Goal: Task Accomplishment & Management: Complete application form

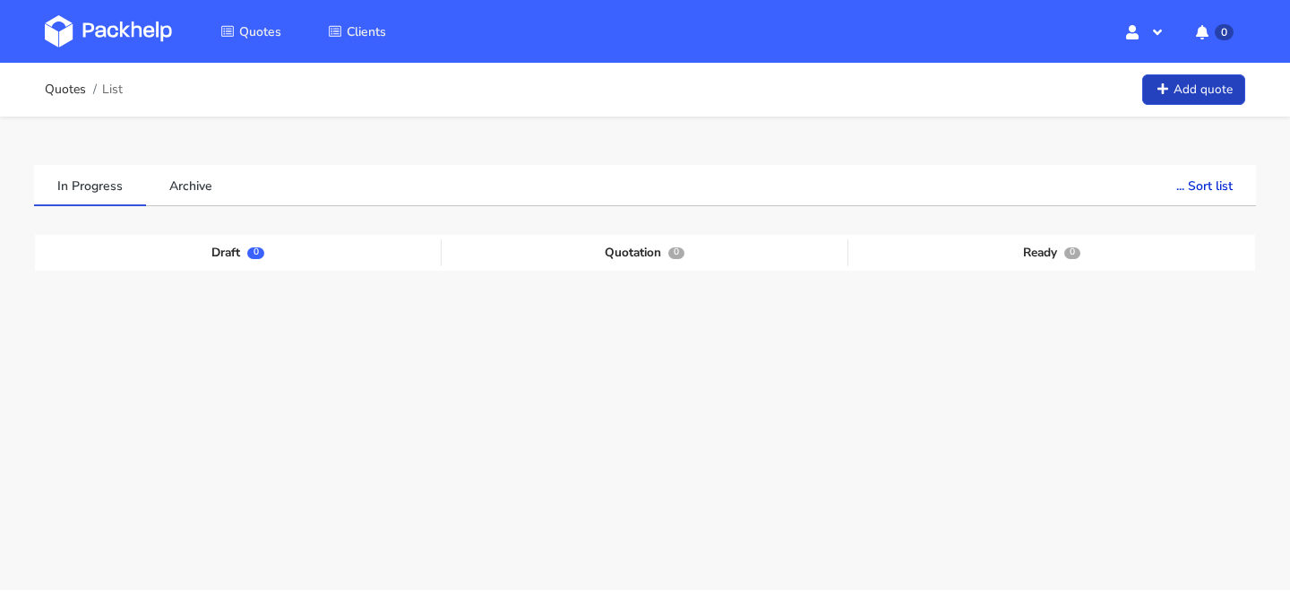
click at [1176, 96] on link "Add quote" at bounding box center [1193, 89] width 103 height 31
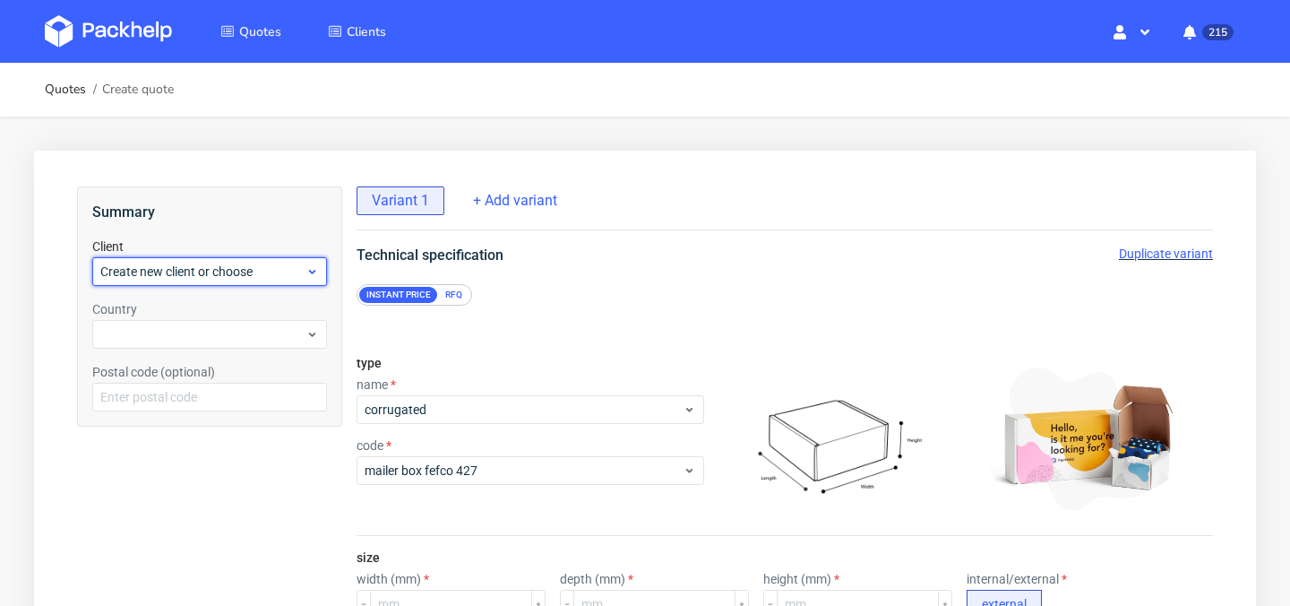
click at [245, 266] on span "Create new client or choose" at bounding box center [202, 272] width 205 height 18
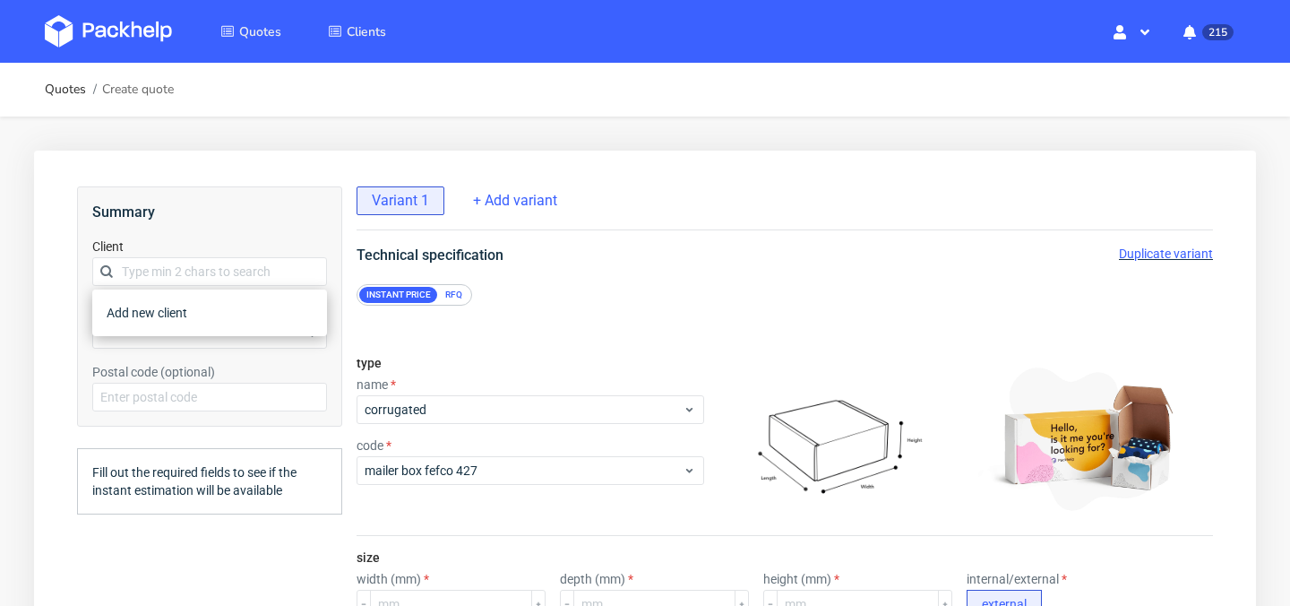
type input "93500"
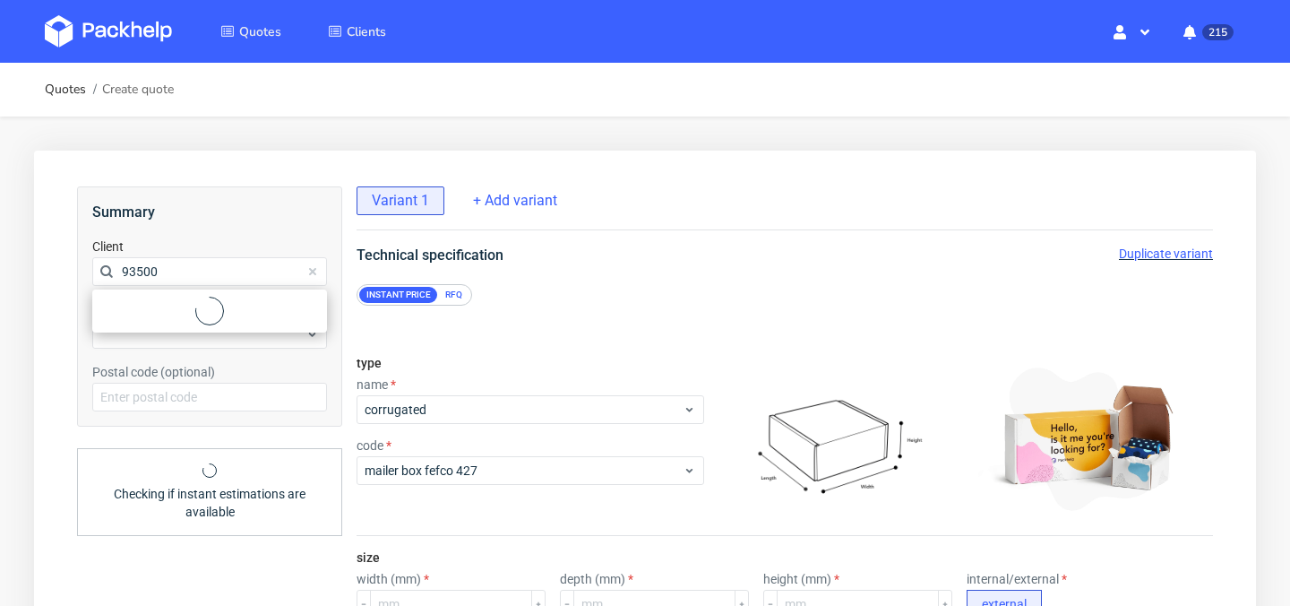
drag, startPoint x: 242, startPoint y: 274, endPoint x: 29, endPoint y: 267, distance: 213.4
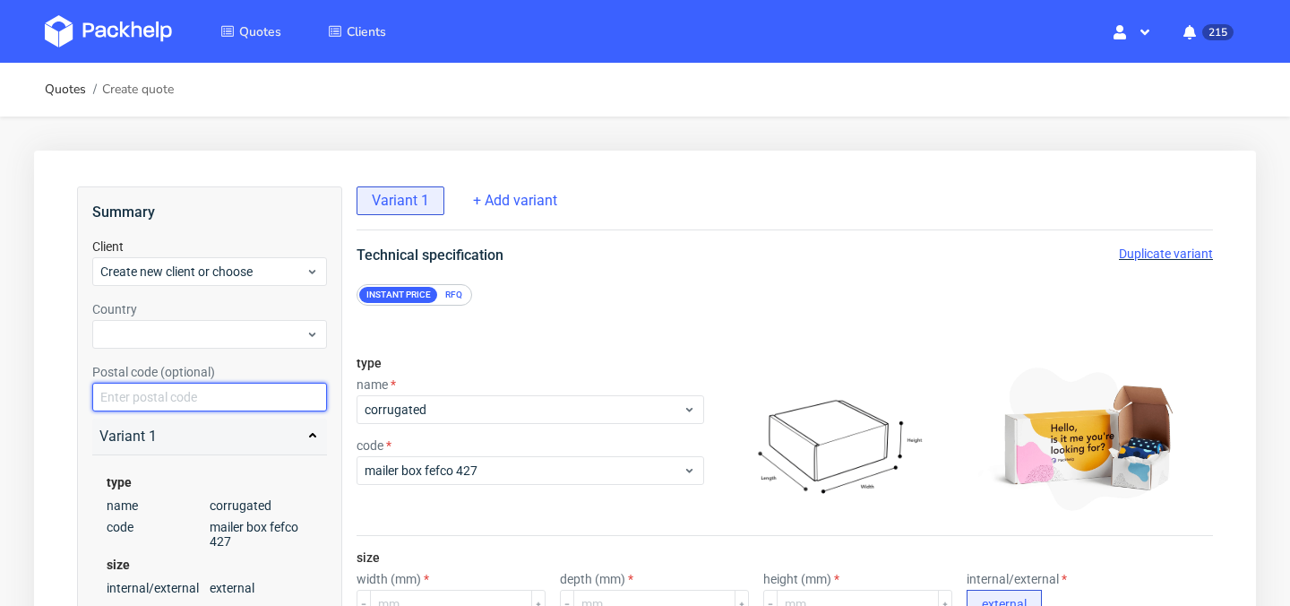
click at [177, 399] on input "text" at bounding box center [209, 397] width 235 height 29
paste input "93500"
type input "93500"
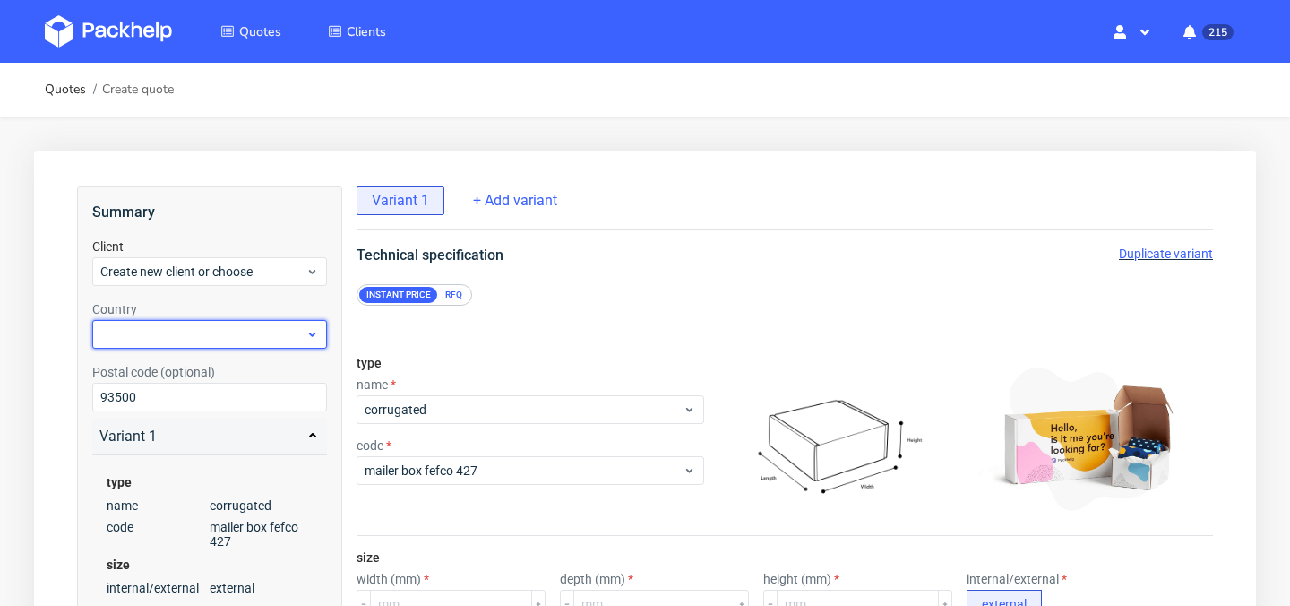
click at [208, 339] on div at bounding box center [209, 334] width 235 height 29
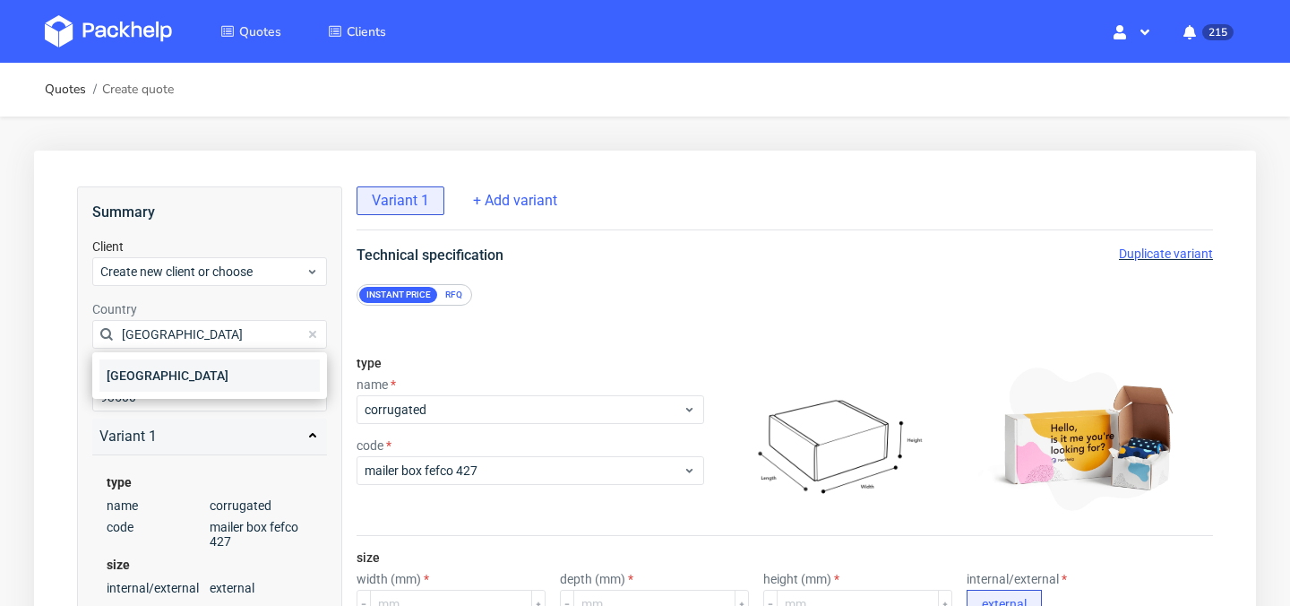
type input "[GEOGRAPHIC_DATA]"
click at [208, 377] on div "[GEOGRAPHIC_DATA]" at bounding box center [209, 375] width 220 height 32
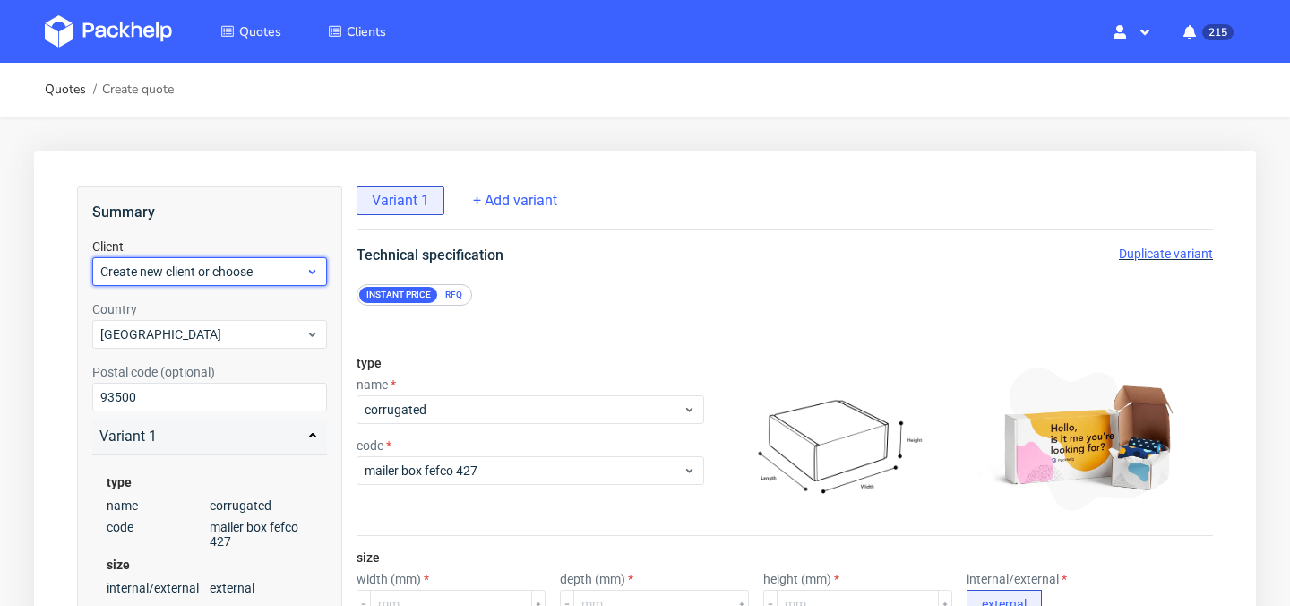
click at [233, 271] on span "Create new client or choose" at bounding box center [202, 272] width 205 height 18
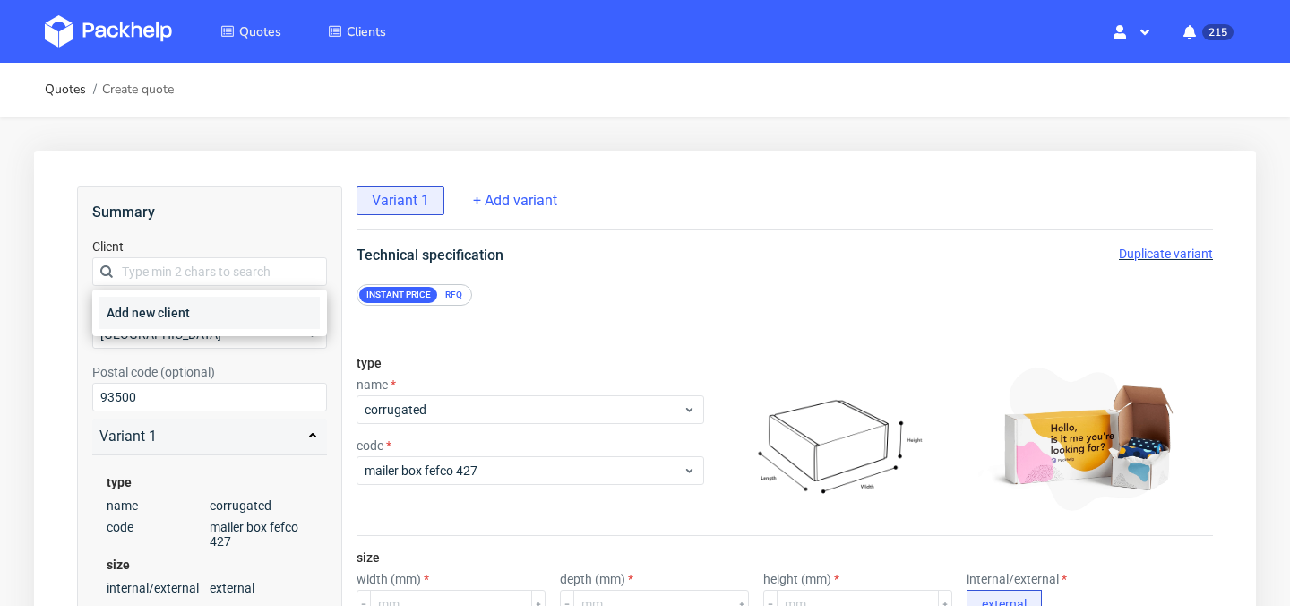
click at [224, 297] on div "Add new client" at bounding box center [209, 313] width 220 height 32
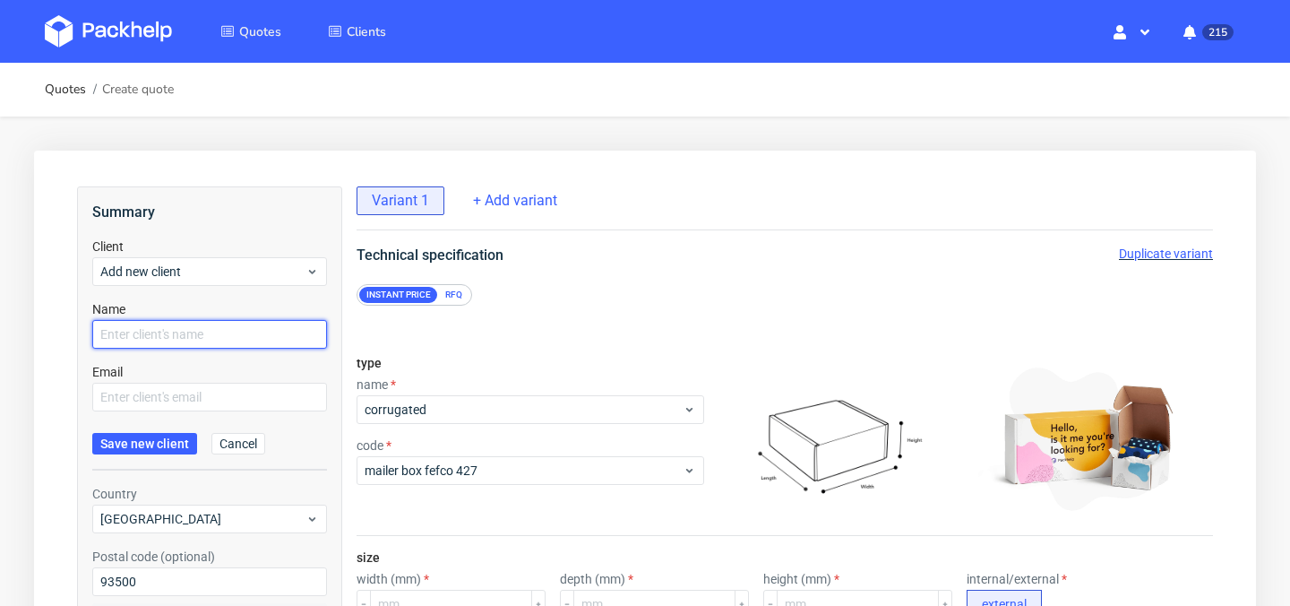
click at [212, 326] on input "text" at bounding box center [209, 334] width 235 height 29
type input "Félix Le Goff"
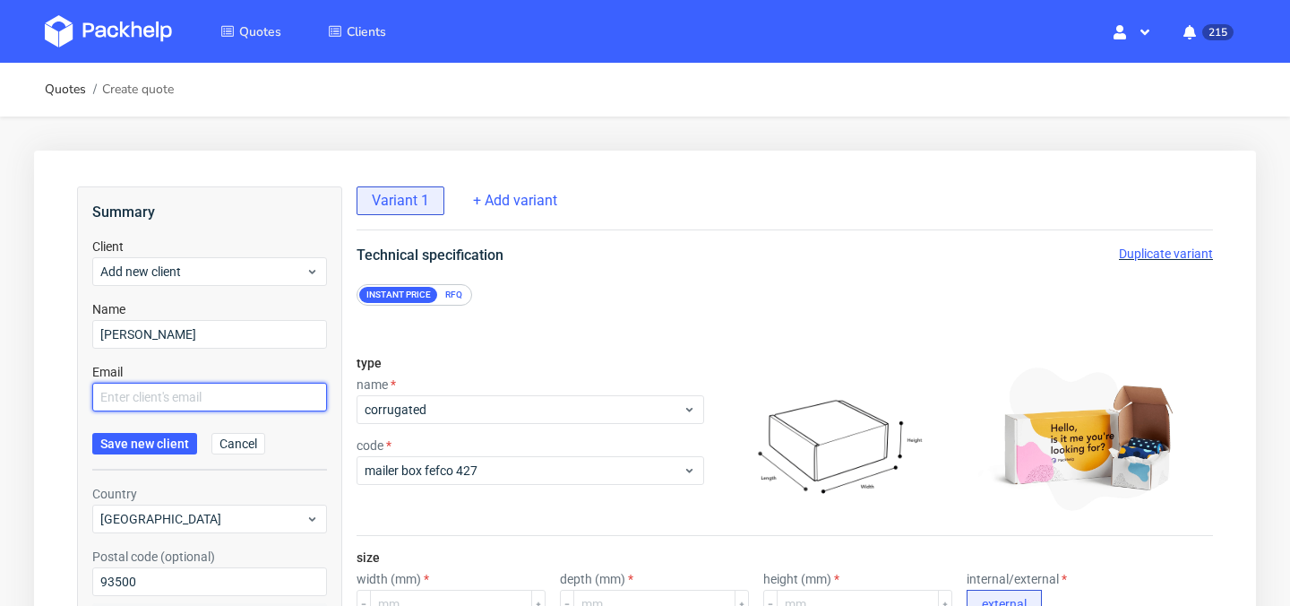
click at [234, 394] on input "text" at bounding box center [209, 397] width 235 height 29
paste input "felix.legoff@candeur.co"
type input "felix.legoff@candeur.co"
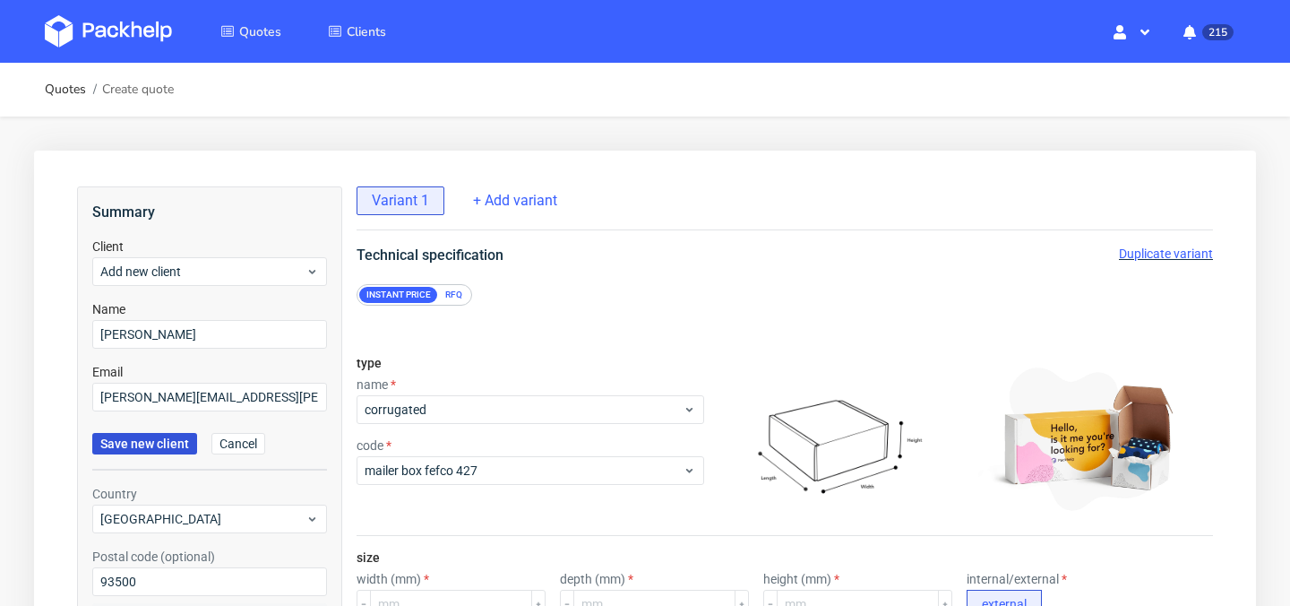
click at [133, 450] on span "Save new client" at bounding box center [144, 443] width 89 height 13
click at [146, 443] on span "Save new client" at bounding box center [144, 443] width 89 height 13
click at [253, 285] on div "Add new client" at bounding box center [209, 271] width 235 height 29
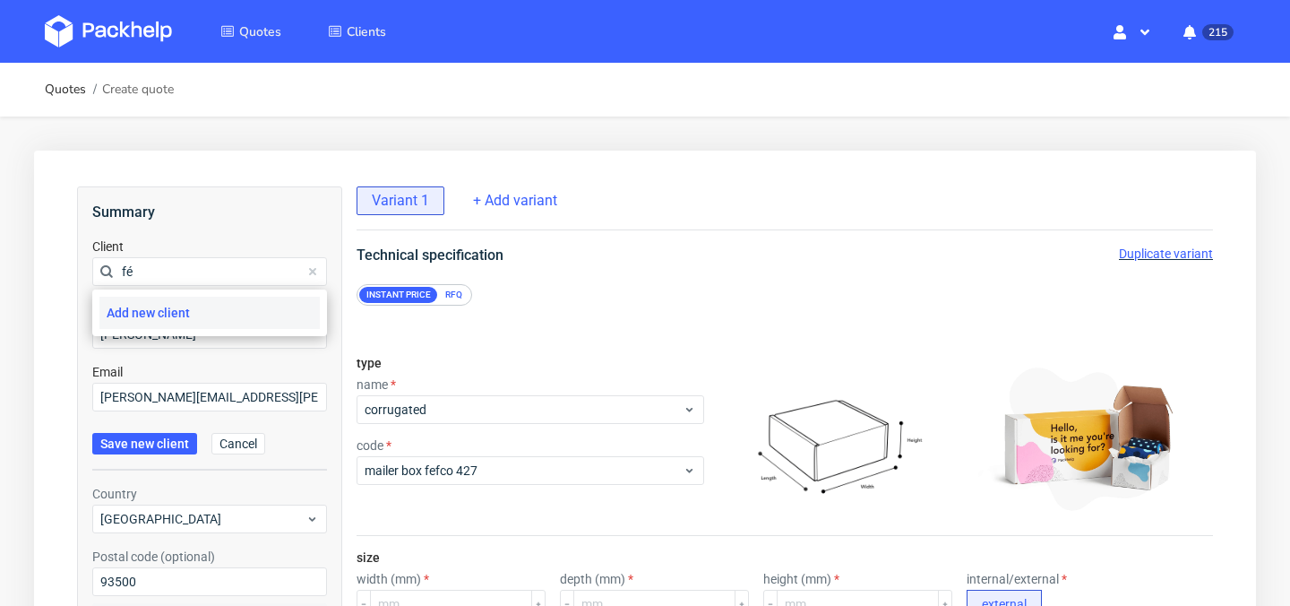
type input "f"
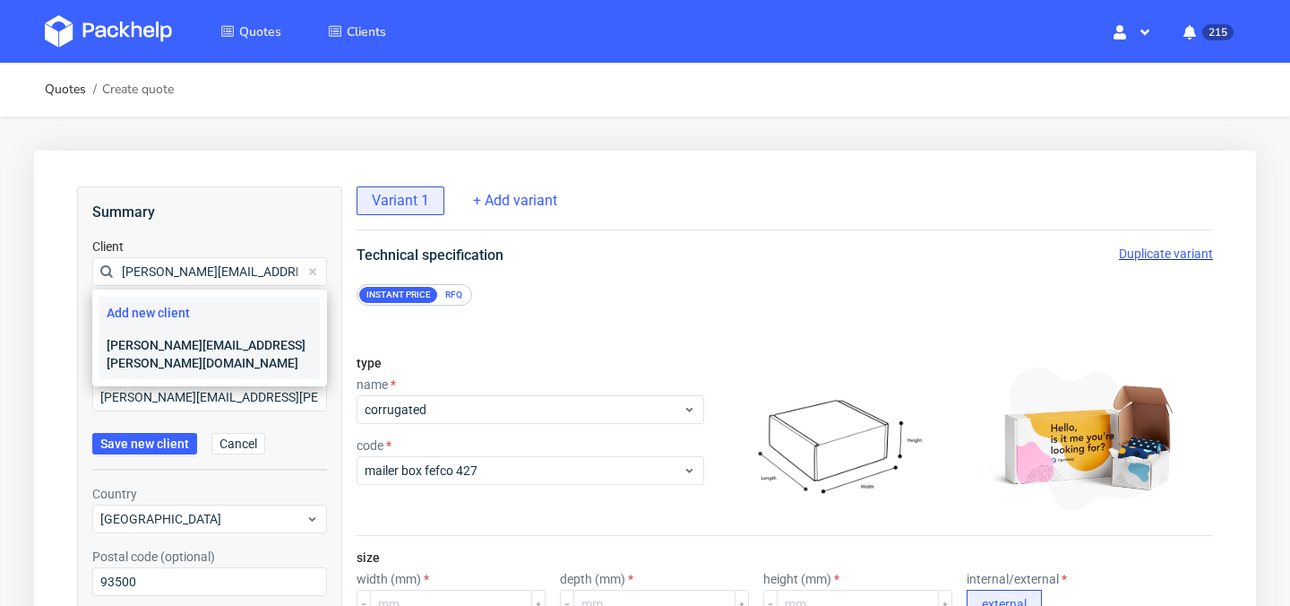
type input "felix.legoff@candeur.co"
click at [230, 343] on div "felix.legoff@candeur.co" at bounding box center [209, 354] width 220 height 50
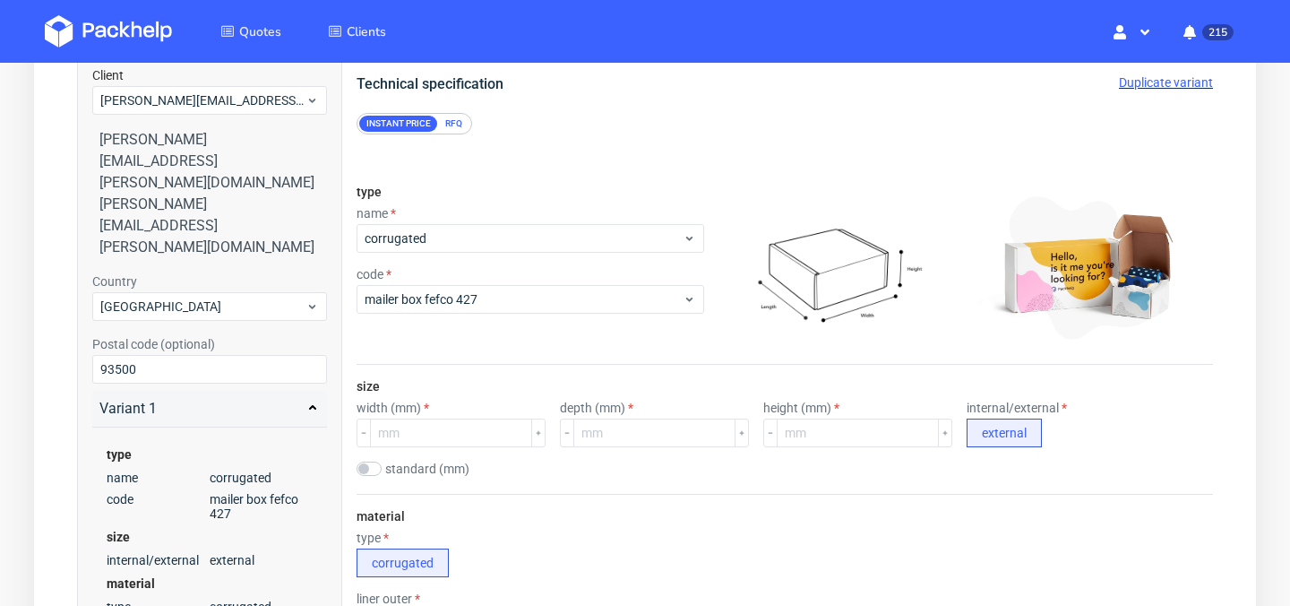
scroll to position [179, 0]
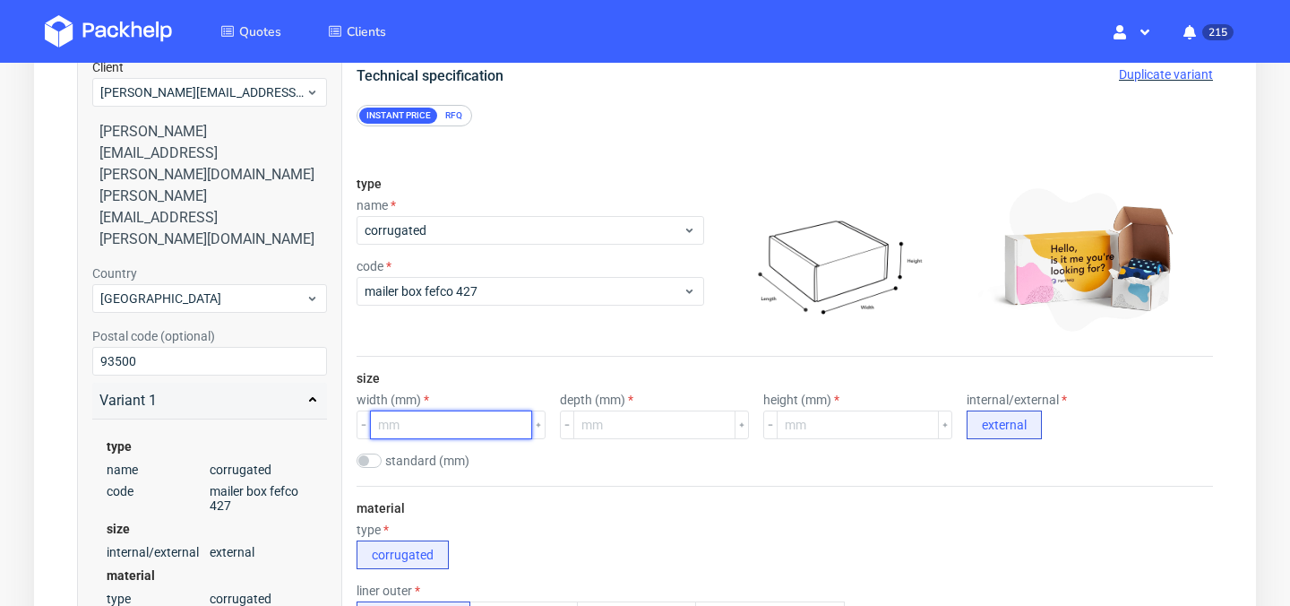
click at [446, 418] on input "number" at bounding box center [451, 424] width 162 height 29
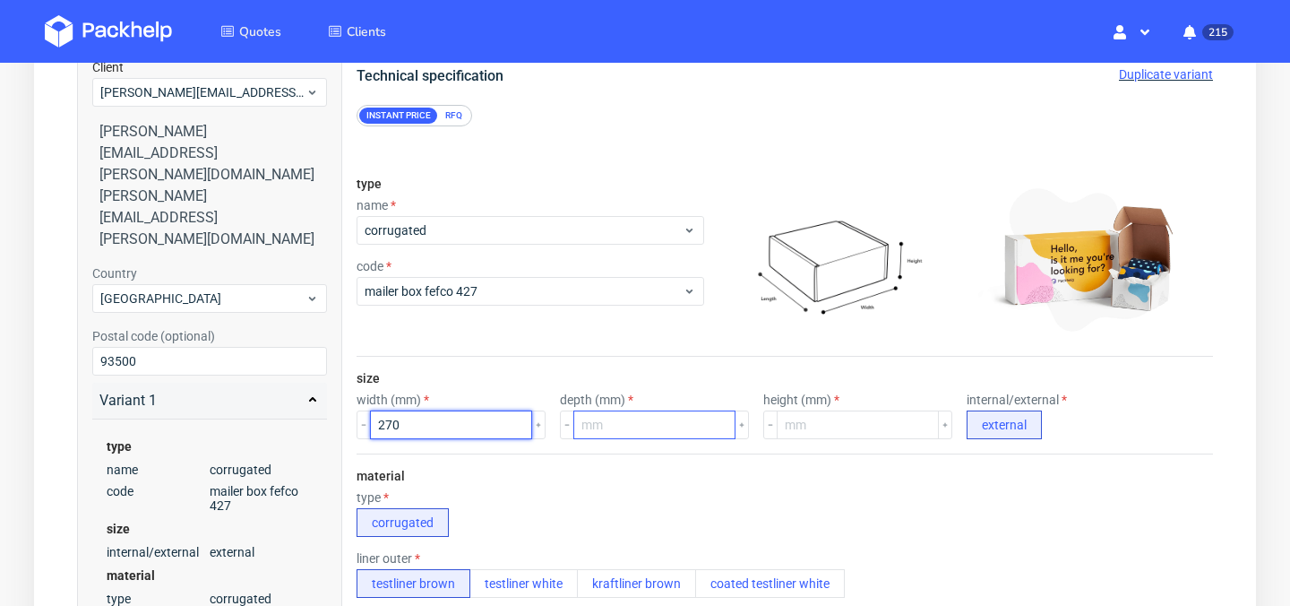
type input "270"
click at [665, 418] on input "number" at bounding box center [654, 424] width 162 height 29
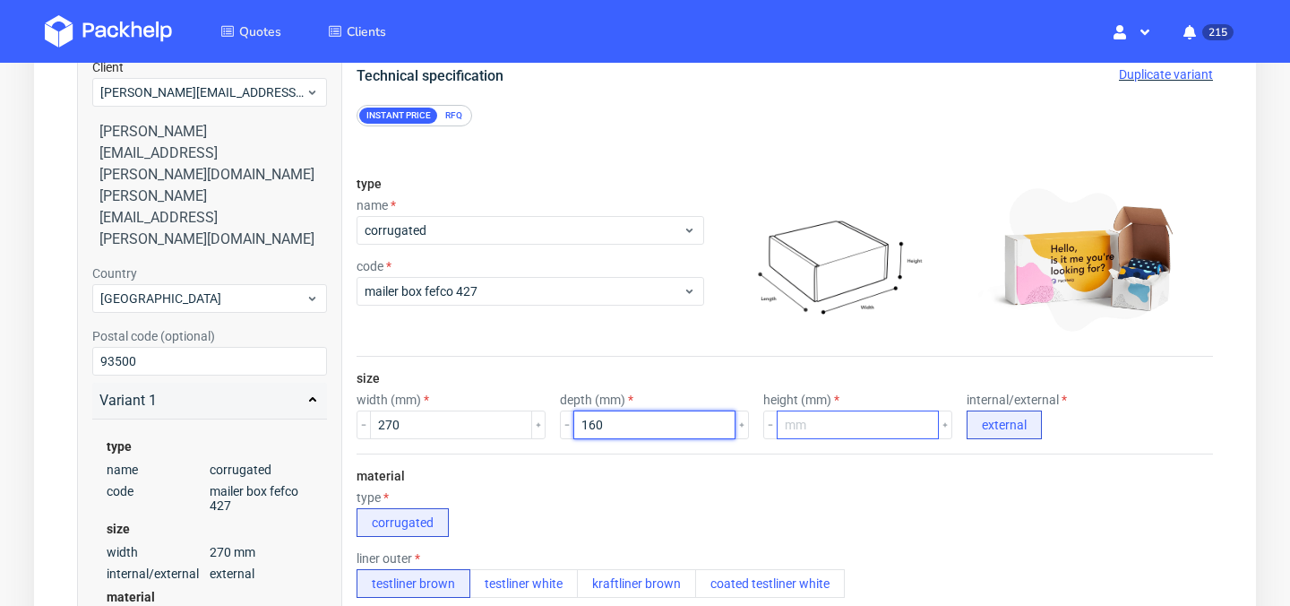
type input "160"
click at [837, 426] on input "number" at bounding box center [858, 424] width 162 height 29
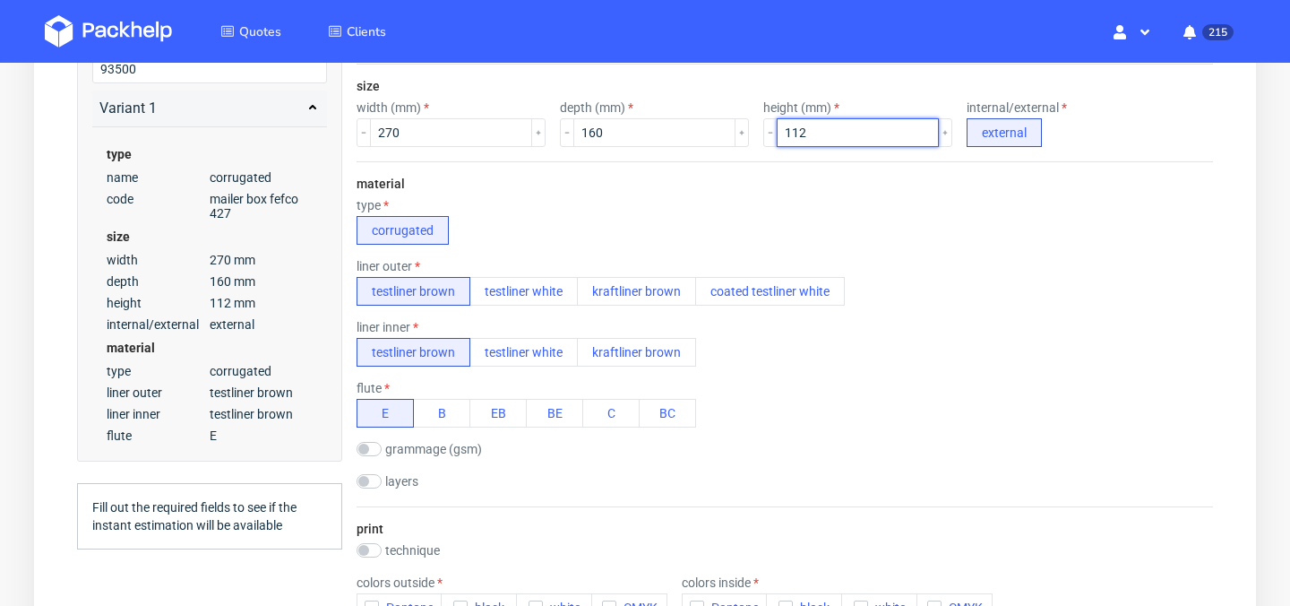
scroll to position [513, 0]
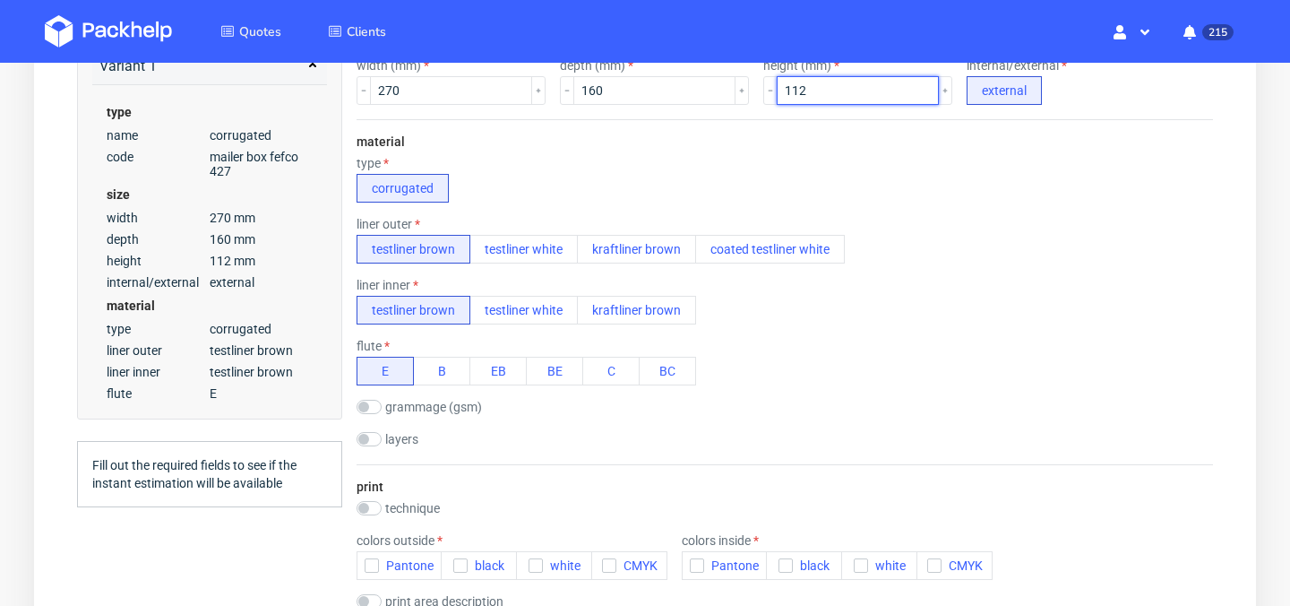
type input "112"
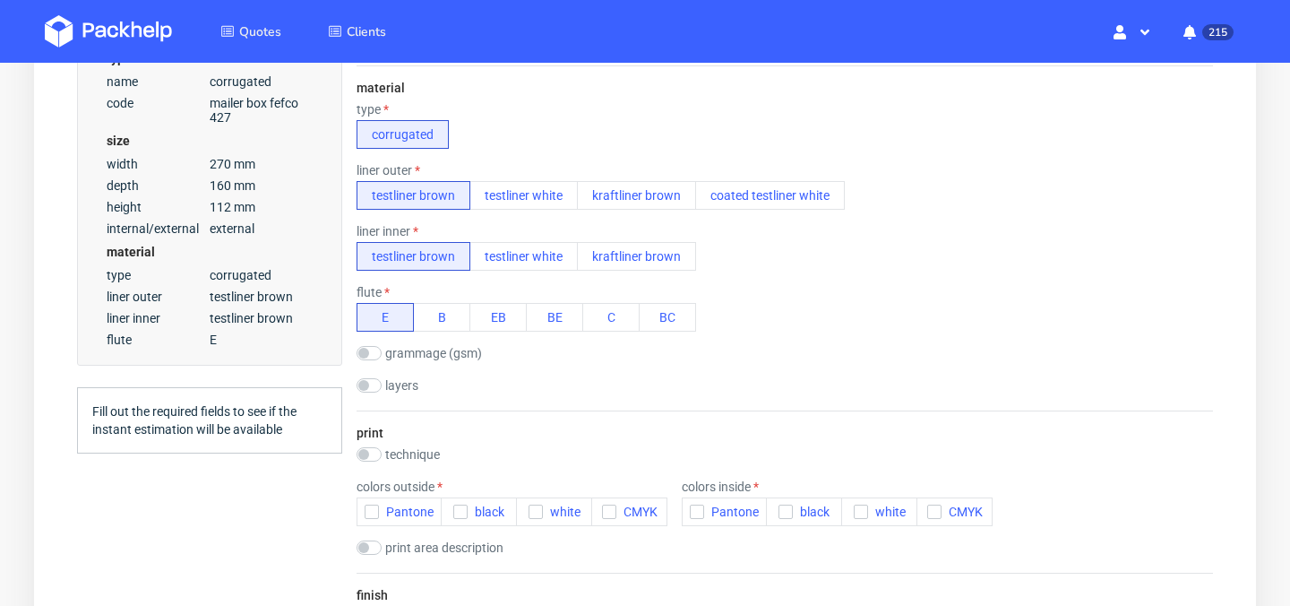
scroll to position [571, 0]
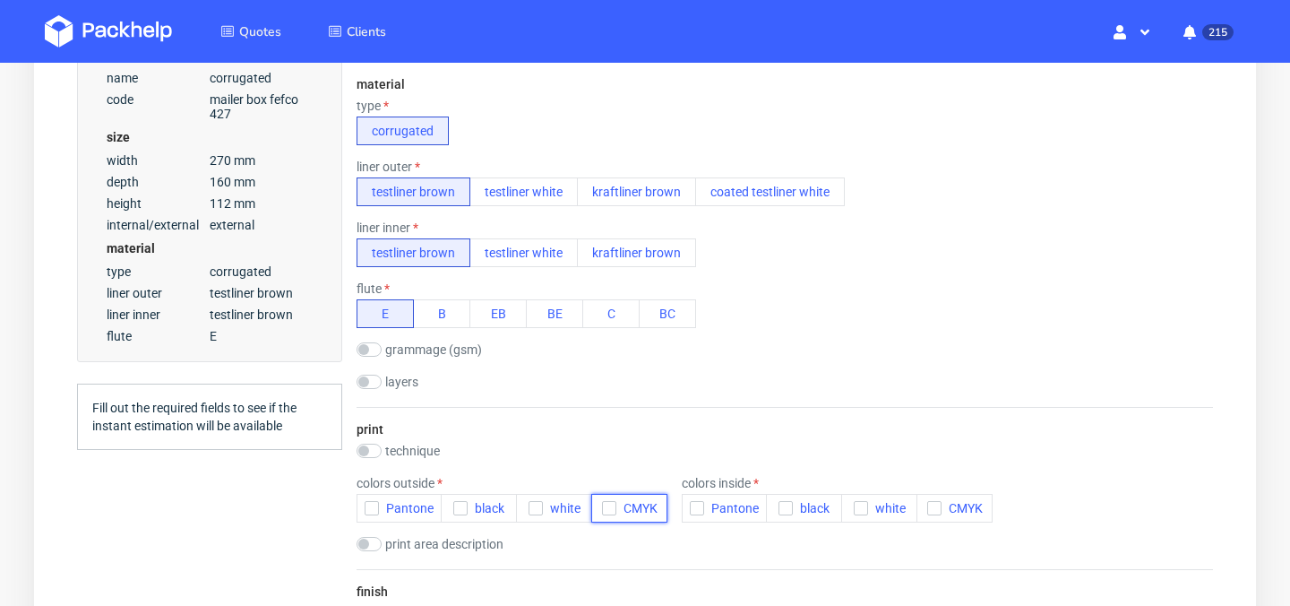
click at [608, 504] on icon "button" at bounding box center [609, 508] width 13 height 13
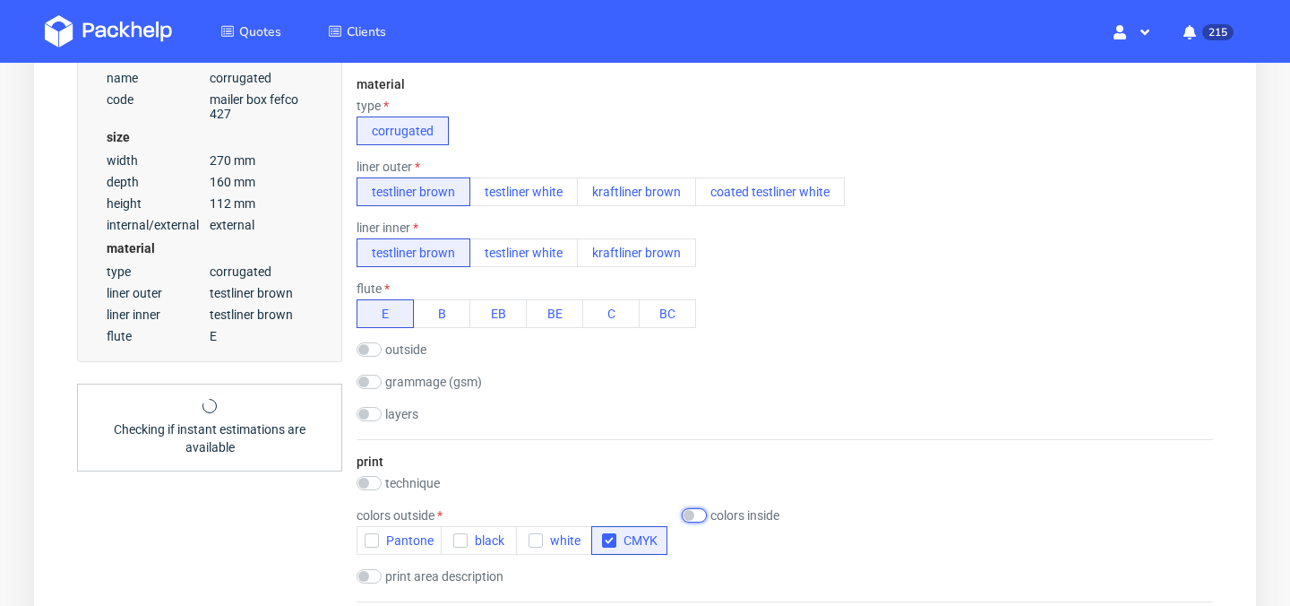
click at [693, 517] on input "checkbox" at bounding box center [694, 515] width 25 height 14
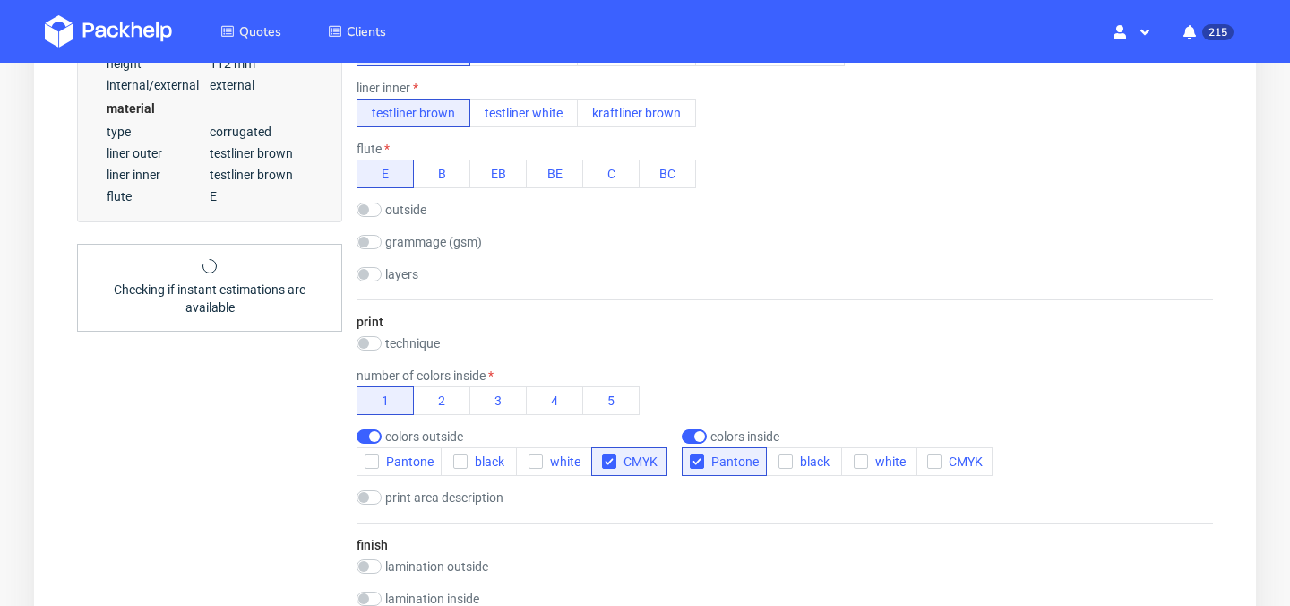
scroll to position [714, 0]
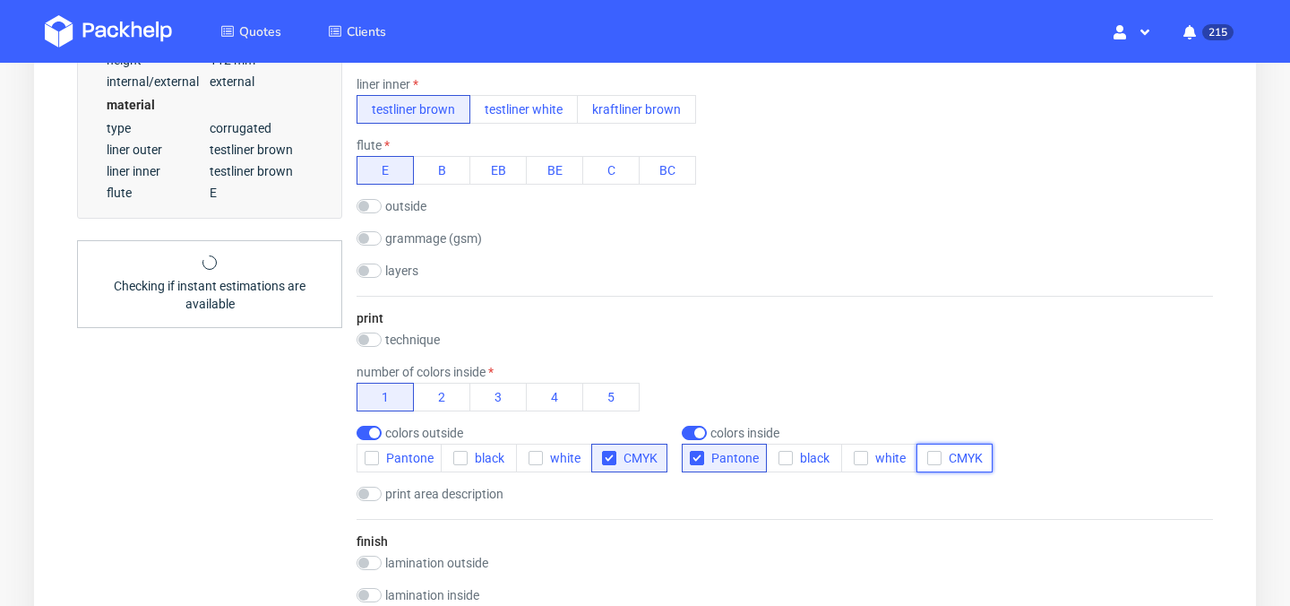
click at [937, 467] on button "CMYK" at bounding box center [955, 458] width 76 height 29
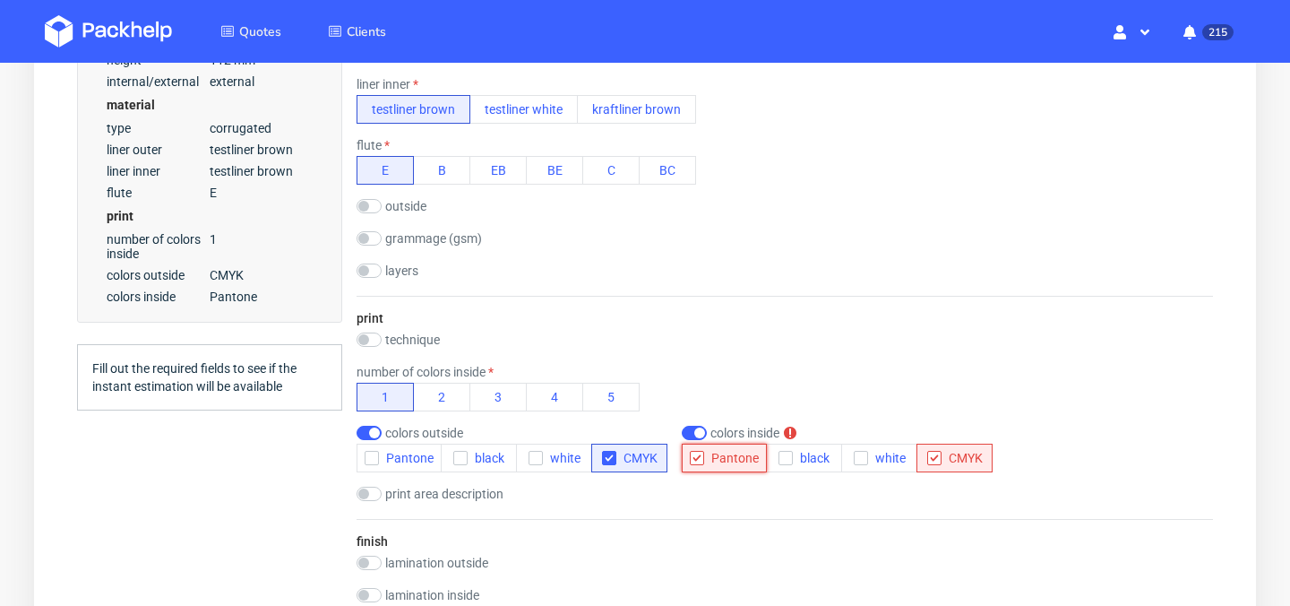
click at [695, 459] on use "button" at bounding box center [697, 458] width 8 height 6
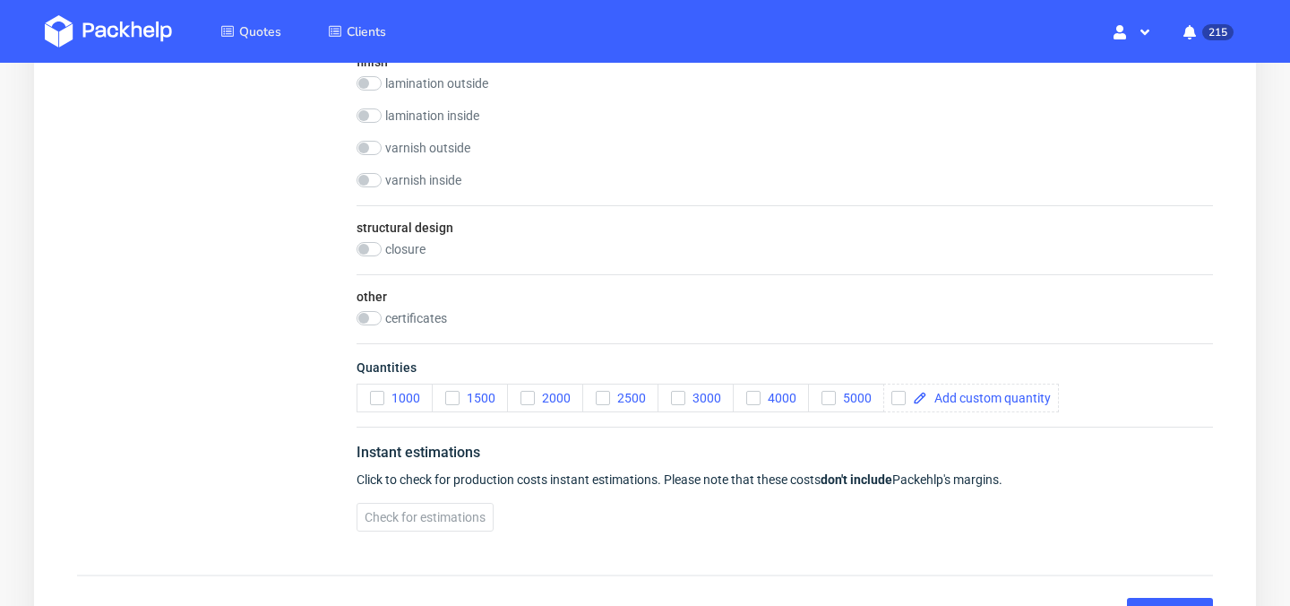
scroll to position [1193, 0]
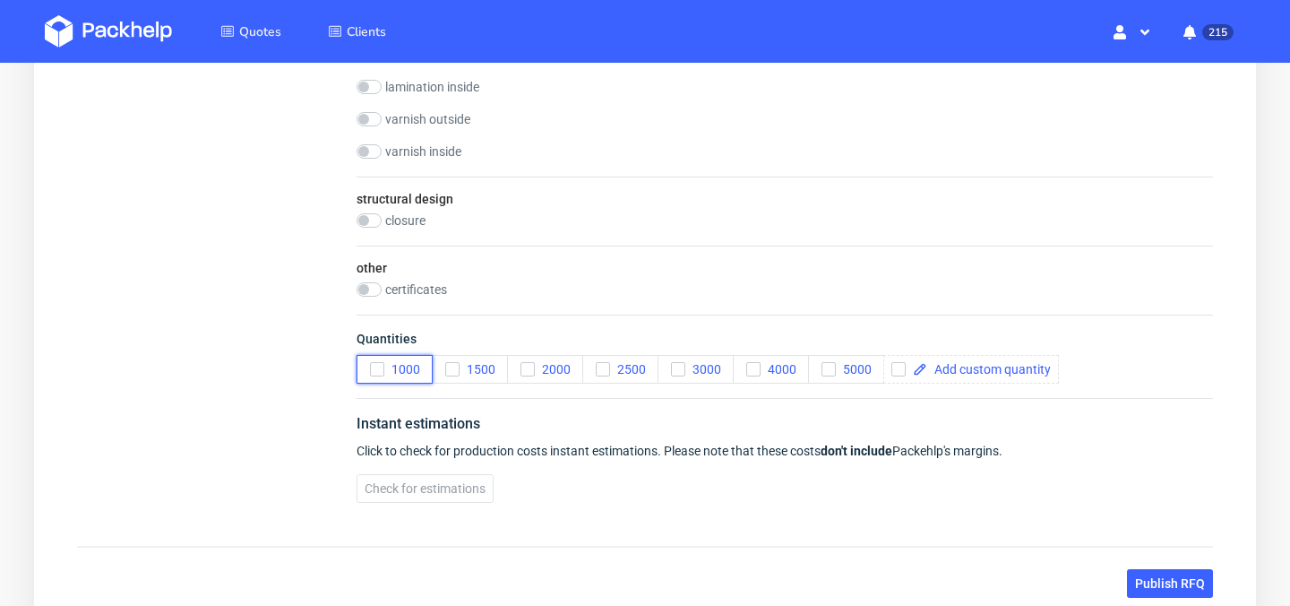
click at [380, 366] on use "button" at bounding box center [377, 369] width 8 height 6
click at [447, 488] on span "Check for estimations" at bounding box center [425, 488] width 121 height 13
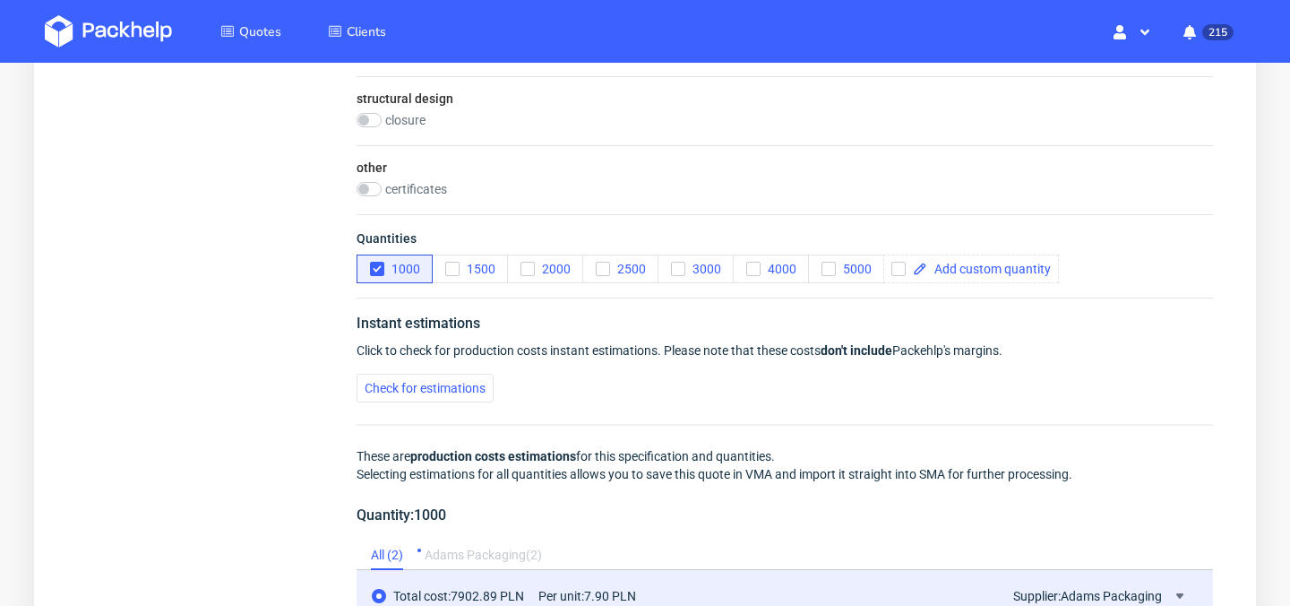
scroll to position [1292, 0]
click at [1012, 275] on span at bounding box center [989, 270] width 124 height 13
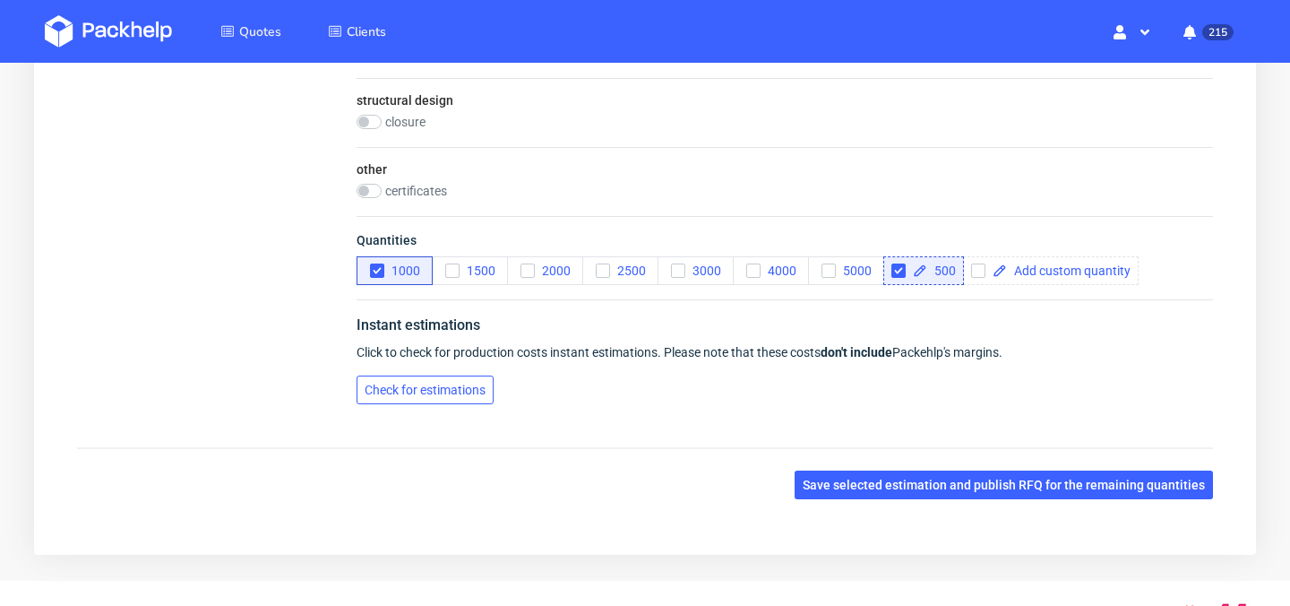
click at [455, 390] on span "Check for estimations" at bounding box center [425, 389] width 121 height 13
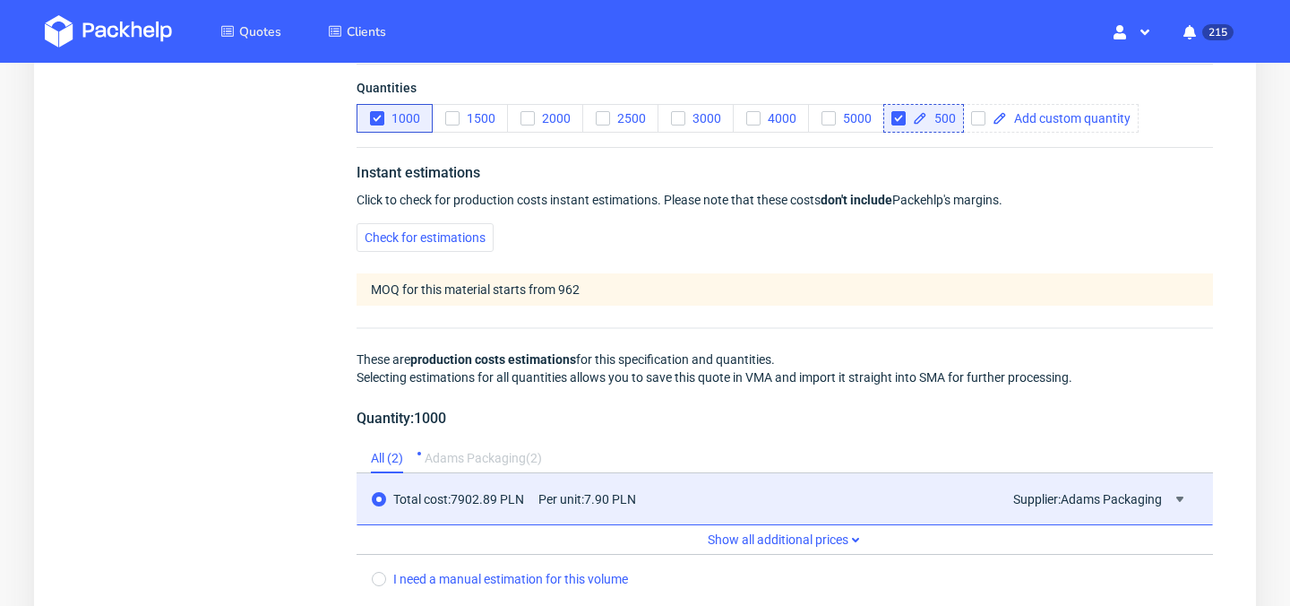
scroll to position [1445, 0]
click at [900, 114] on input "checkbox" at bounding box center [898, 117] width 14 height 14
checkbox input "false"
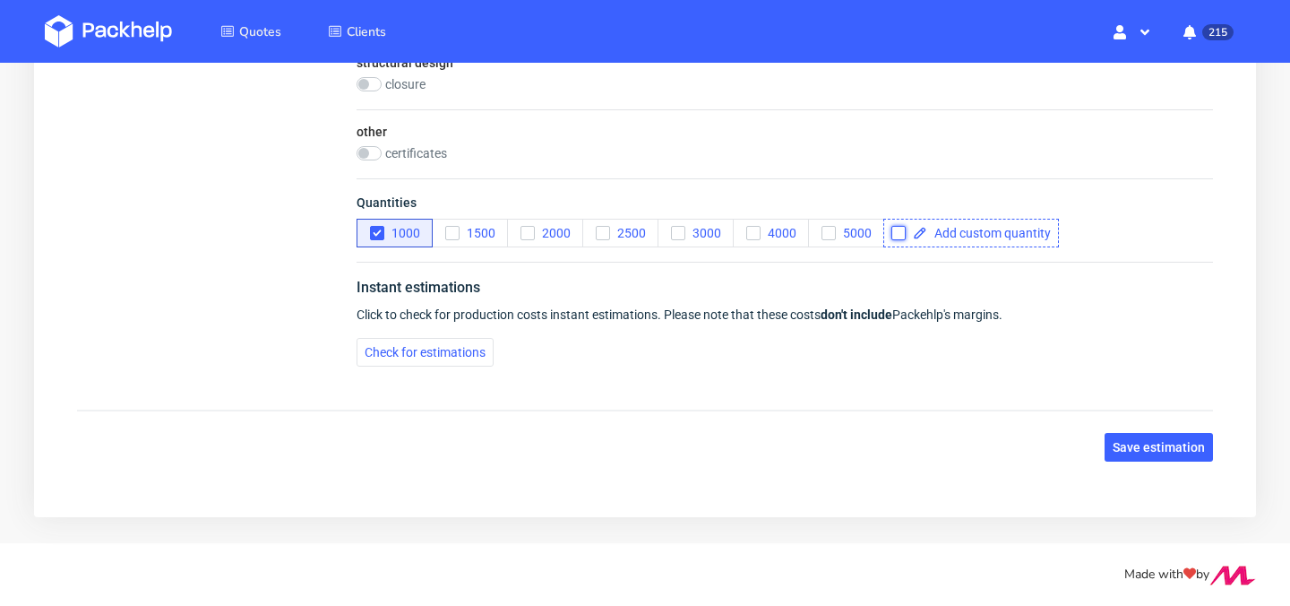
scroll to position [1330, 0]
click at [427, 349] on span "Check for estimations" at bounding box center [425, 352] width 121 height 13
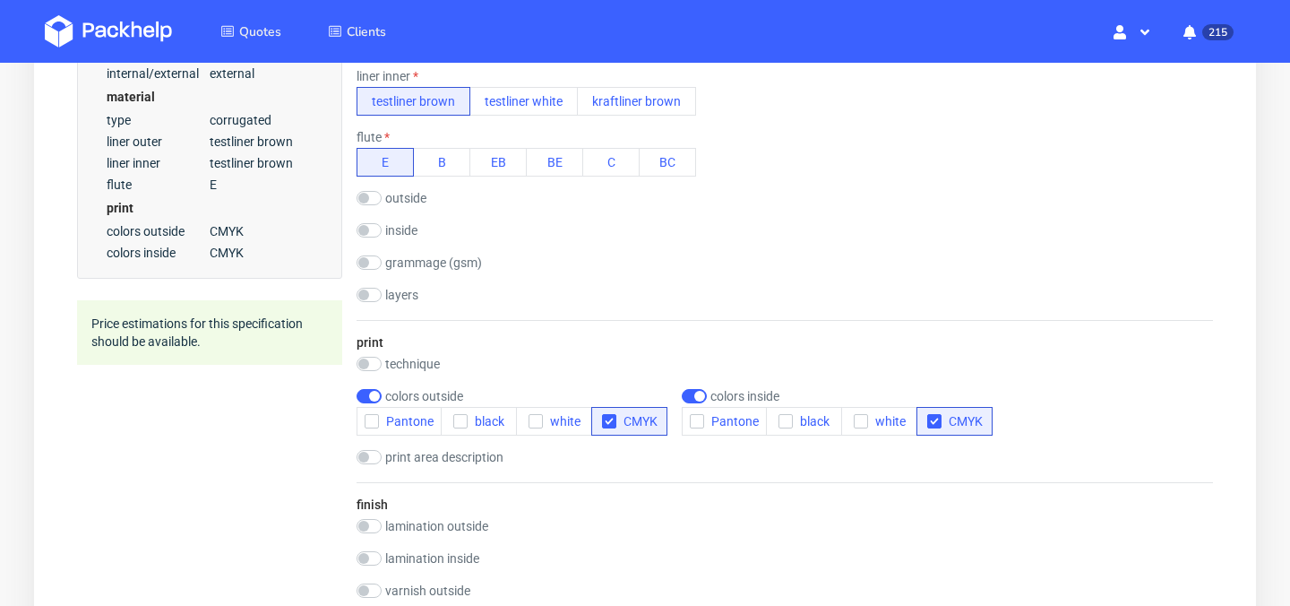
scroll to position [715, 0]
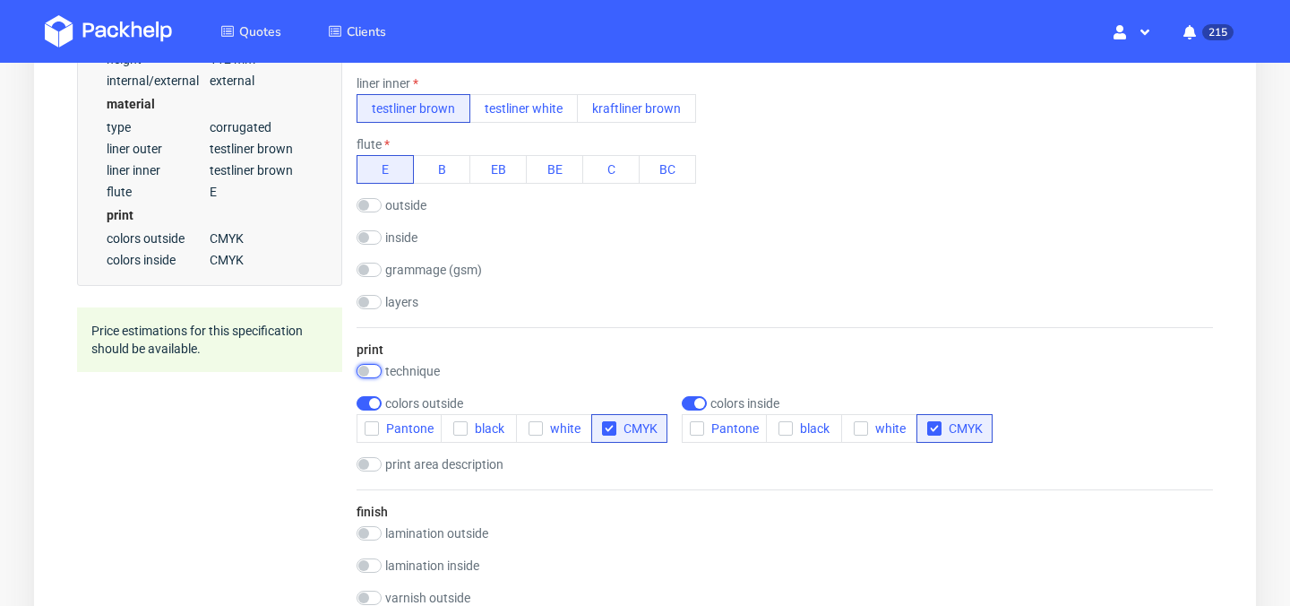
click at [370, 369] on input "checkbox" at bounding box center [369, 371] width 25 height 14
checkbox input "true"
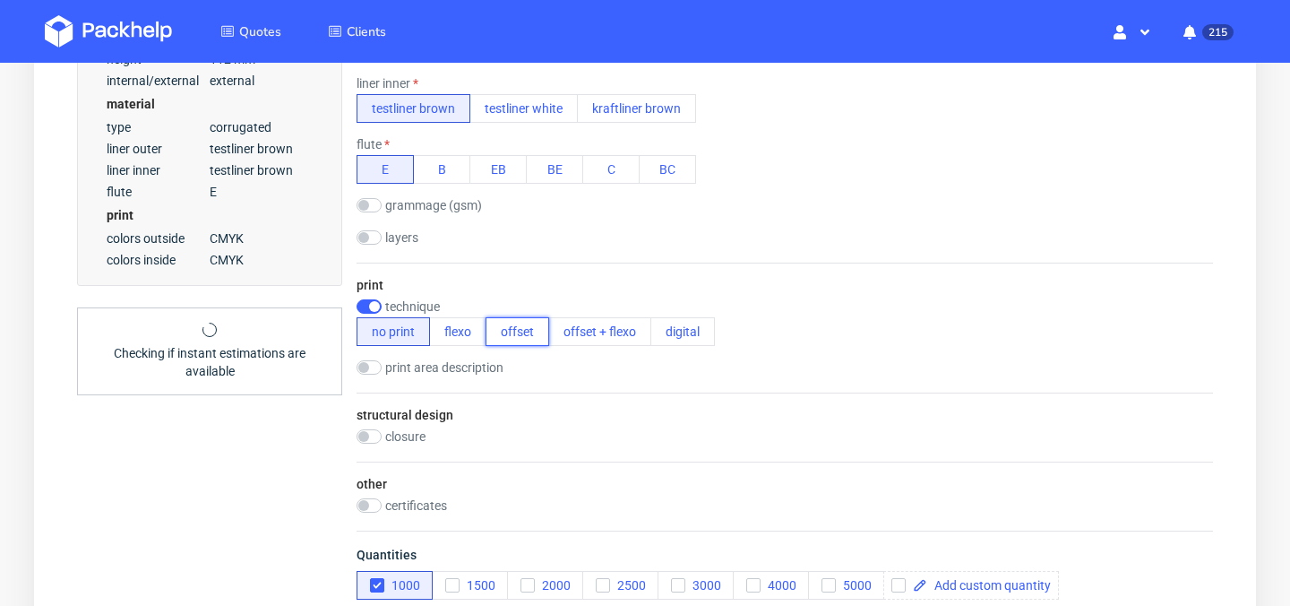
click at [512, 334] on button "offset" at bounding box center [518, 331] width 64 height 29
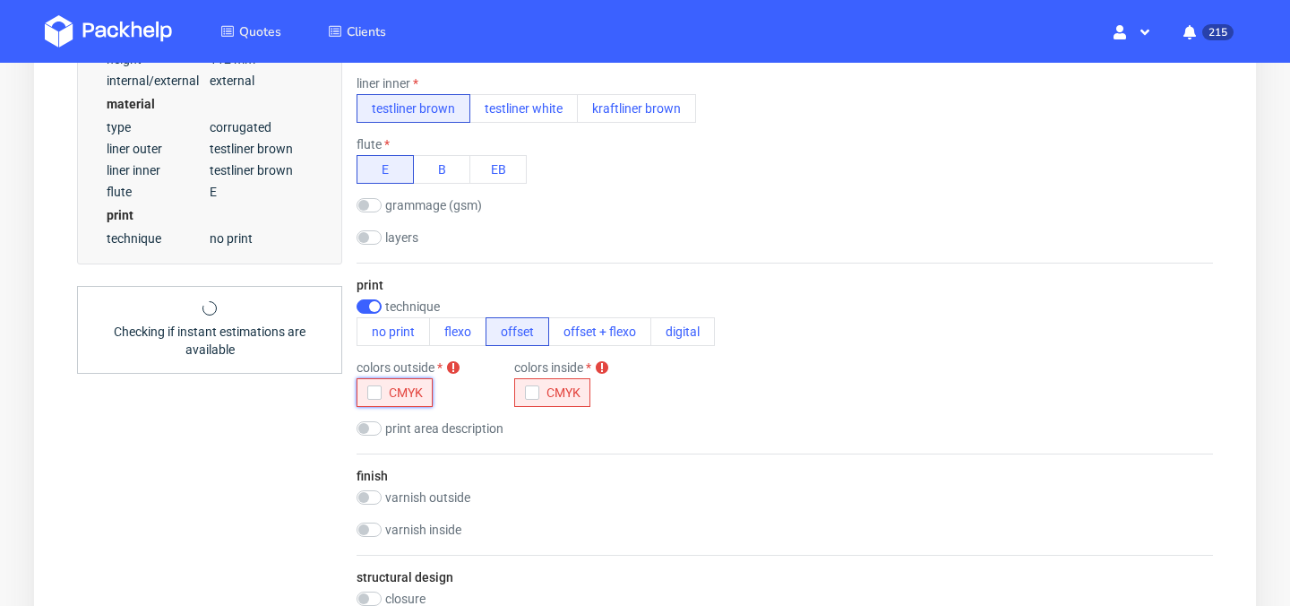
click at [375, 389] on icon "button" at bounding box center [374, 392] width 13 height 13
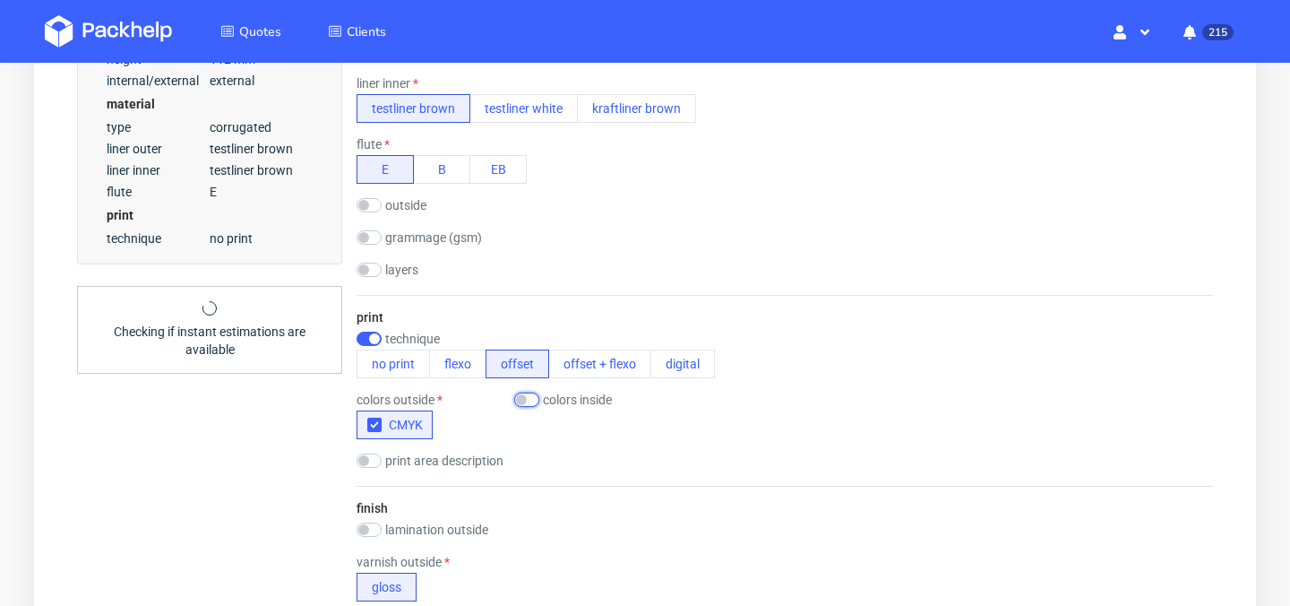
click at [536, 392] on input "checkbox" at bounding box center [526, 399] width 25 height 14
checkbox input "true"
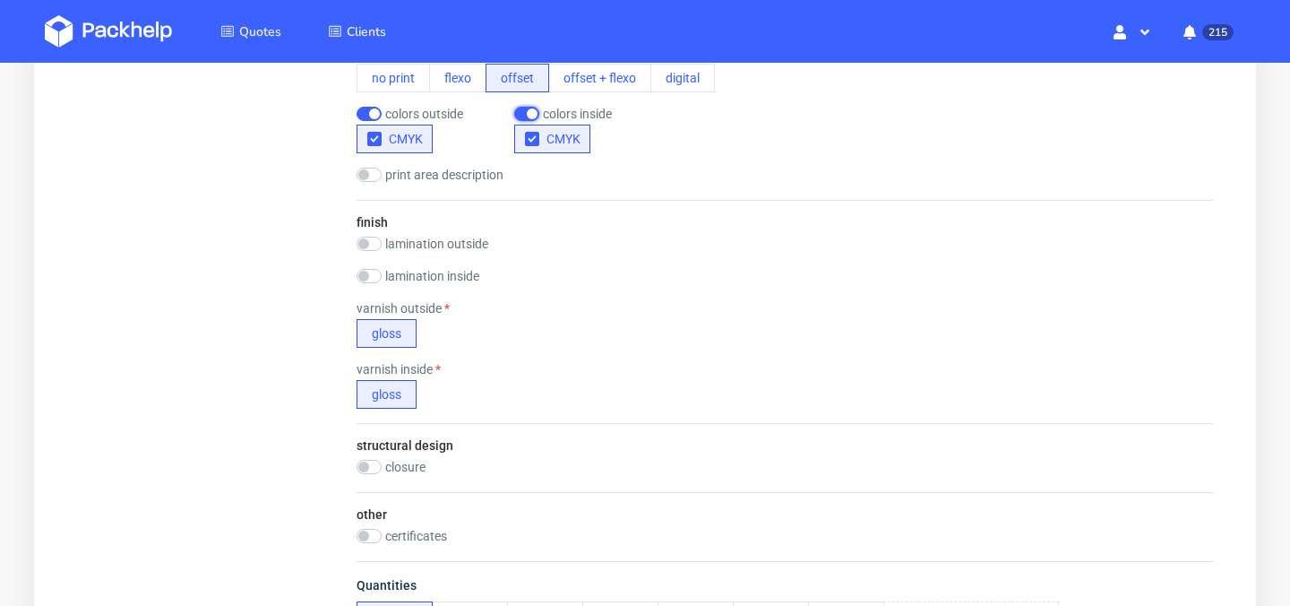
scroll to position [1073, 0]
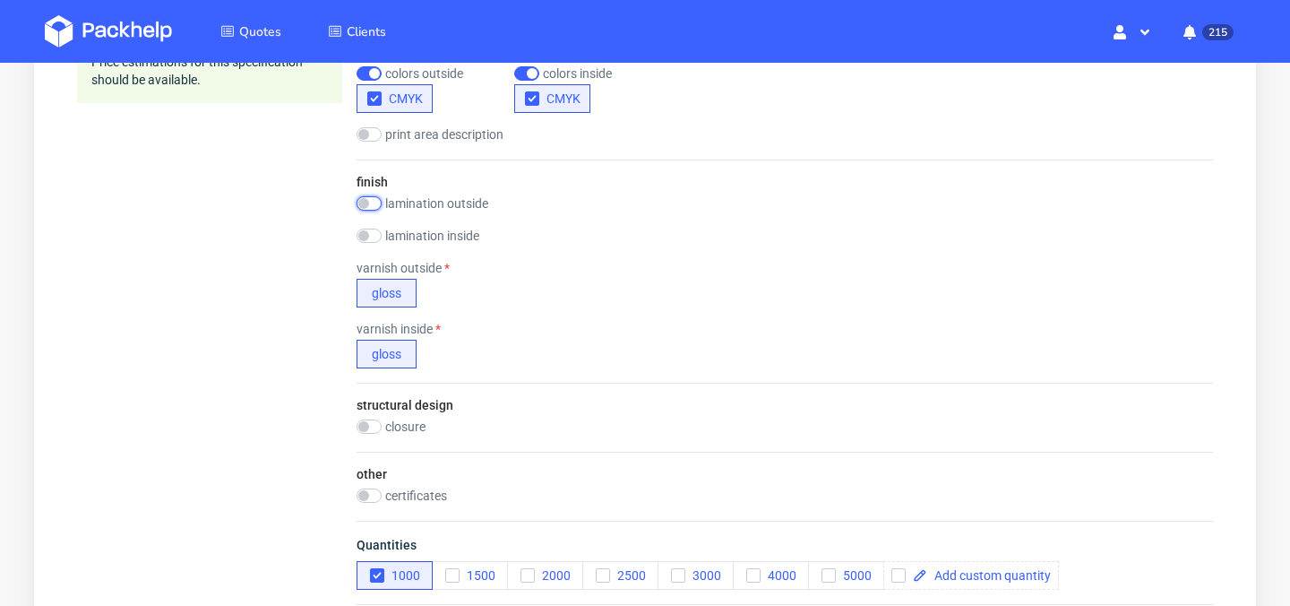
click at [371, 202] on input "checkbox" at bounding box center [369, 203] width 25 height 14
checkbox input "true"
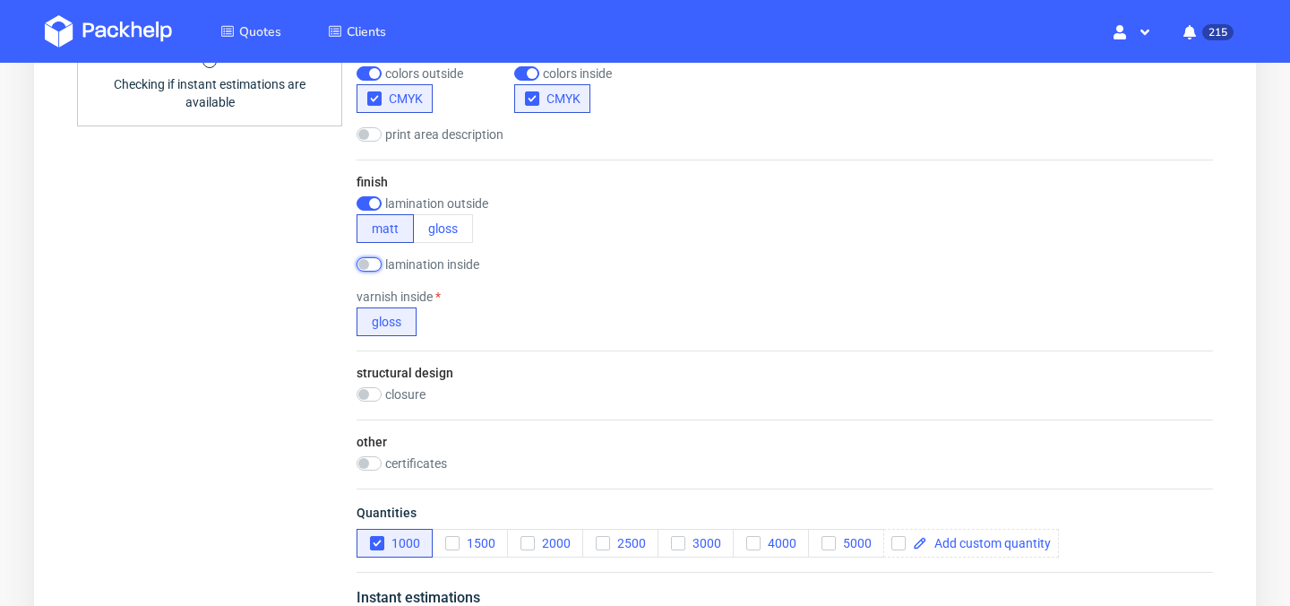
click at [366, 266] on input "checkbox" at bounding box center [369, 264] width 25 height 14
checkbox input "true"
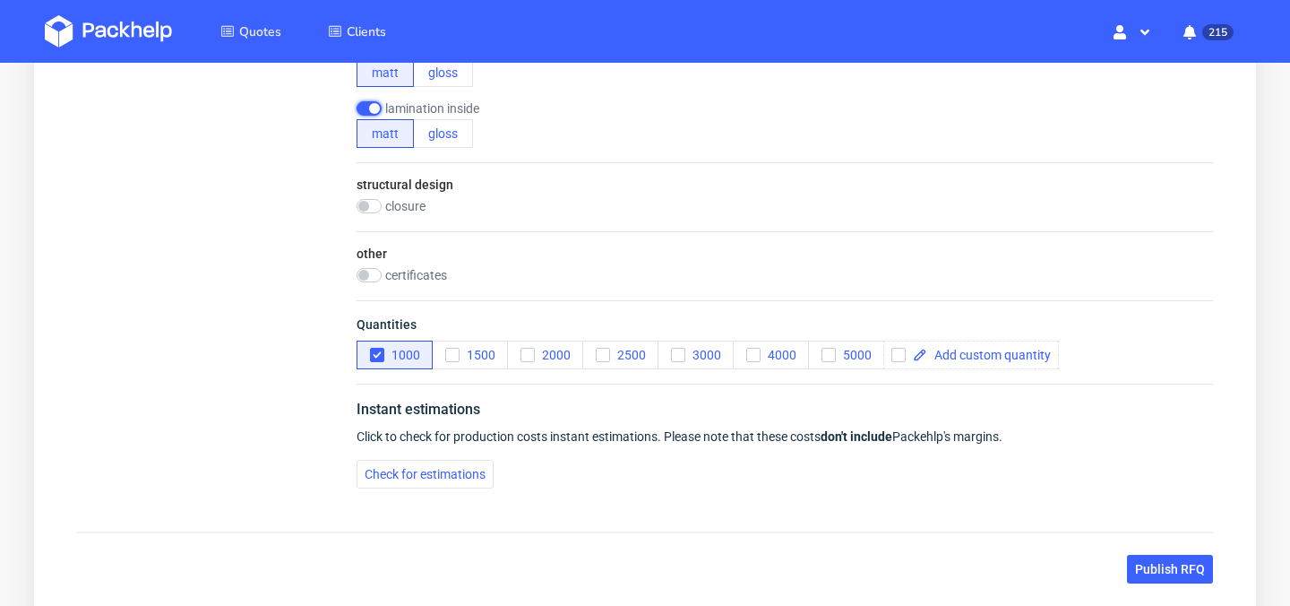
scroll to position [1231, 0]
click at [430, 472] on span "Check for estimations" at bounding box center [425, 472] width 121 height 13
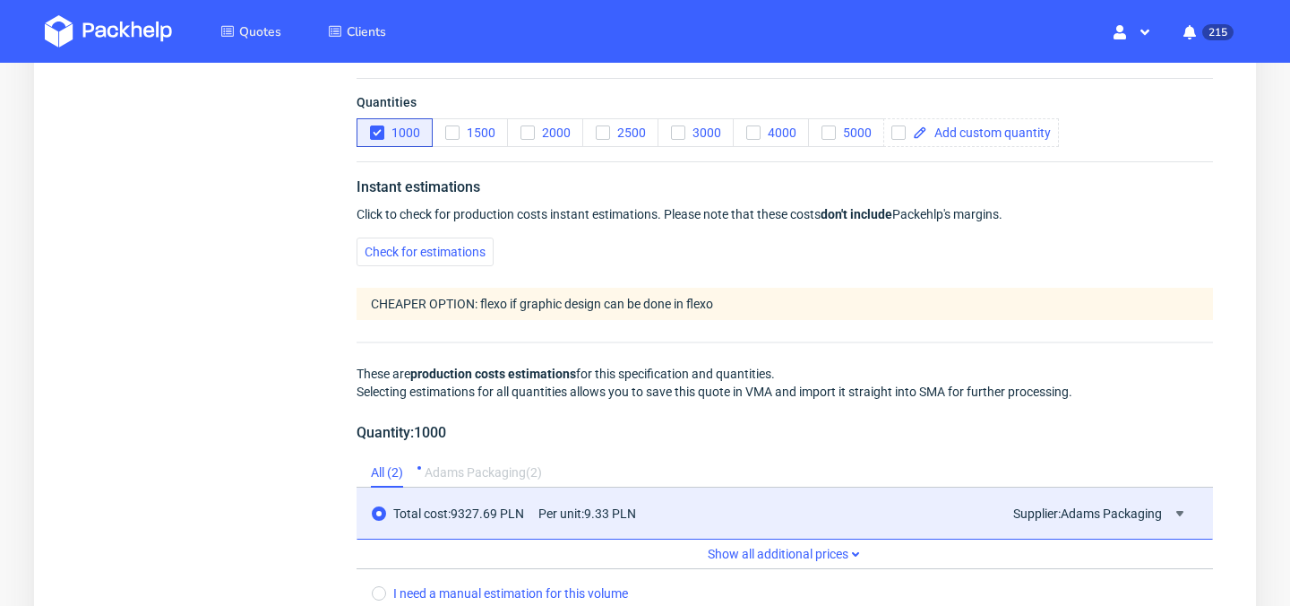
scroll to position [1451, 0]
click at [998, 143] on div at bounding box center [971, 133] width 176 height 29
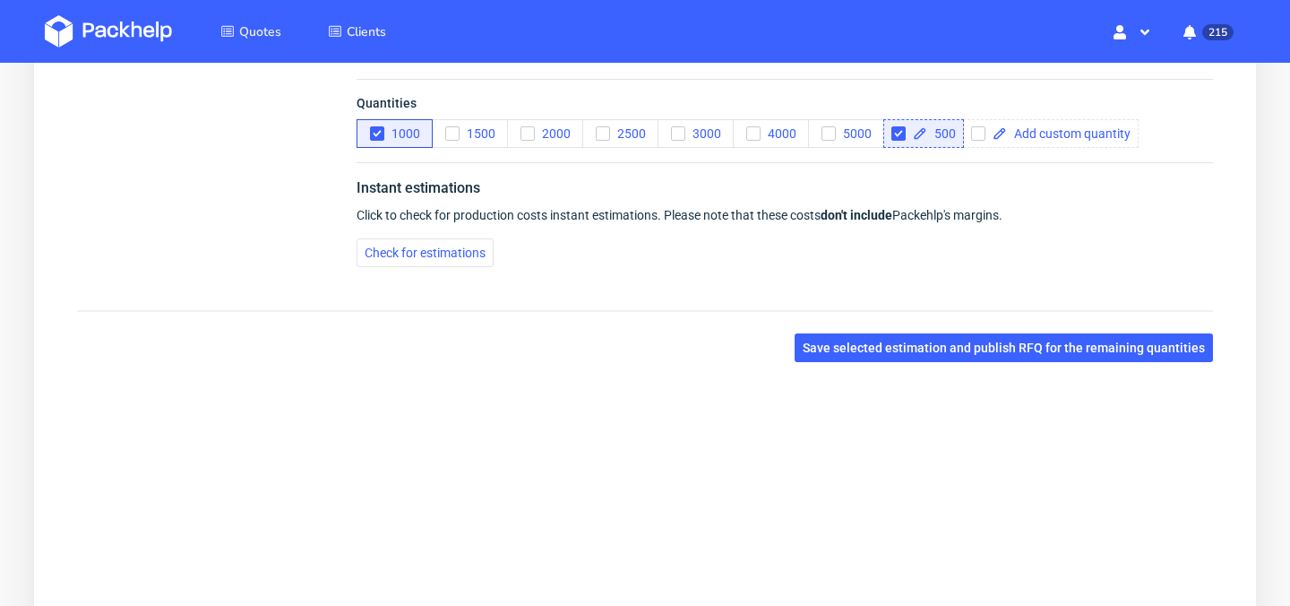
scroll to position [1351, 0]
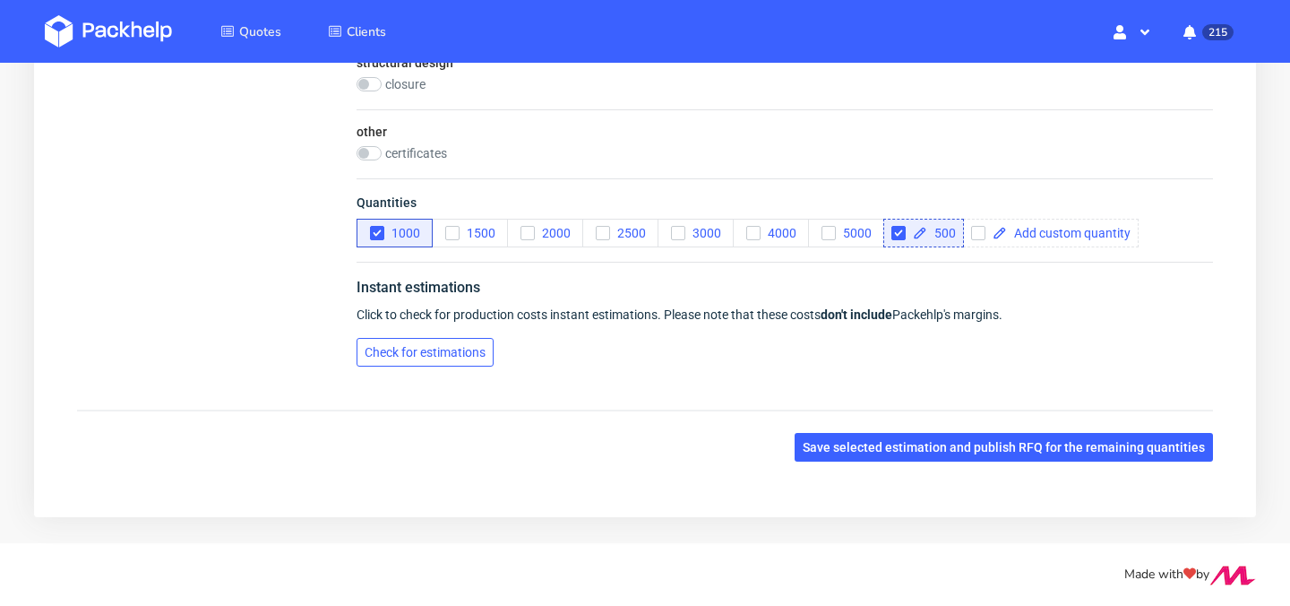
click at [471, 355] on span "Check for estimations" at bounding box center [425, 352] width 121 height 13
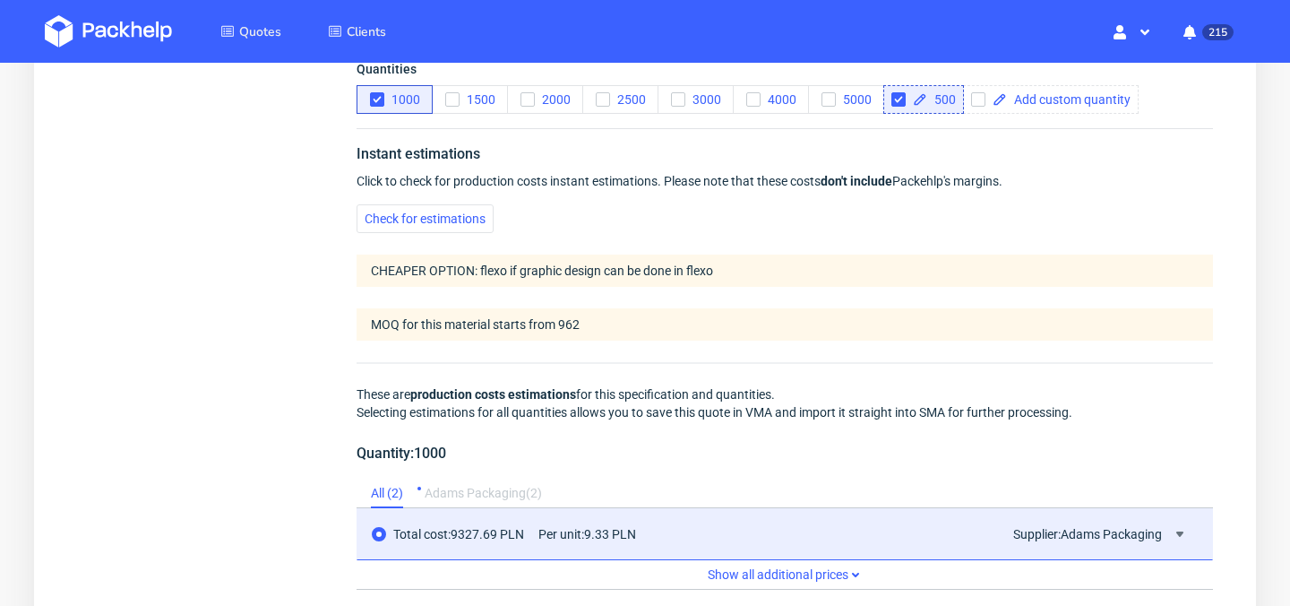
scroll to position [1486, 0]
click at [900, 93] on input "checkbox" at bounding box center [898, 98] width 14 height 14
checkbox input "false"
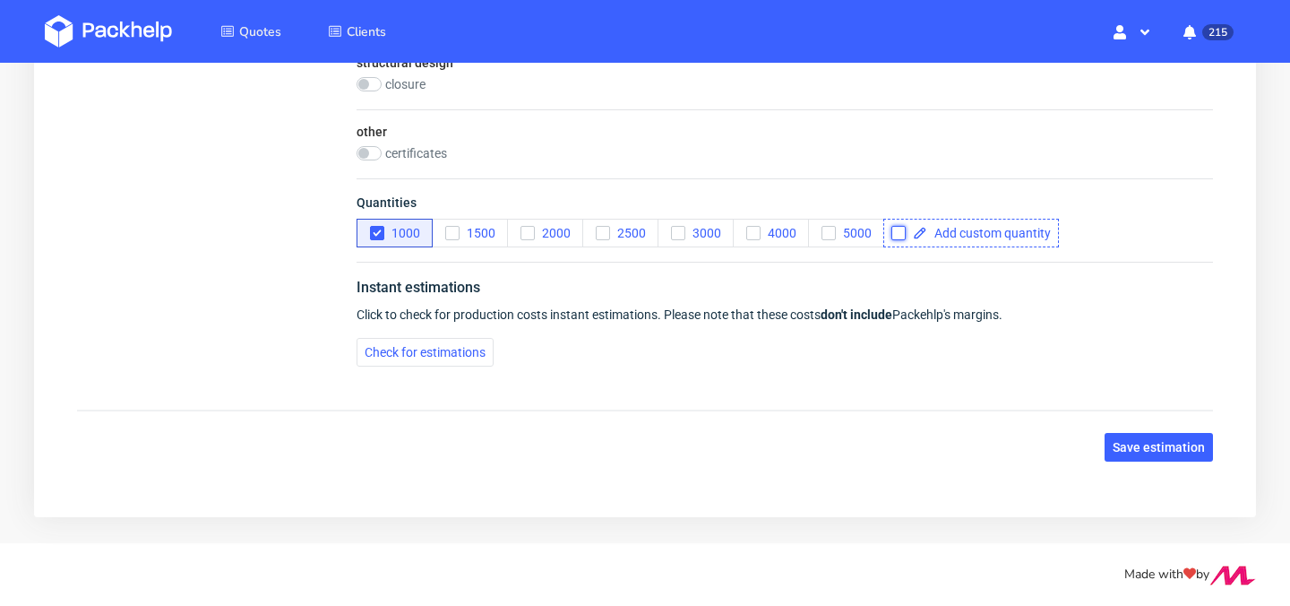
scroll to position [1351, 0]
click at [425, 360] on button "Check for estimations" at bounding box center [425, 352] width 137 height 29
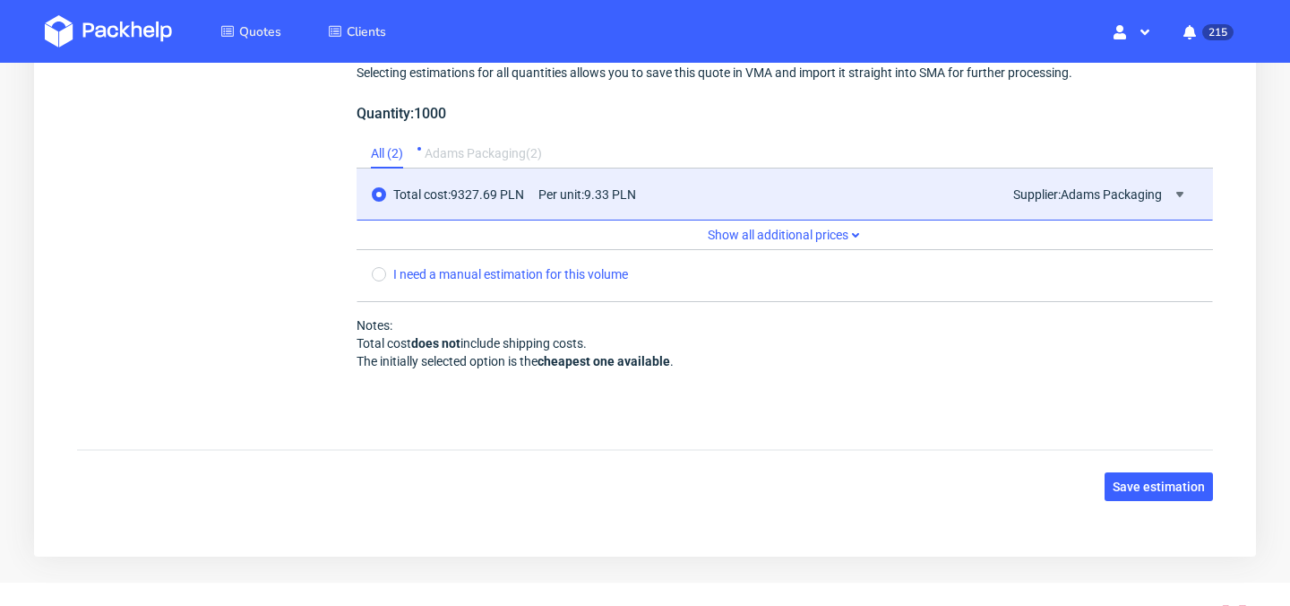
scroll to position [1801, 0]
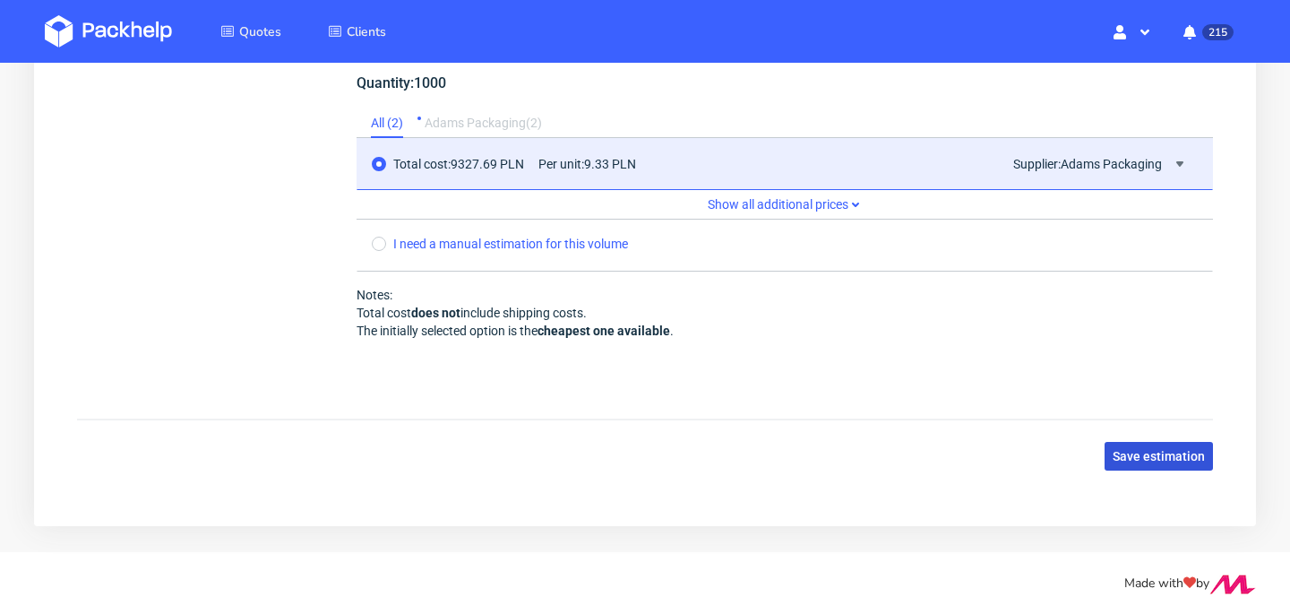
click at [1169, 460] on span "Save estimation" at bounding box center [1159, 456] width 92 height 13
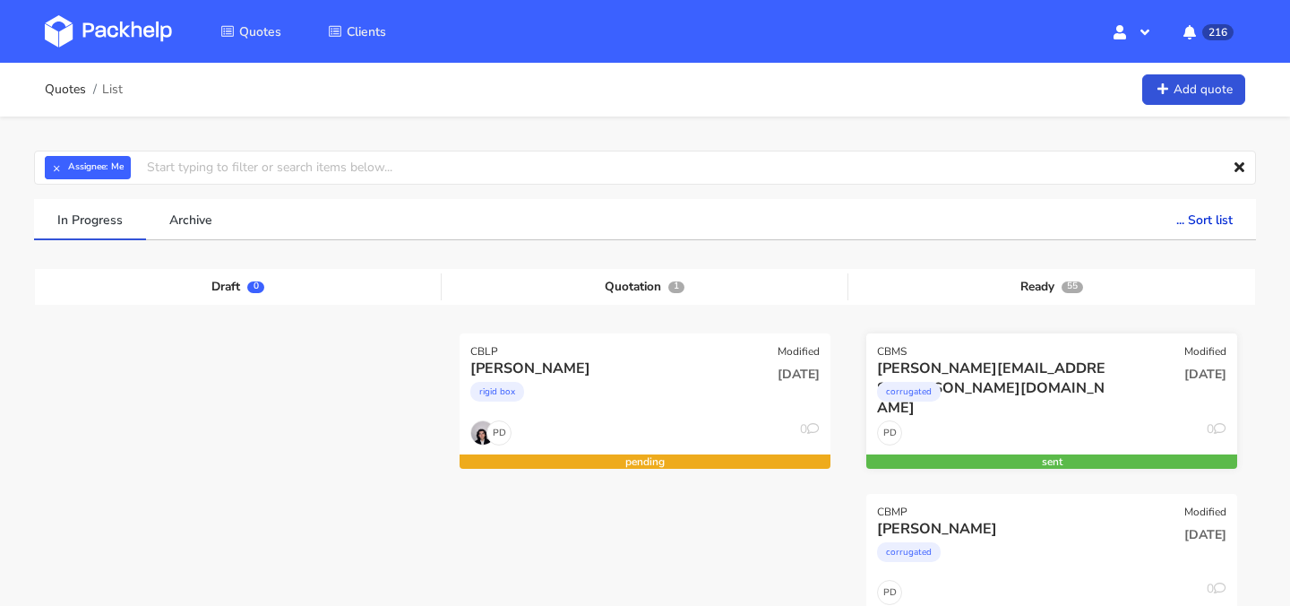
click at [1107, 415] on div "felix.legoff@candeur.co corrugated" at bounding box center [990, 388] width 250 height 61
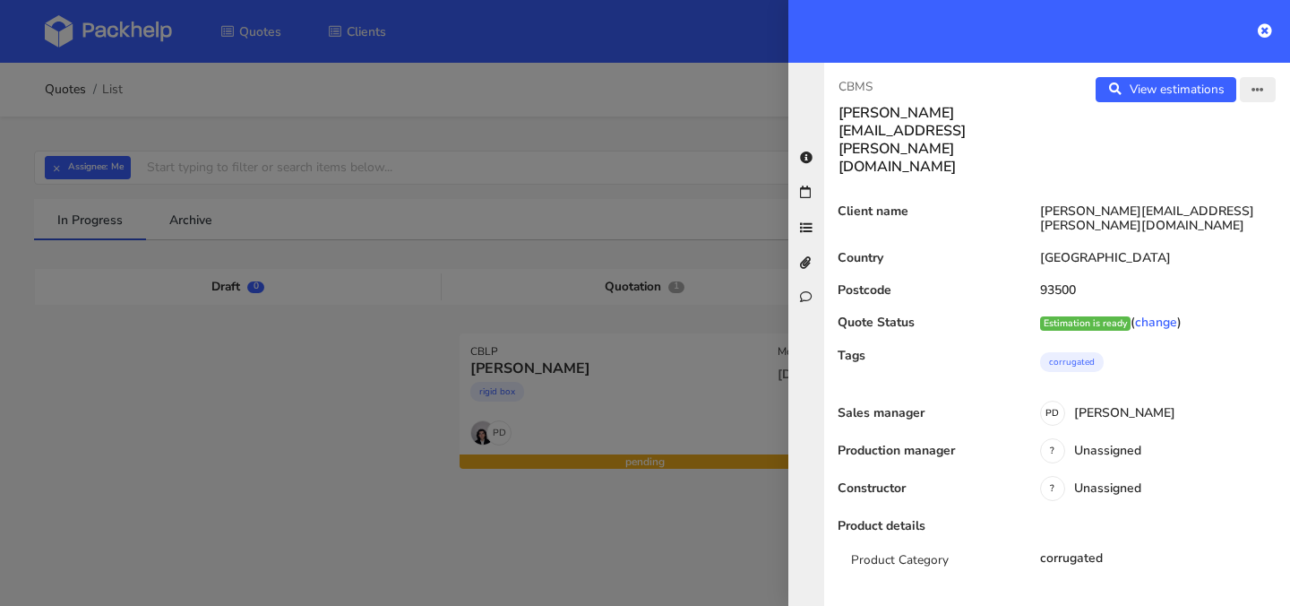
click at [1267, 88] on button "button" at bounding box center [1258, 89] width 36 height 25
click at [1201, 158] on link "Edit quote" at bounding box center [1200, 160] width 158 height 30
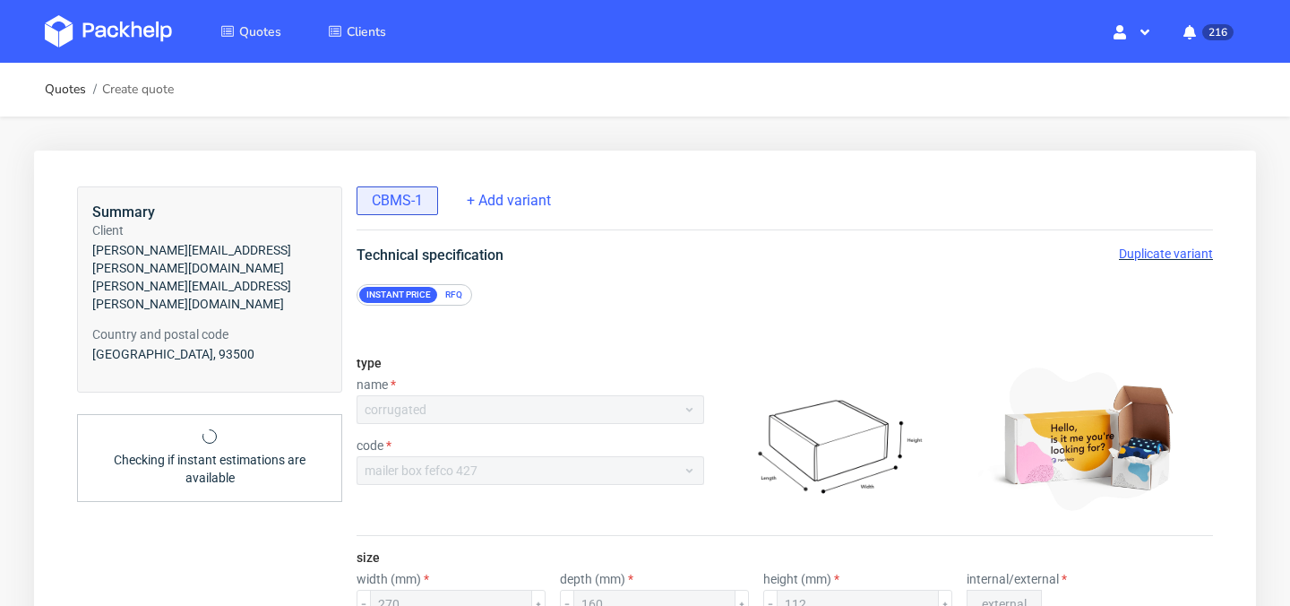
click at [1167, 250] on span "Duplicate variant" at bounding box center [1166, 253] width 94 height 14
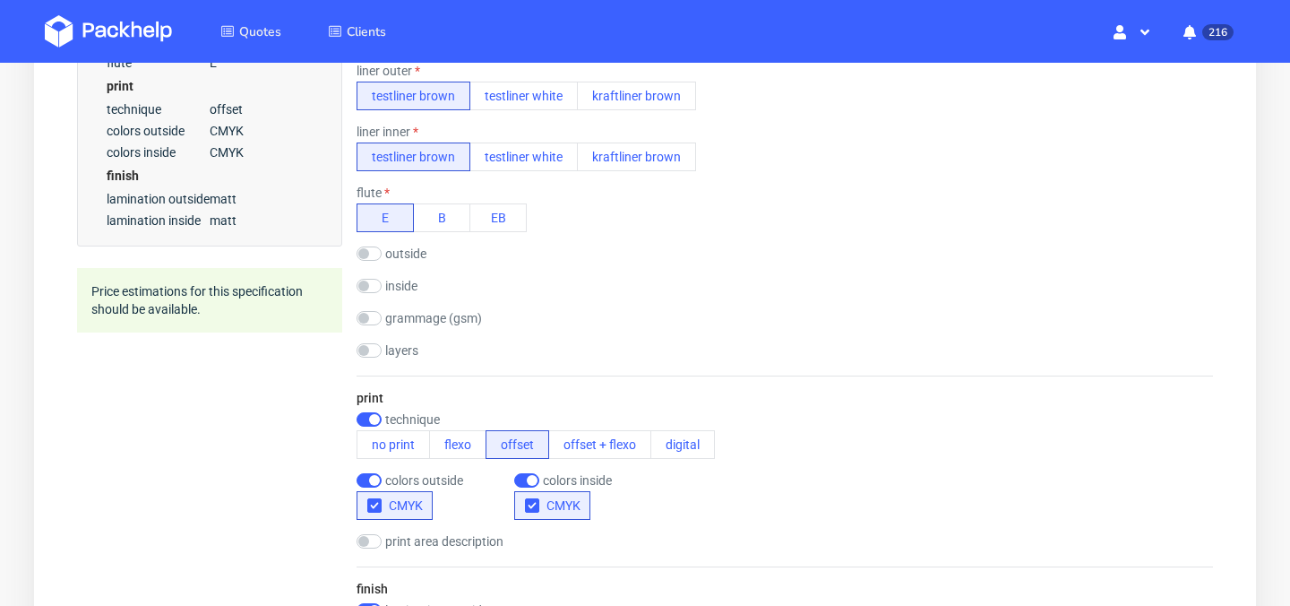
scroll to position [670, 0]
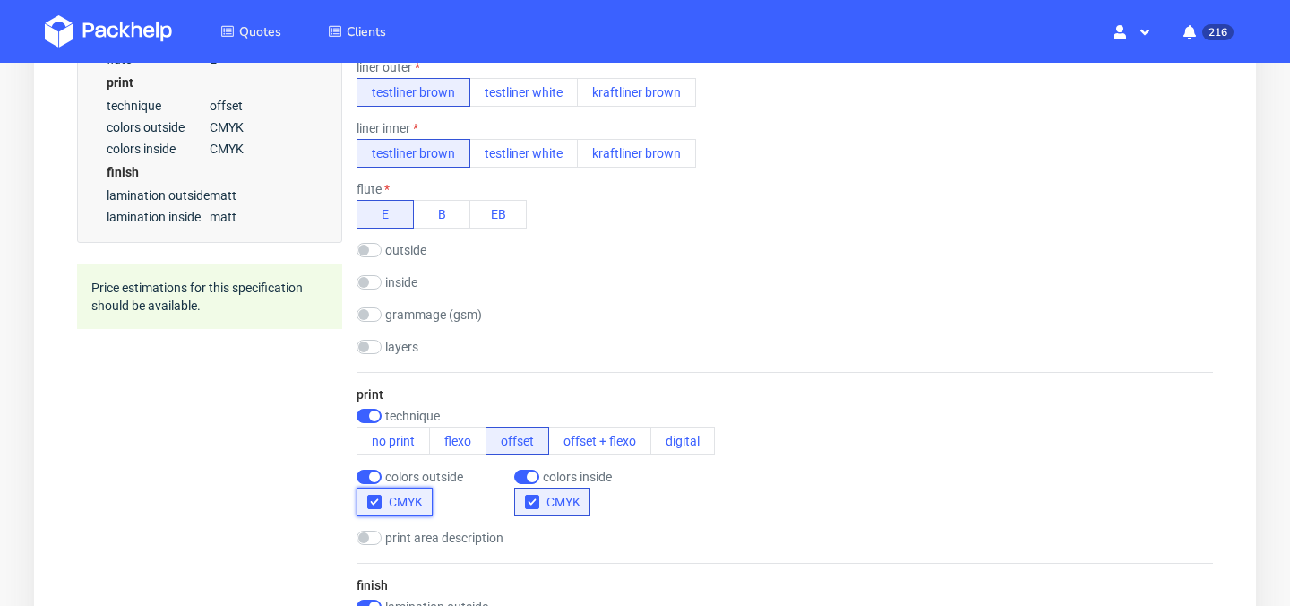
click at [378, 496] on icon "button" at bounding box center [374, 501] width 13 height 13
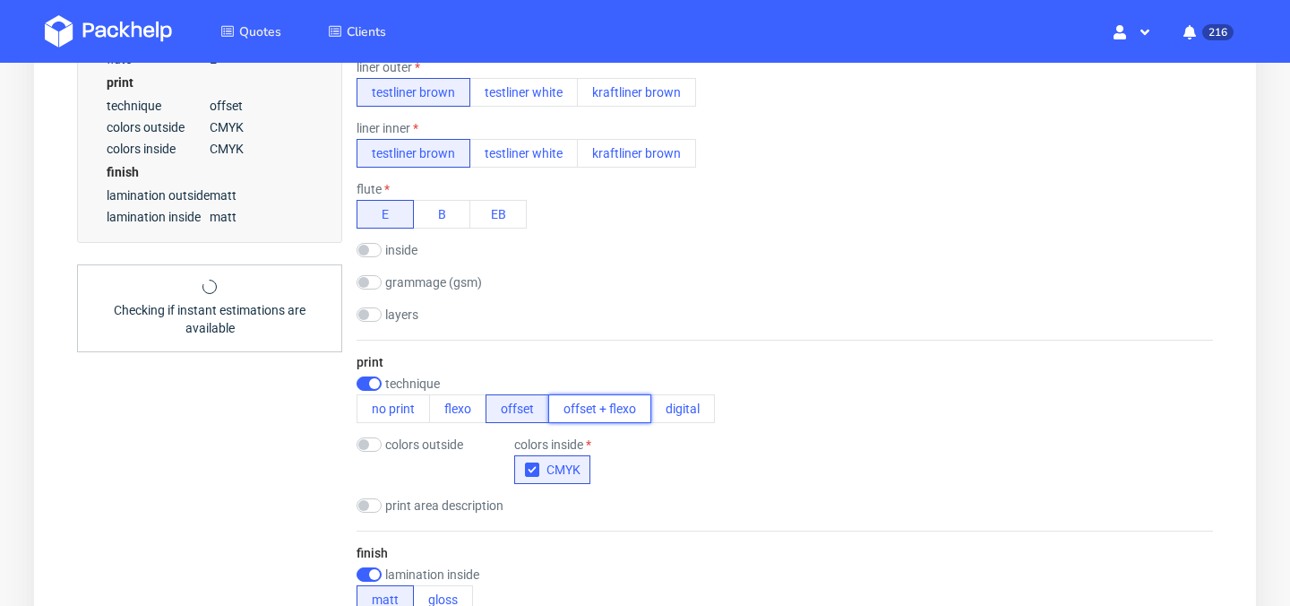
click at [580, 413] on button "offset + flexo" at bounding box center [599, 408] width 103 height 29
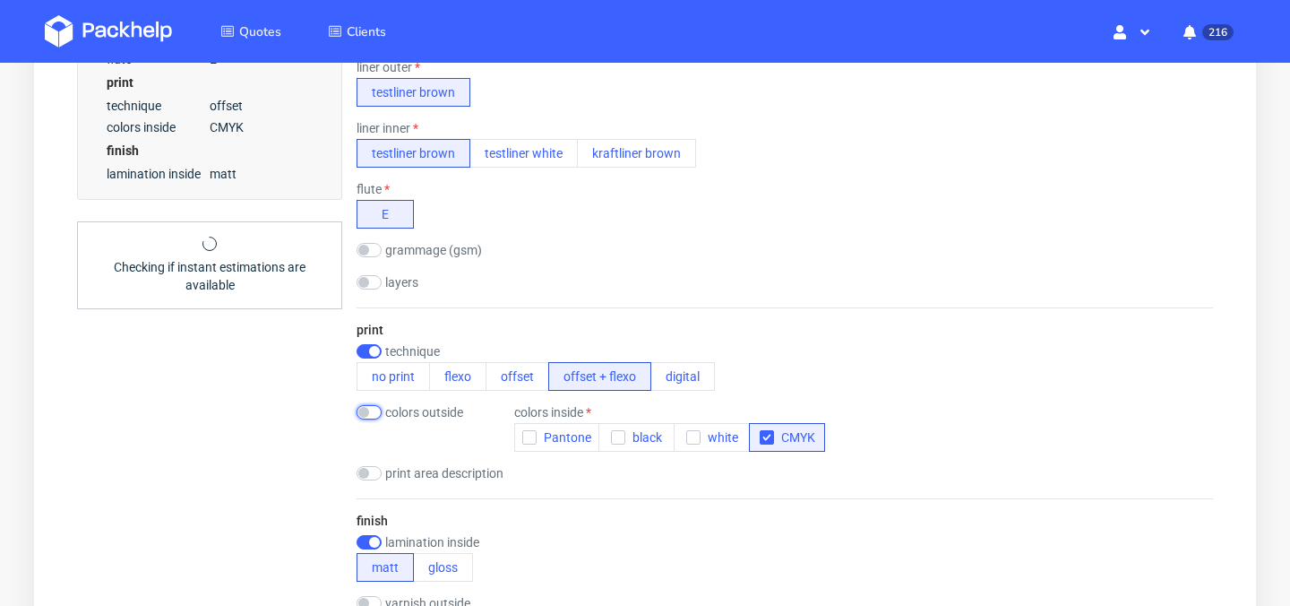
click at [378, 409] on input "checkbox" at bounding box center [369, 412] width 25 height 14
checkbox input "true"
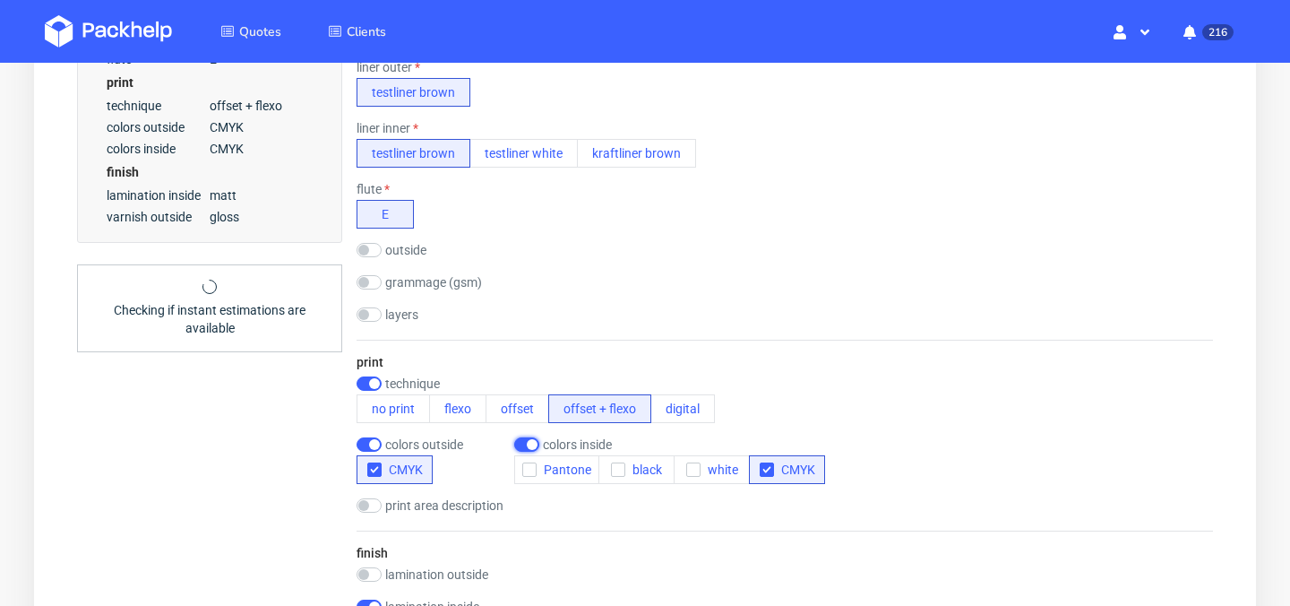
click at [536, 444] on input "checkbox" at bounding box center [526, 444] width 25 height 14
checkbox input "false"
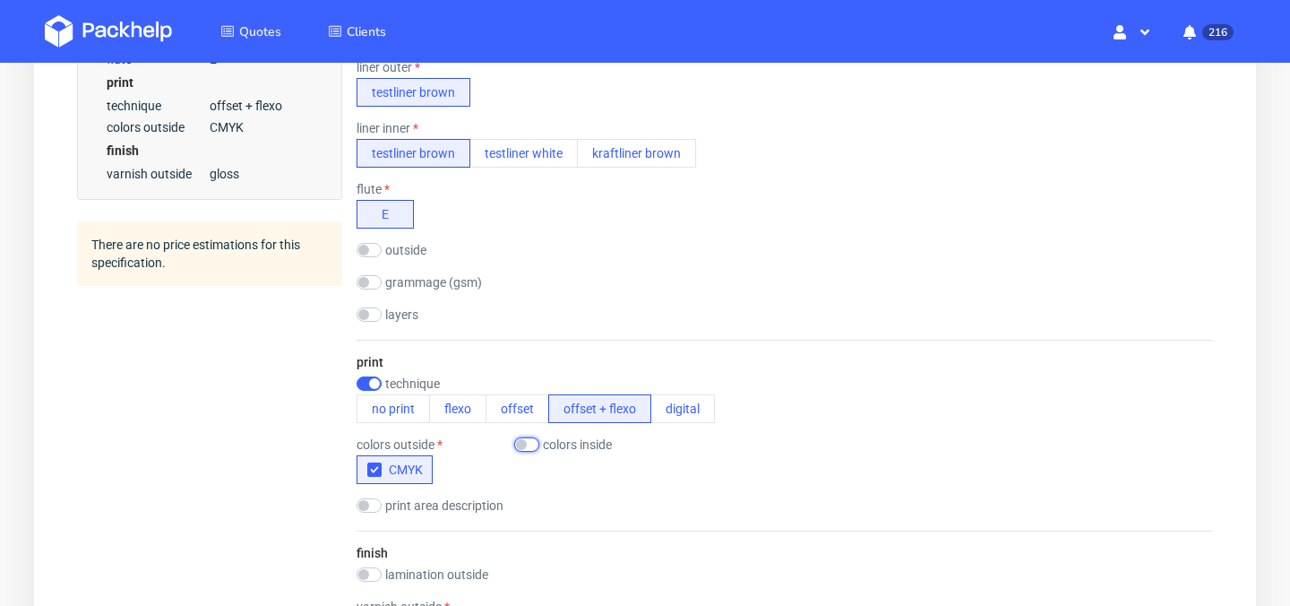
click at [518, 446] on input "checkbox" at bounding box center [526, 444] width 25 height 14
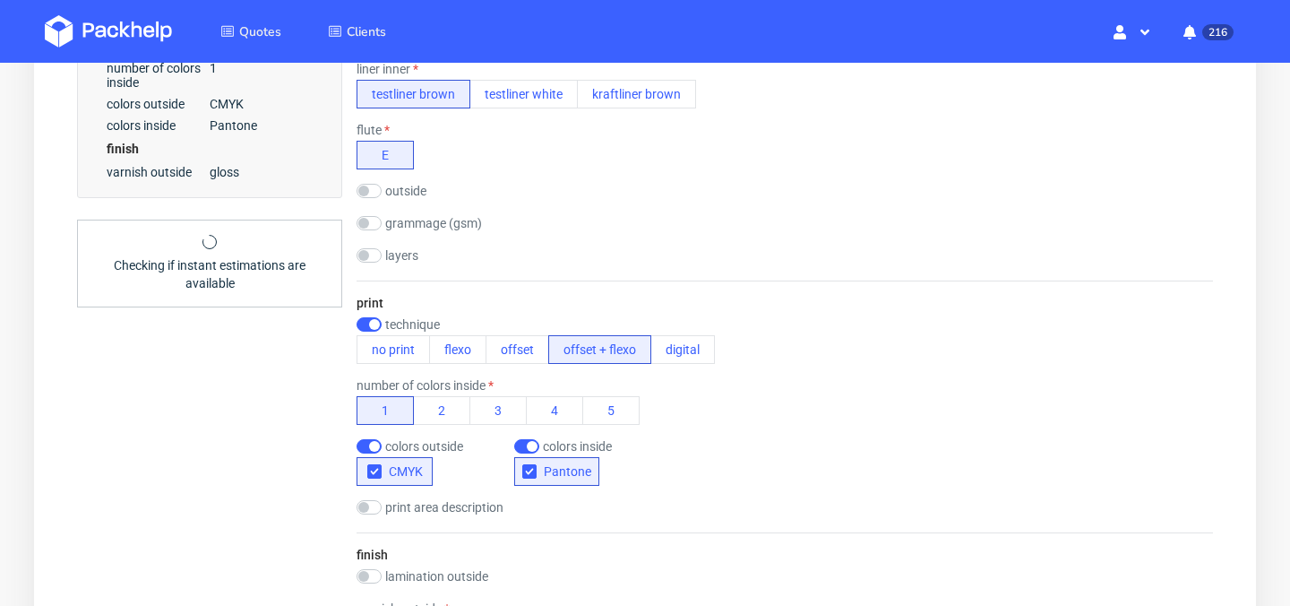
scroll to position [778, 0]
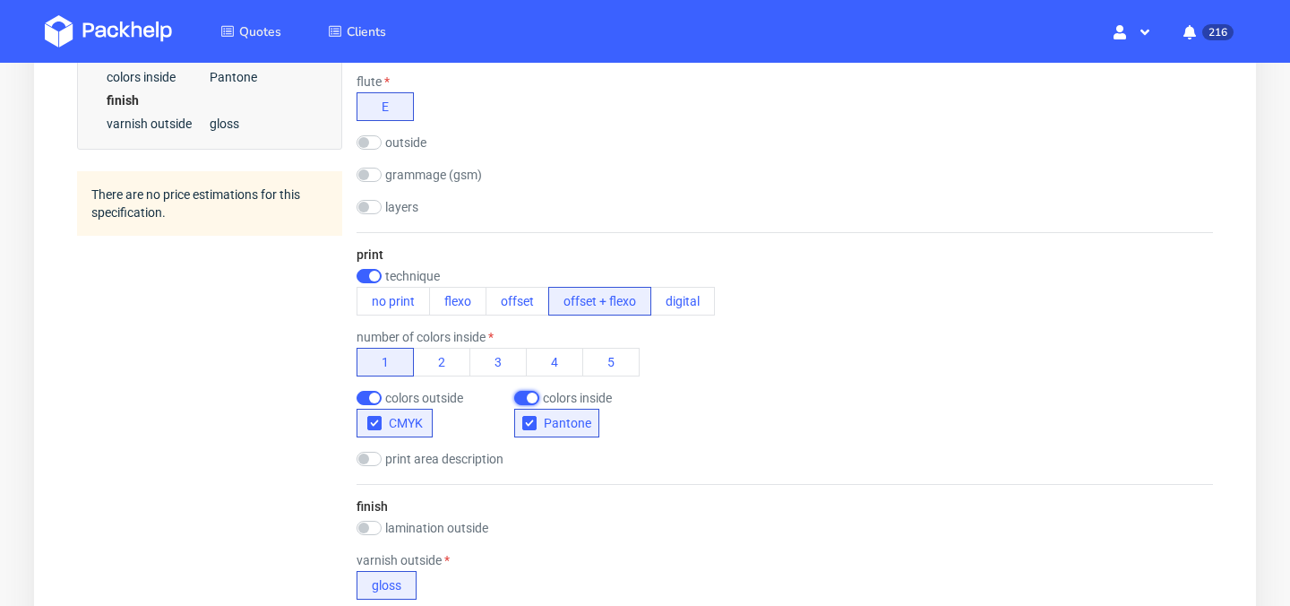
click at [525, 393] on input "checkbox" at bounding box center [526, 398] width 25 height 14
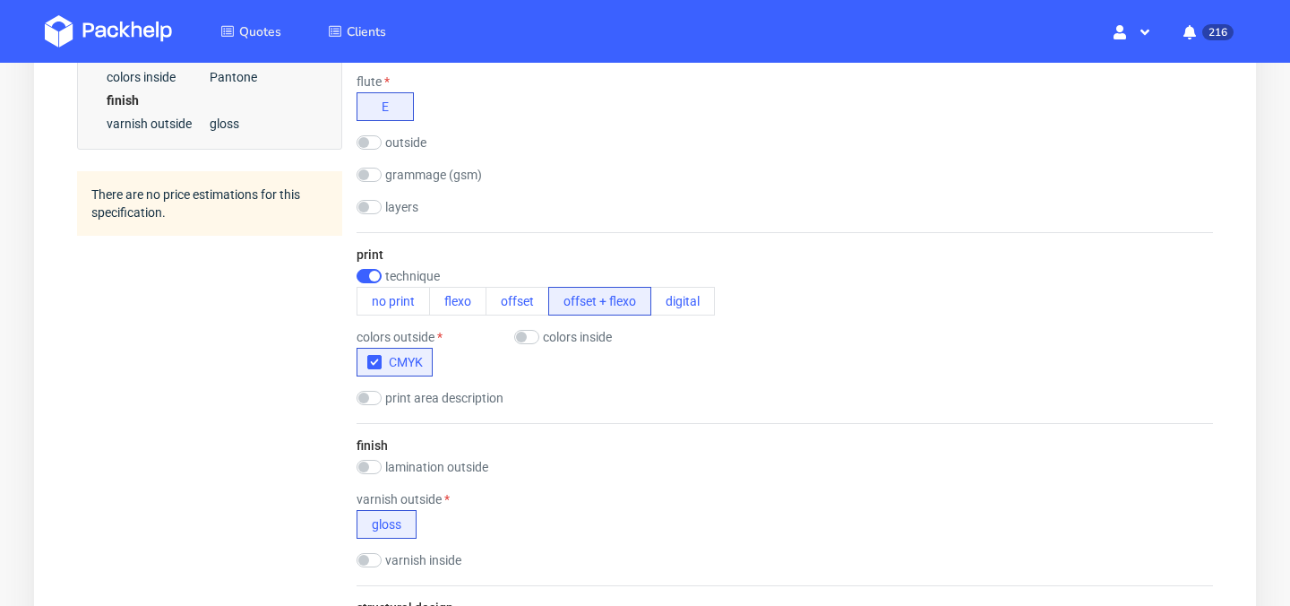
click at [382, 273] on div "technique" at bounding box center [536, 276] width 358 height 14
click at [370, 273] on input "checkbox" at bounding box center [369, 276] width 25 height 14
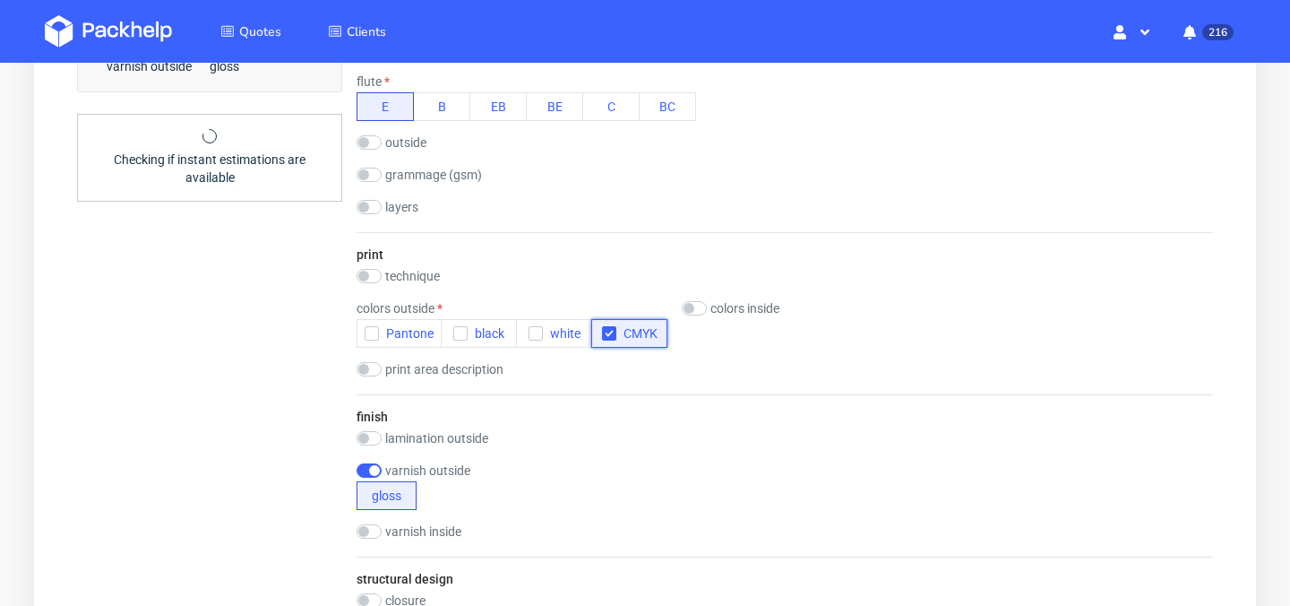
click at [607, 330] on icon "button" at bounding box center [609, 333] width 13 height 13
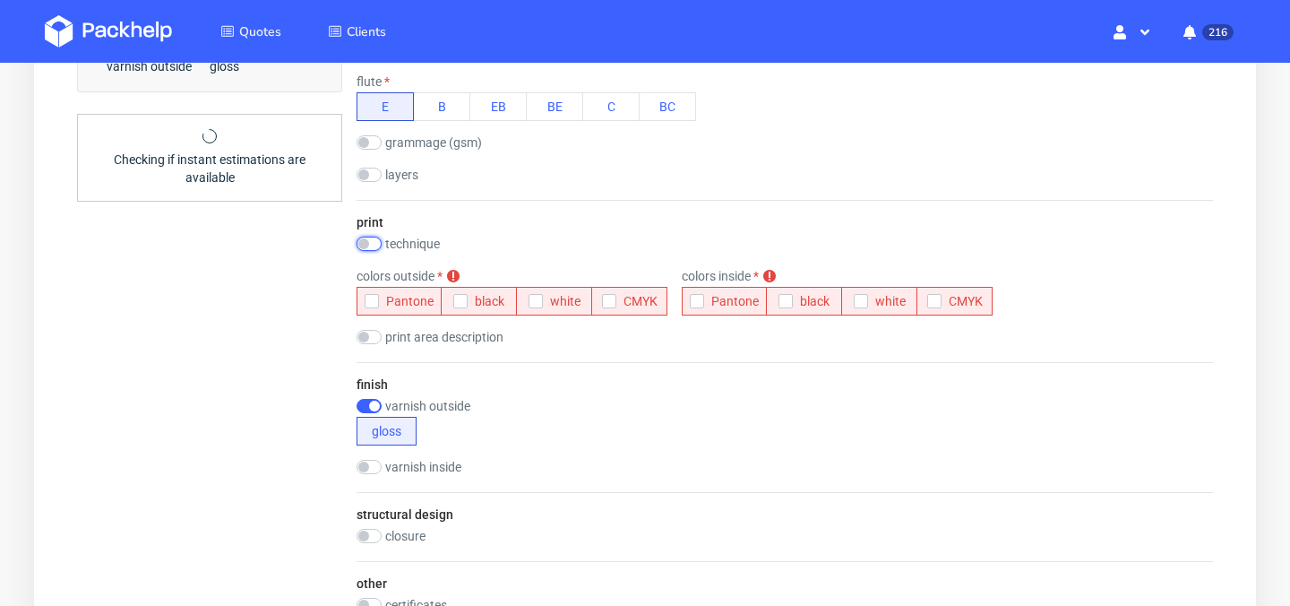
click at [367, 246] on input "checkbox" at bounding box center [369, 244] width 25 height 14
checkbox input "true"
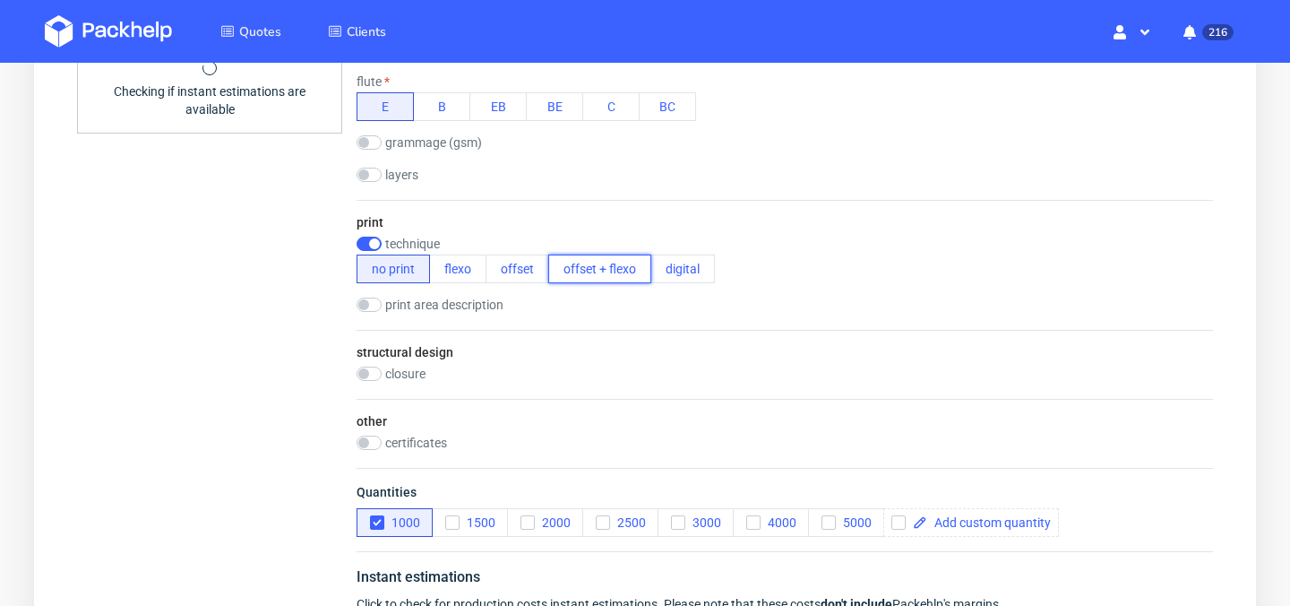
click at [582, 268] on button "offset + flexo" at bounding box center [599, 268] width 103 height 29
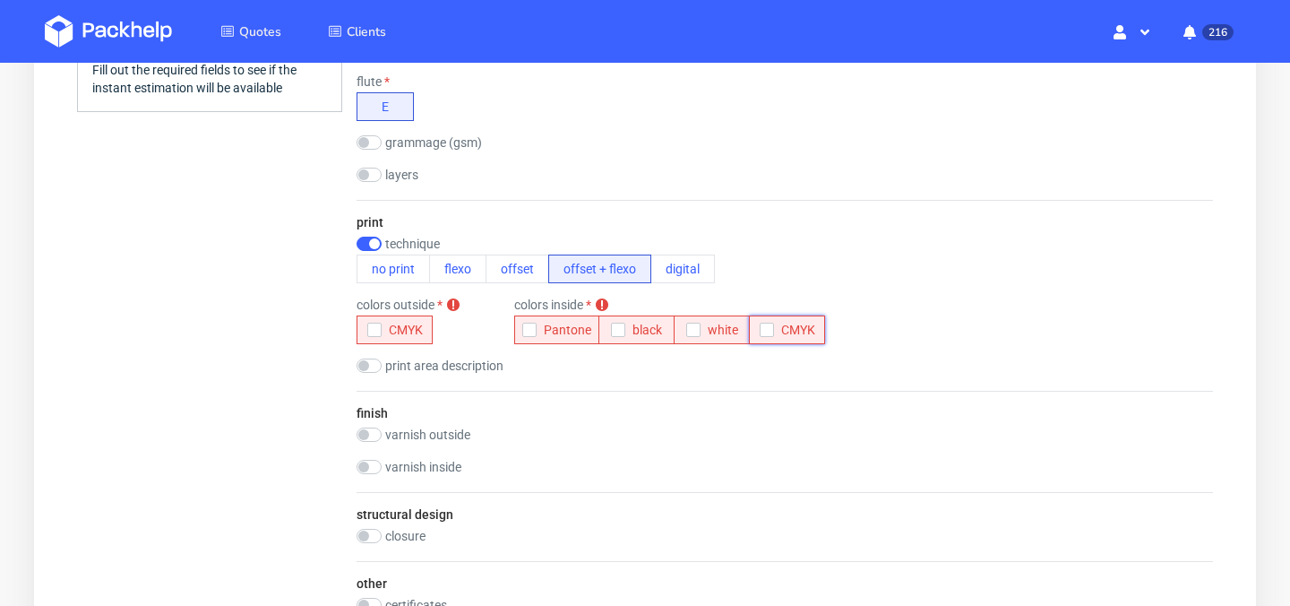
click at [766, 324] on icon "button" at bounding box center [767, 329] width 13 height 13
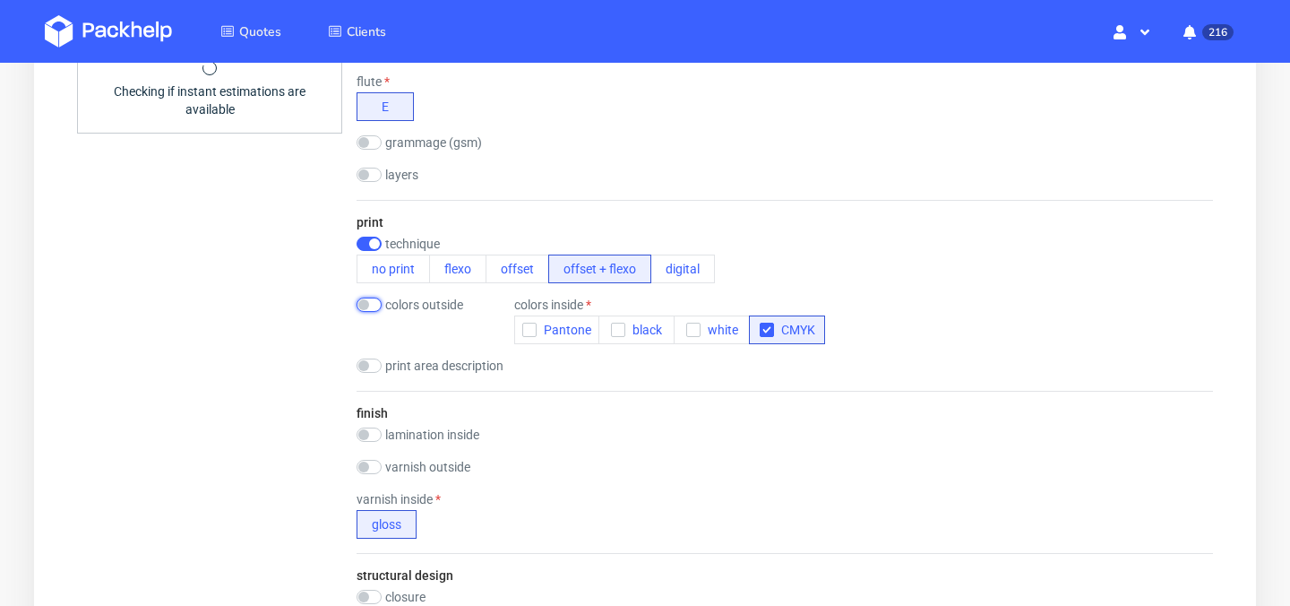
click at [363, 307] on input "checkbox" at bounding box center [369, 304] width 25 height 14
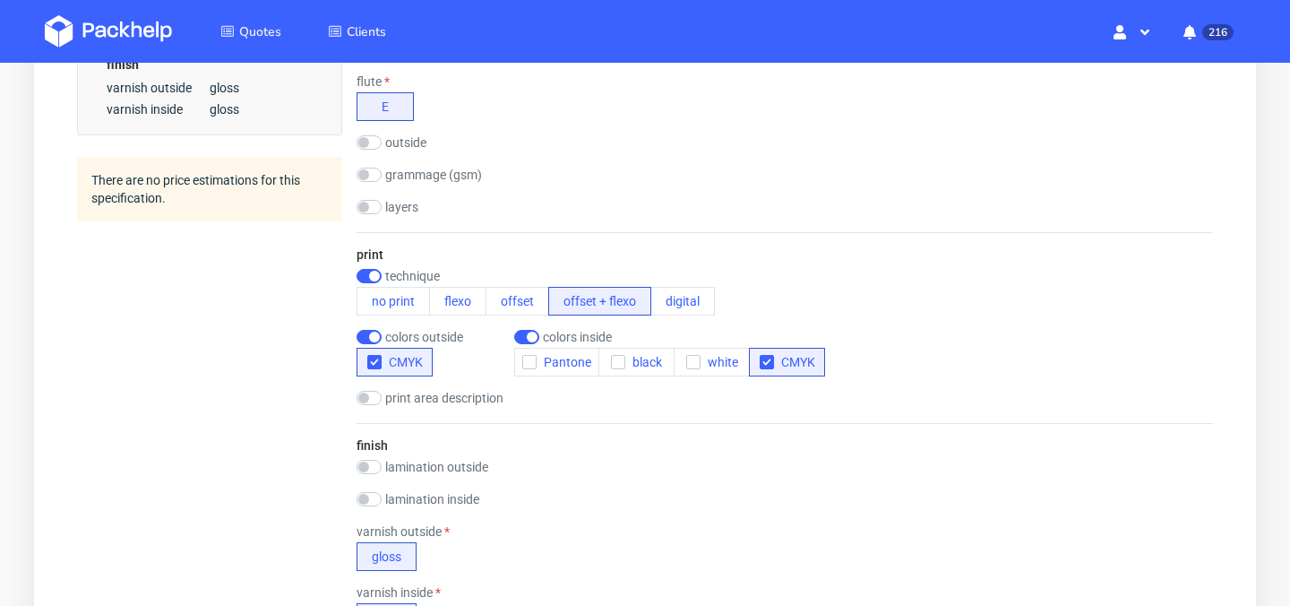
click at [367, 347] on div "colors outside [GEOGRAPHIC_DATA]" at bounding box center [428, 353] width 143 height 47
click at [366, 337] on input "checkbox" at bounding box center [369, 337] width 25 height 14
checkbox input "false"
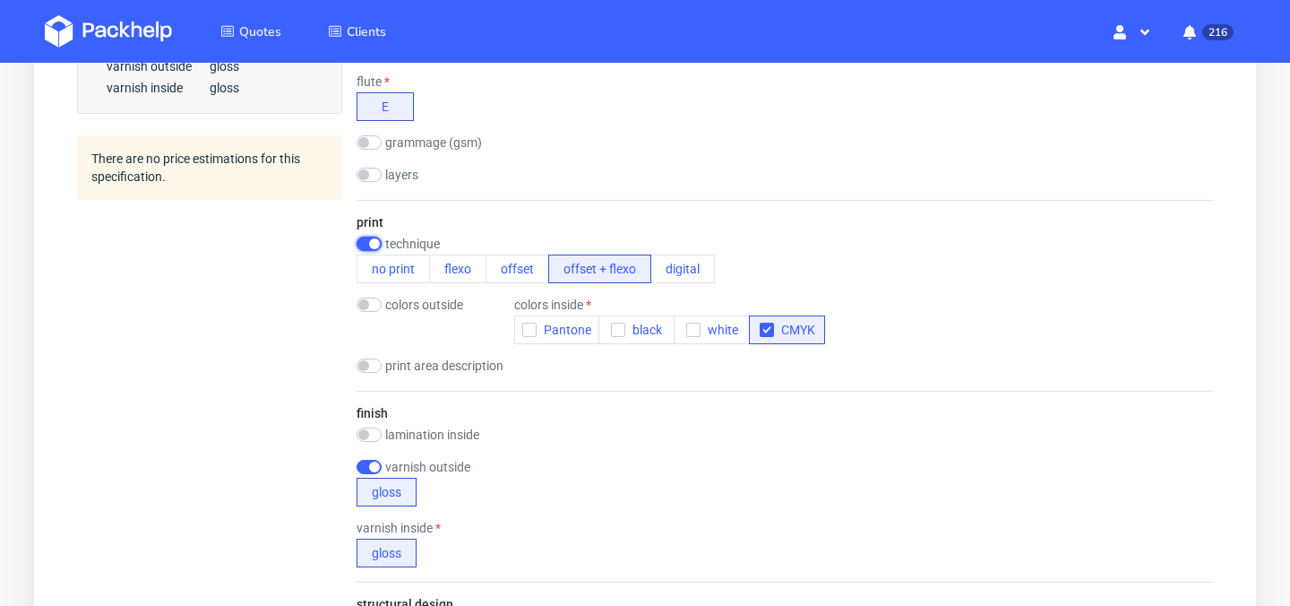
click at [366, 248] on input "checkbox" at bounding box center [369, 244] width 25 height 14
checkbox input "false"
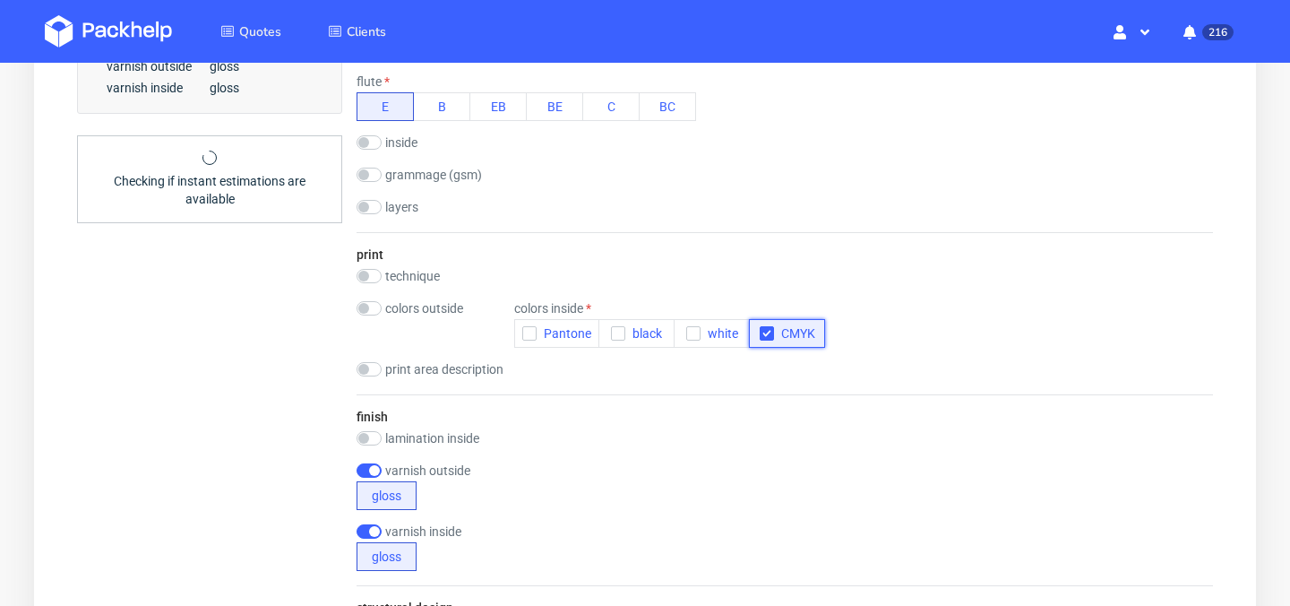
click at [765, 340] on div "button" at bounding box center [767, 333] width 14 height 14
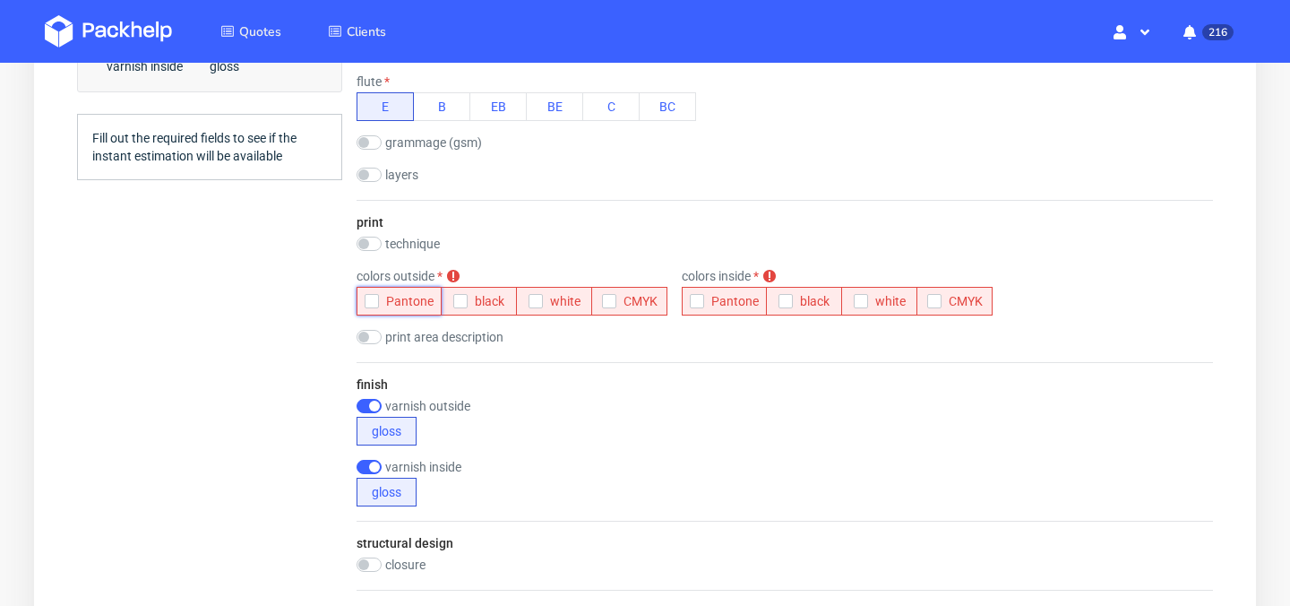
click at [371, 301] on icon "button" at bounding box center [372, 301] width 13 height 13
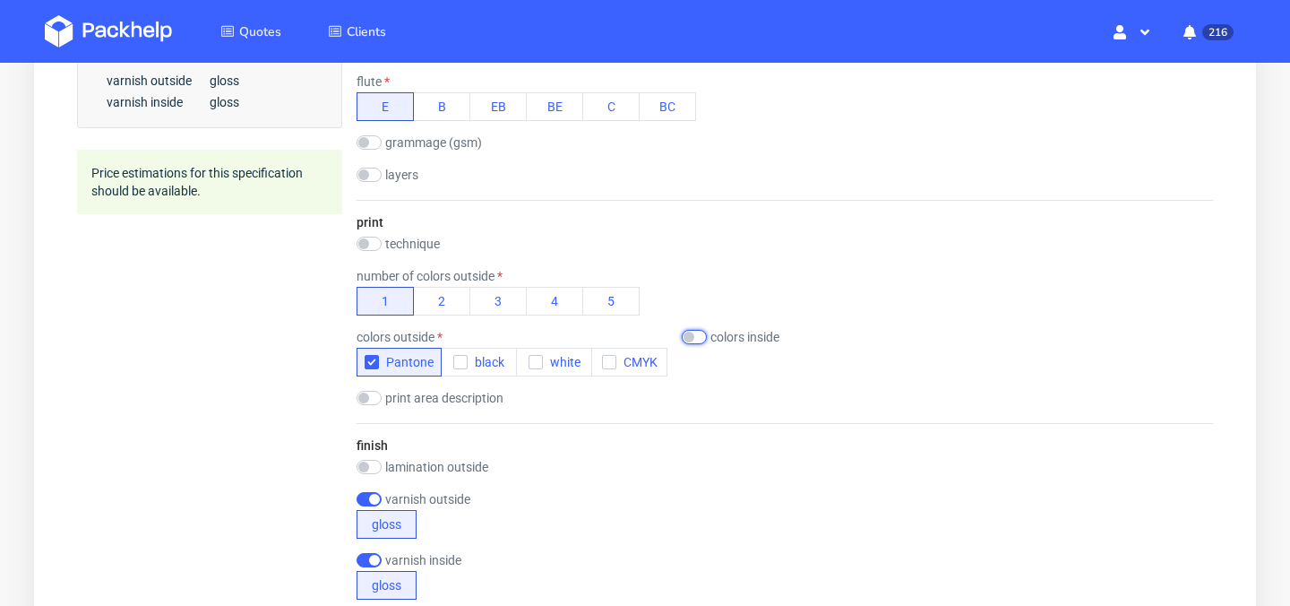
click at [691, 336] on input "checkbox" at bounding box center [694, 337] width 25 height 14
checkbox input "true"
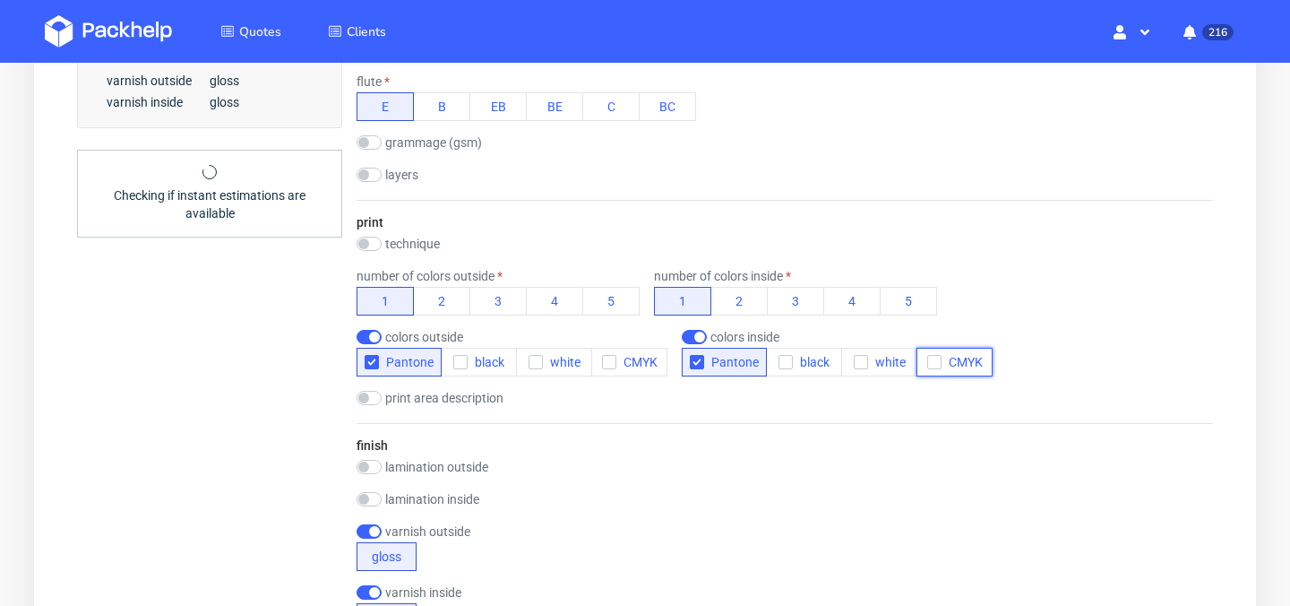
click at [932, 362] on use "button" at bounding box center [934, 362] width 8 height 6
click at [695, 363] on use "button" at bounding box center [697, 362] width 8 height 6
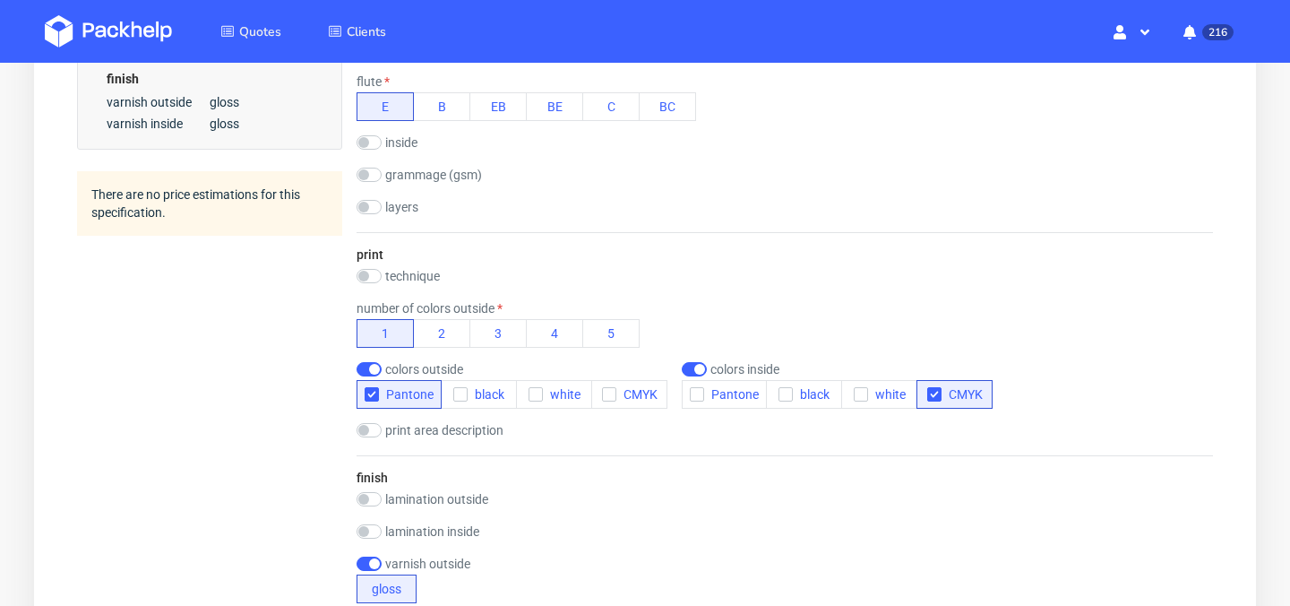
click at [314, 396] on div "Summary Client [PERSON_NAME][EMAIL_ADDRESS][PERSON_NAME][DOMAIN_NAME] [PERSON_N…" at bounding box center [209, 214] width 265 height 1610
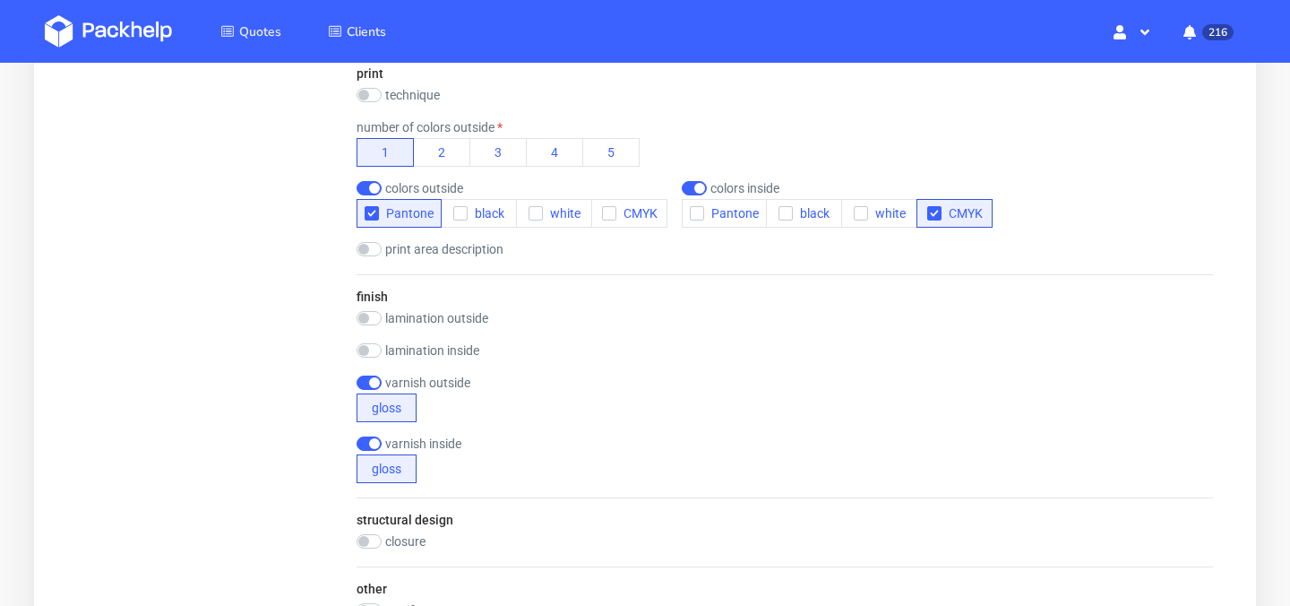
scroll to position [958, 0]
click at [367, 317] on input "checkbox" at bounding box center [369, 319] width 25 height 14
checkbox input "true"
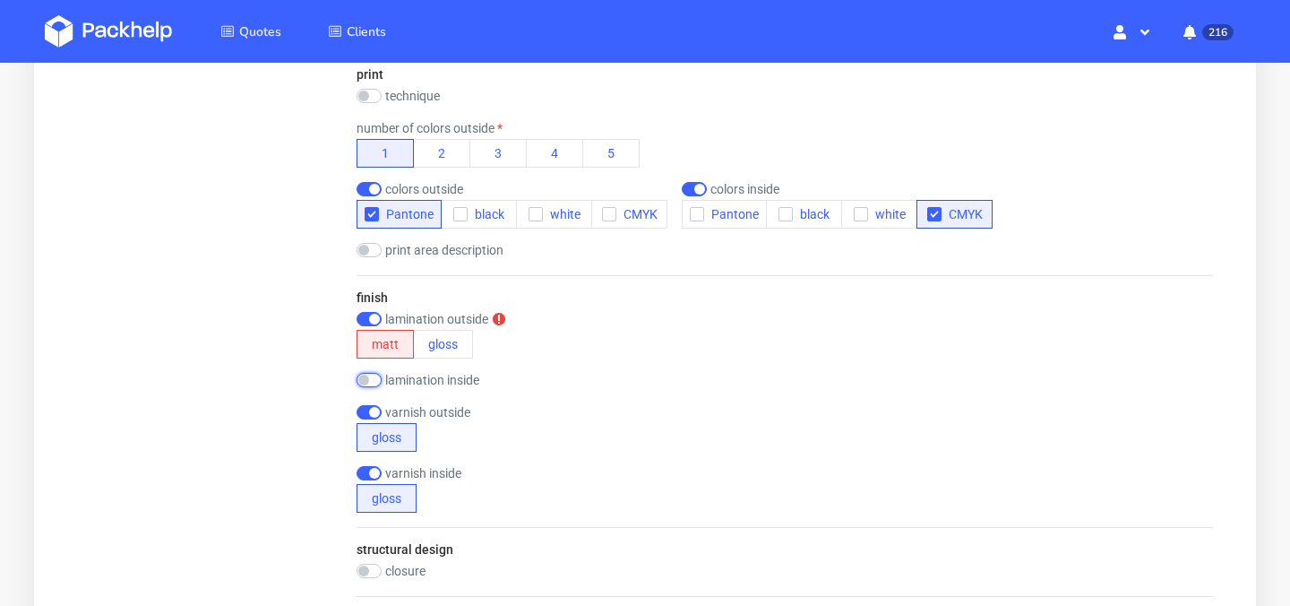
click at [368, 377] on input "checkbox" at bounding box center [369, 380] width 25 height 14
checkbox input "true"
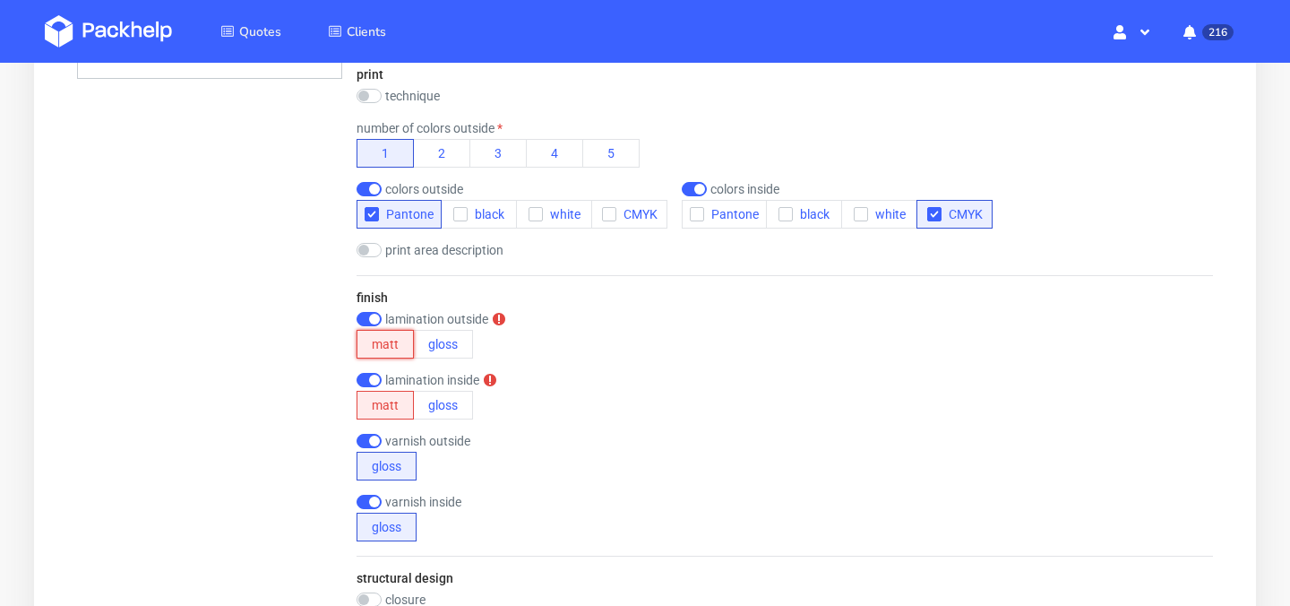
click at [390, 347] on button "matt" at bounding box center [385, 344] width 57 height 29
click at [387, 398] on button "matt" at bounding box center [385, 405] width 57 height 29
click at [367, 444] on input "checkbox" at bounding box center [369, 441] width 25 height 14
checkbox input "false"
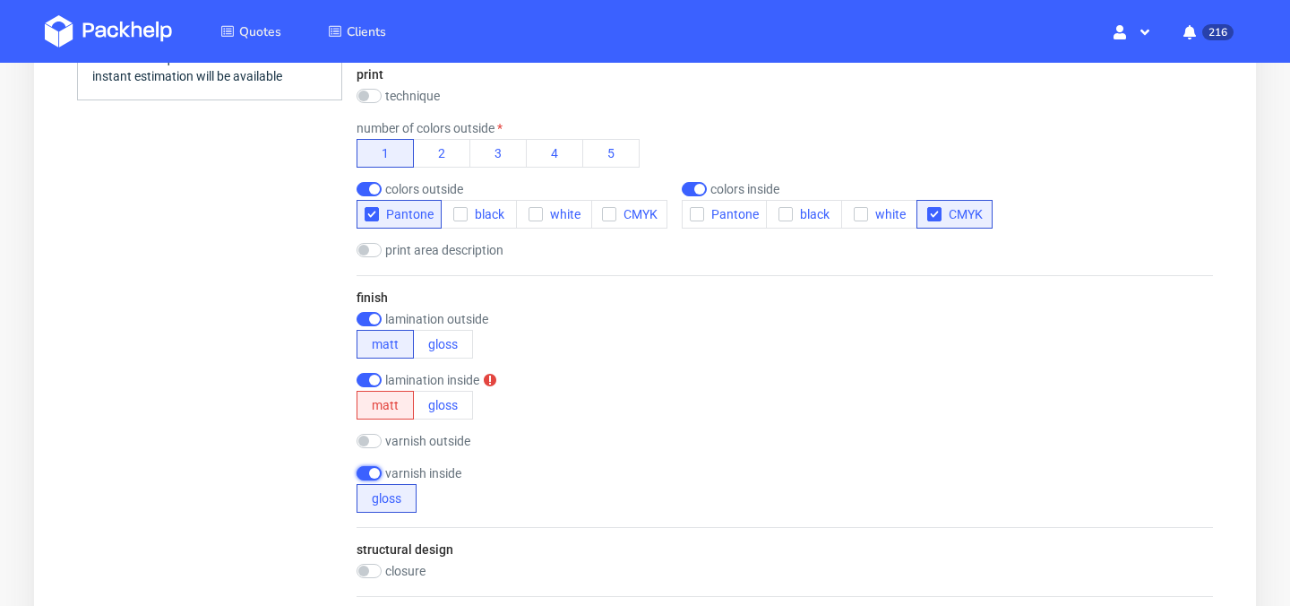
click at [368, 475] on input "checkbox" at bounding box center [369, 473] width 25 height 14
checkbox input "false"
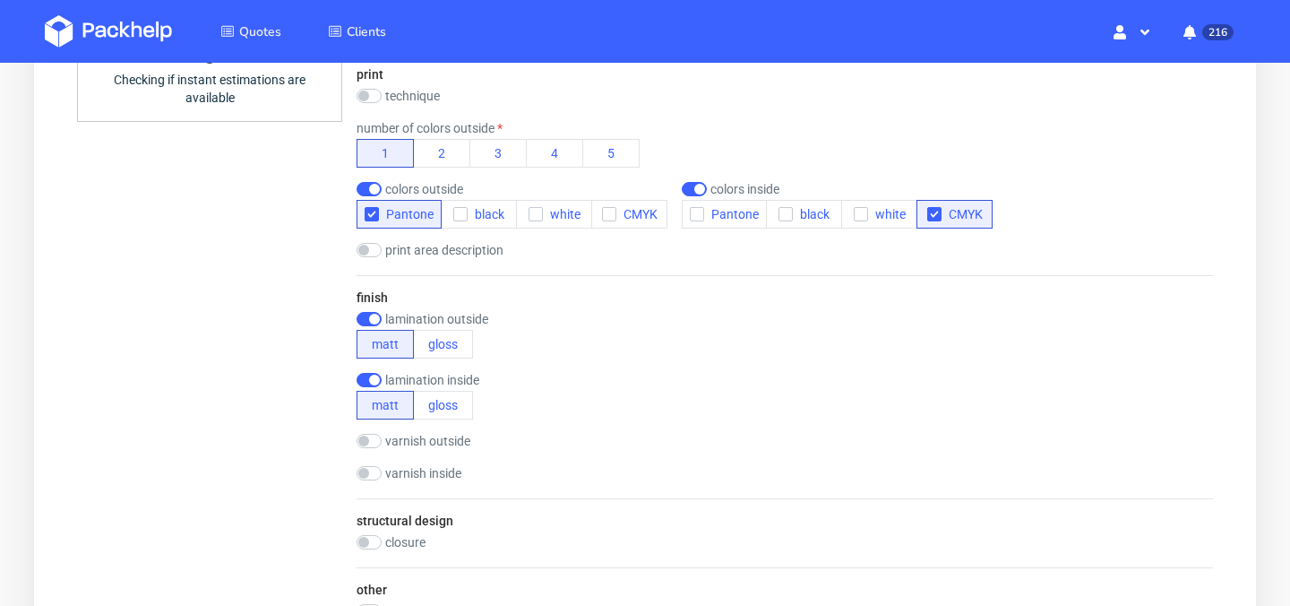
click at [289, 377] on div "Summary Client [PERSON_NAME][EMAIL_ADDRESS][PERSON_NAME][DOMAIN_NAME] [PERSON_N…" at bounding box center [209, 34] width 265 height 1610
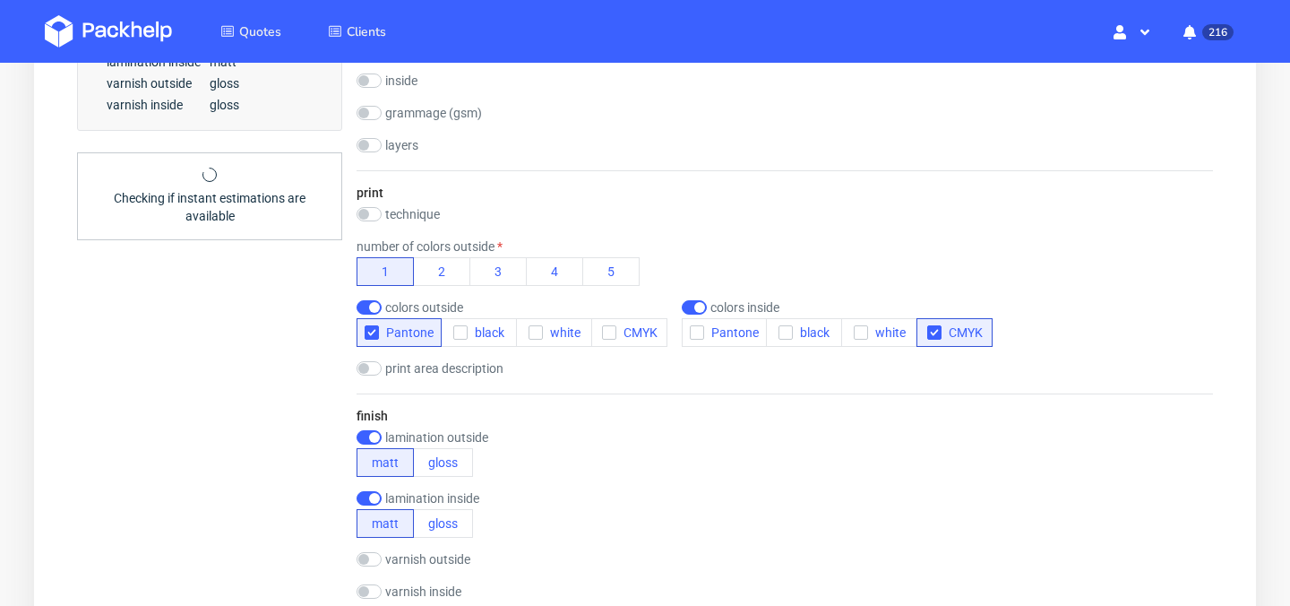
scroll to position [926, 0]
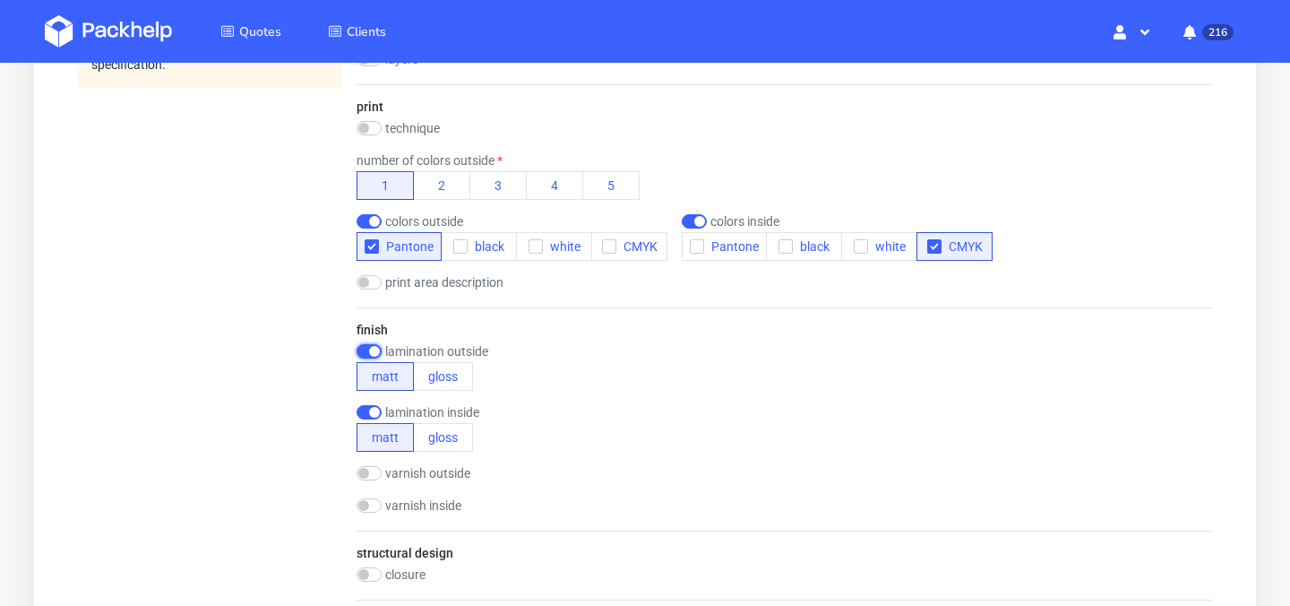
click at [373, 351] on input "checkbox" at bounding box center [369, 351] width 25 height 14
checkbox input "false"
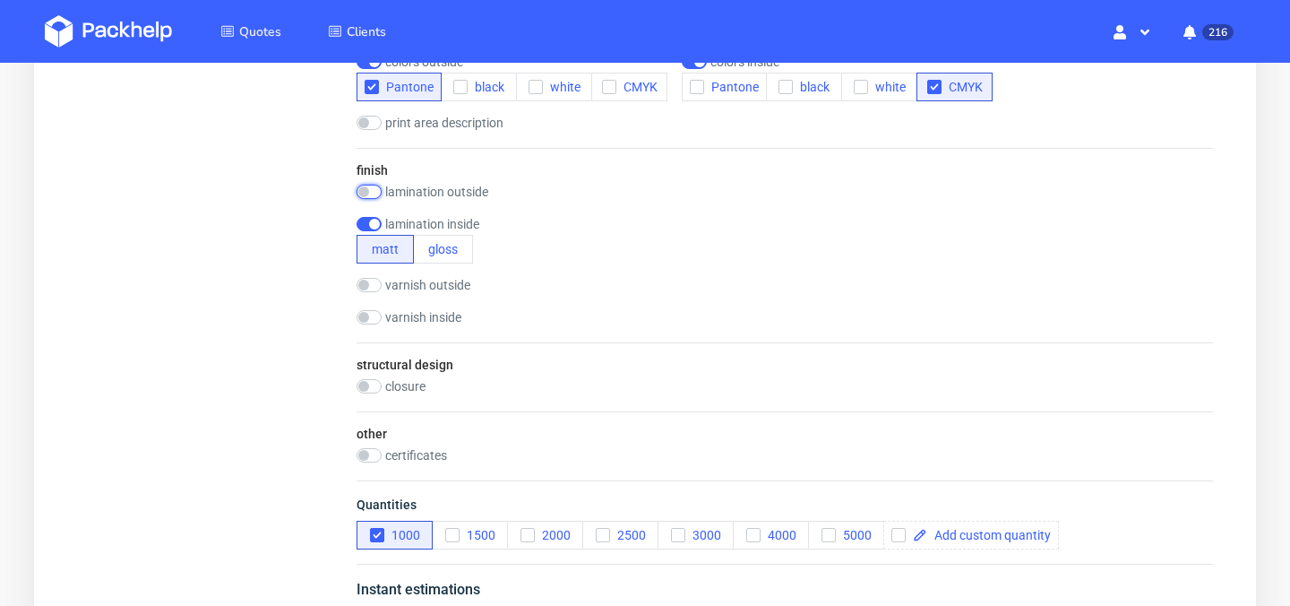
scroll to position [1133, 0]
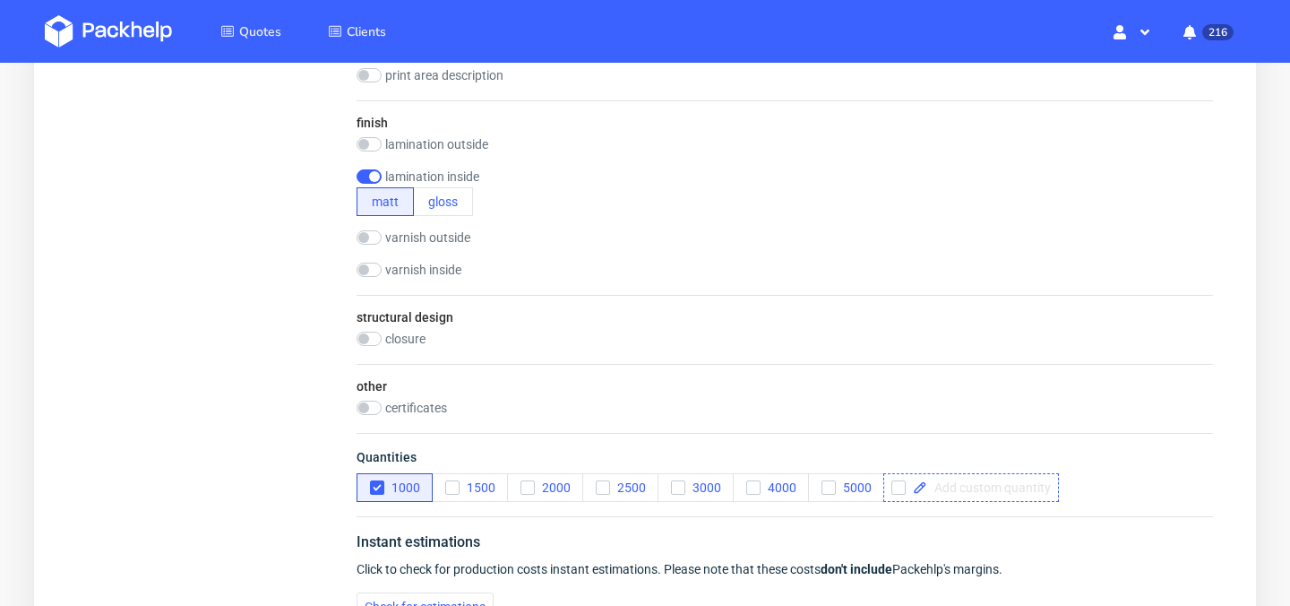
click at [978, 488] on span at bounding box center [989, 487] width 124 height 13
checkbox input "true"
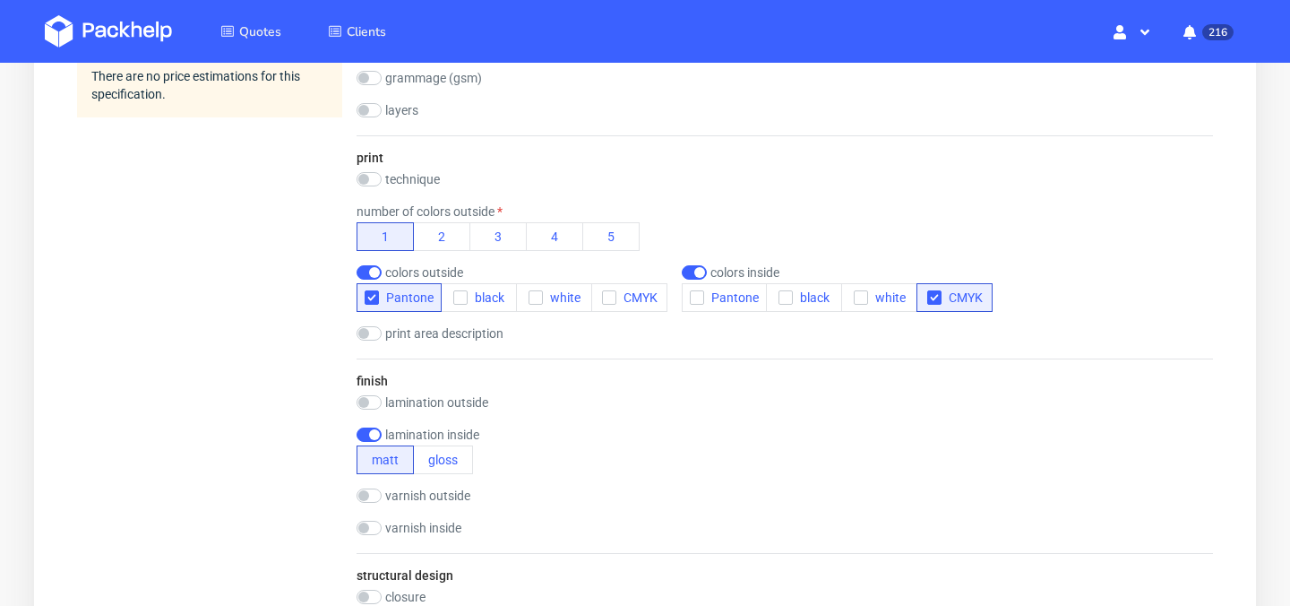
scroll to position [878, 0]
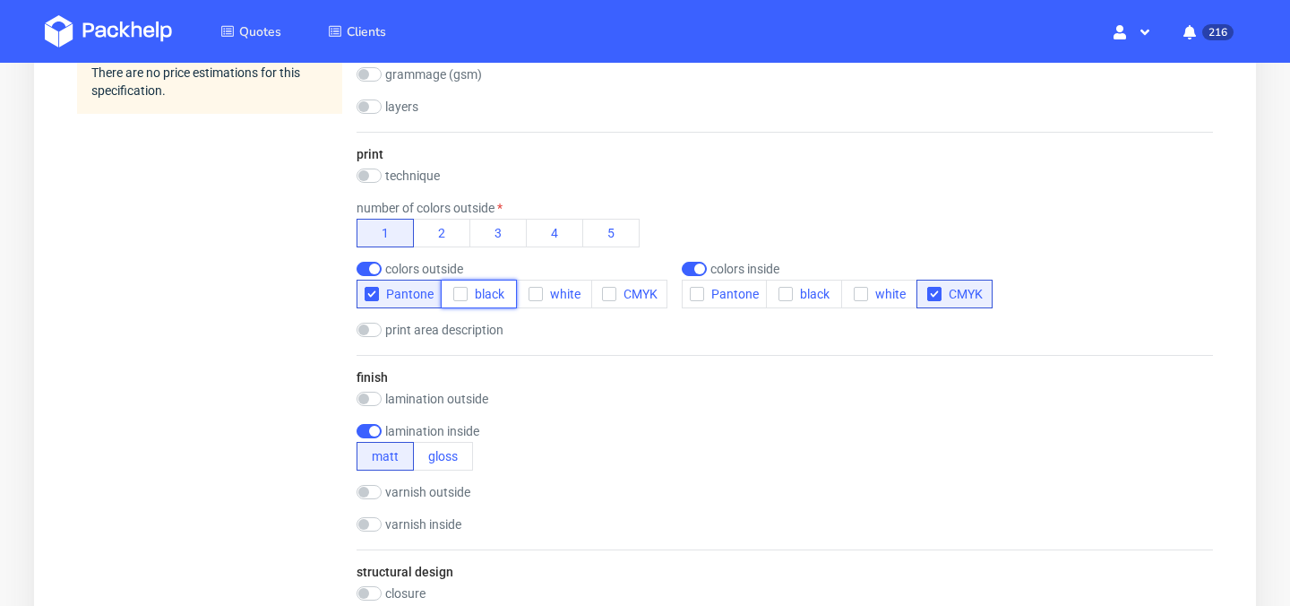
click at [461, 291] on use "button" at bounding box center [461, 294] width 8 height 6
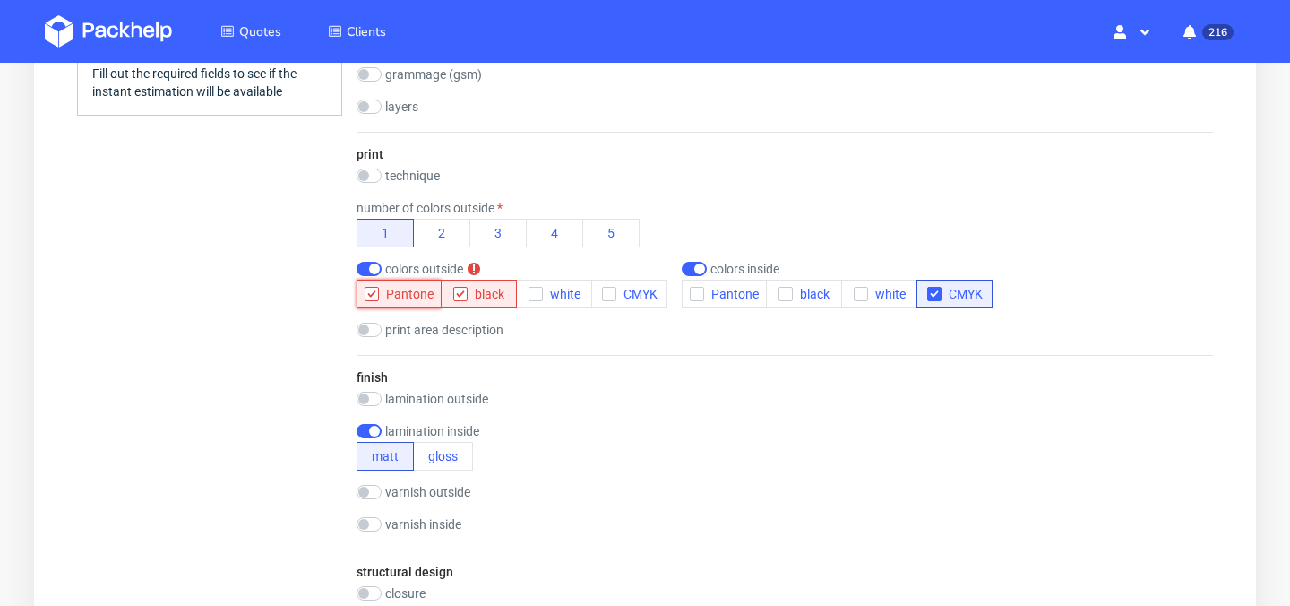
click at [376, 295] on icon "button" at bounding box center [372, 294] width 13 height 13
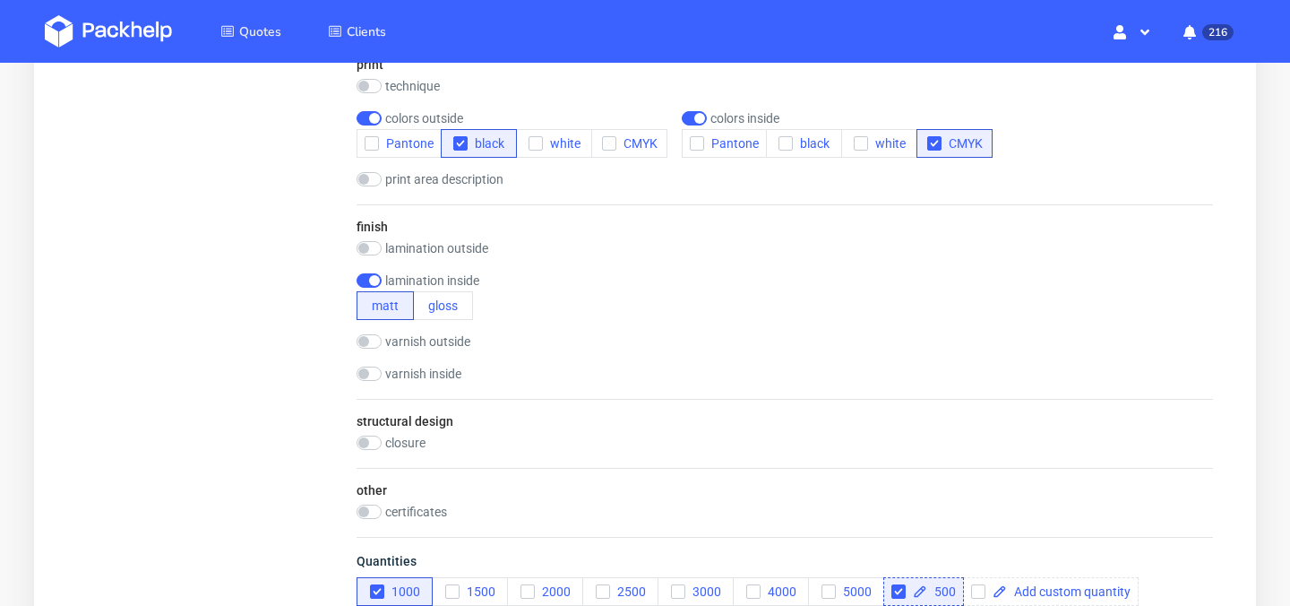
scroll to position [1017, 0]
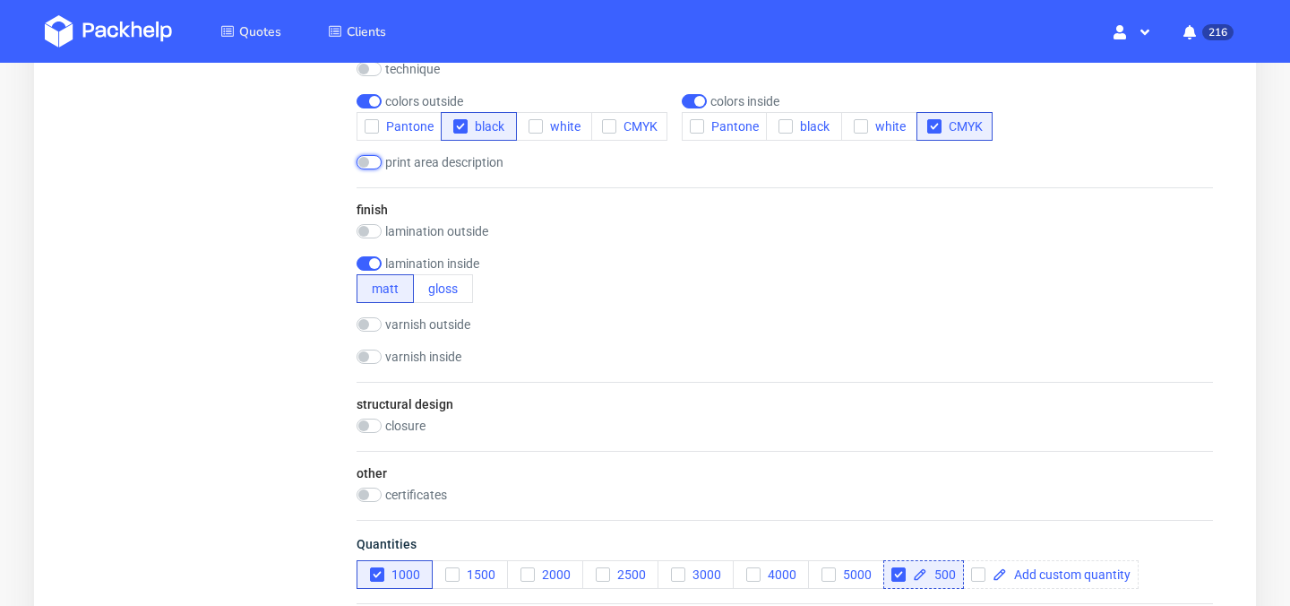
click at [372, 160] on input "checkbox" at bounding box center [369, 162] width 25 height 14
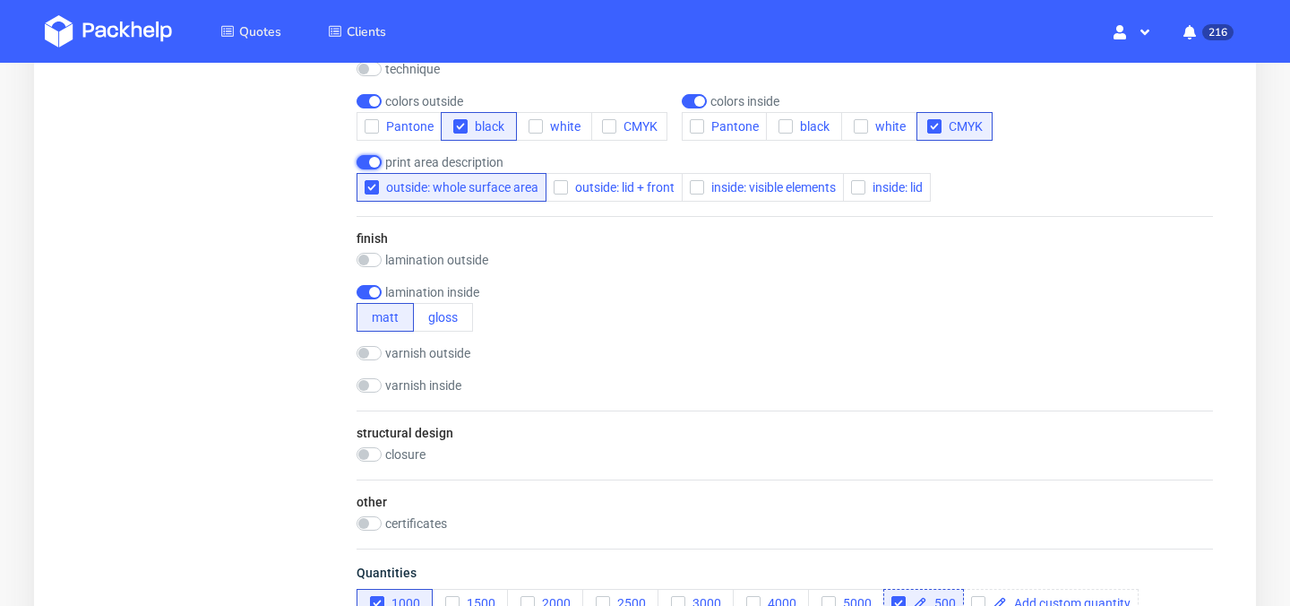
click at [370, 161] on input "checkbox" at bounding box center [369, 162] width 25 height 14
checkbox input "false"
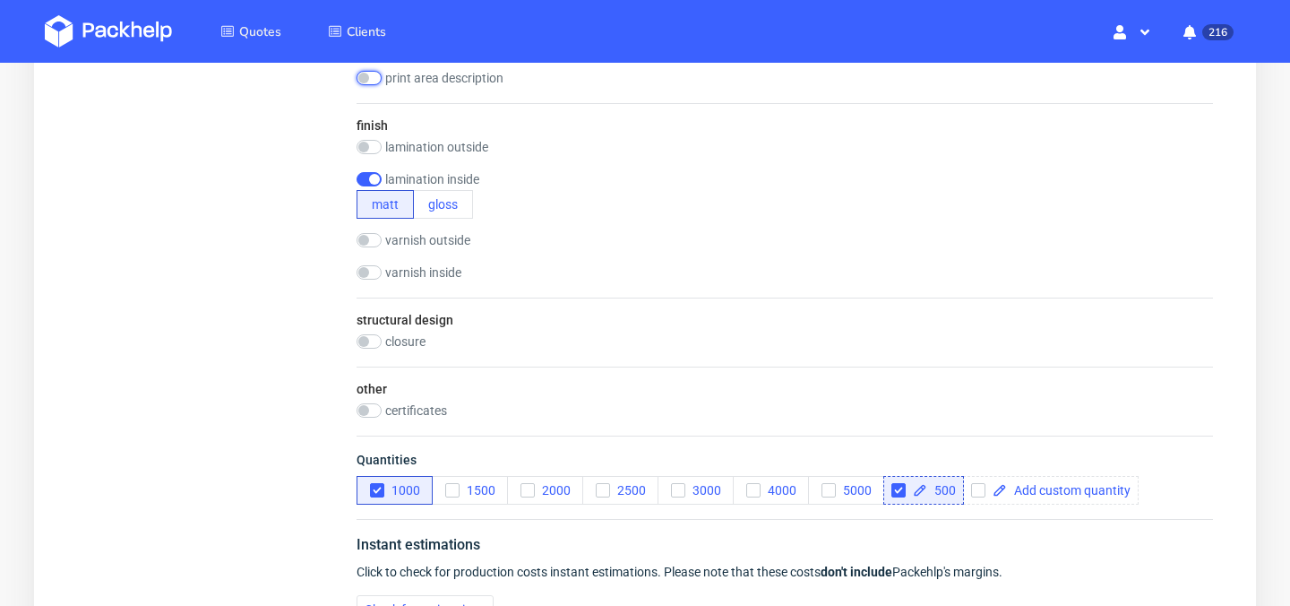
scroll to position [1358, 0]
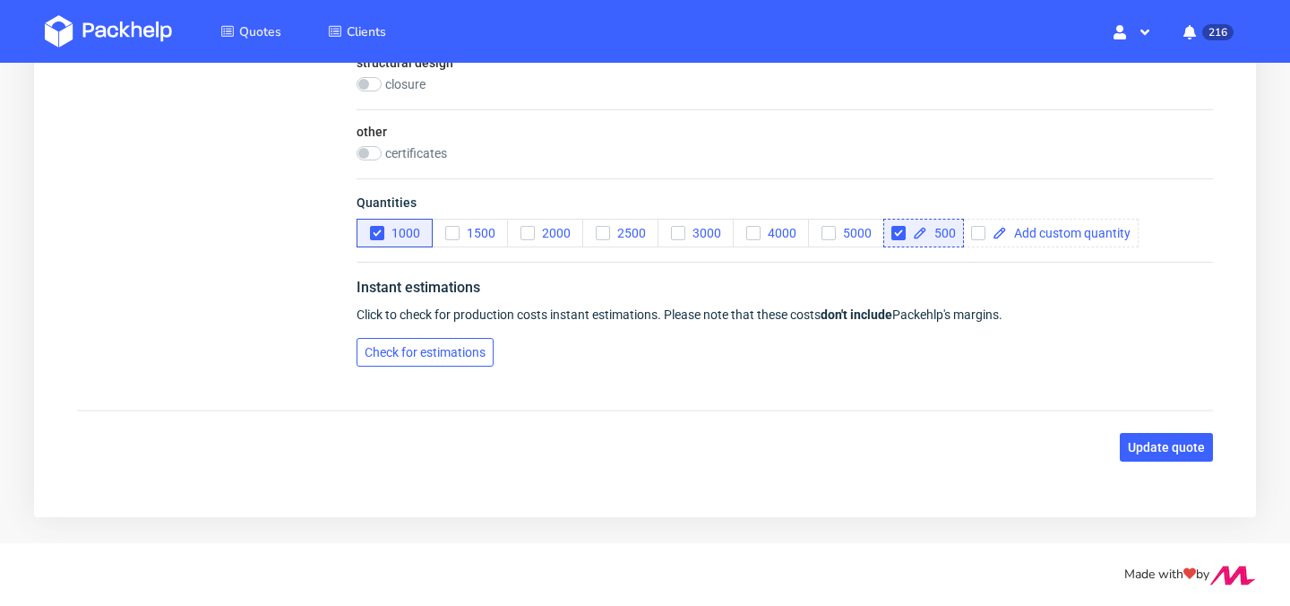
click at [426, 361] on button "Check for estimations" at bounding box center [425, 352] width 137 height 29
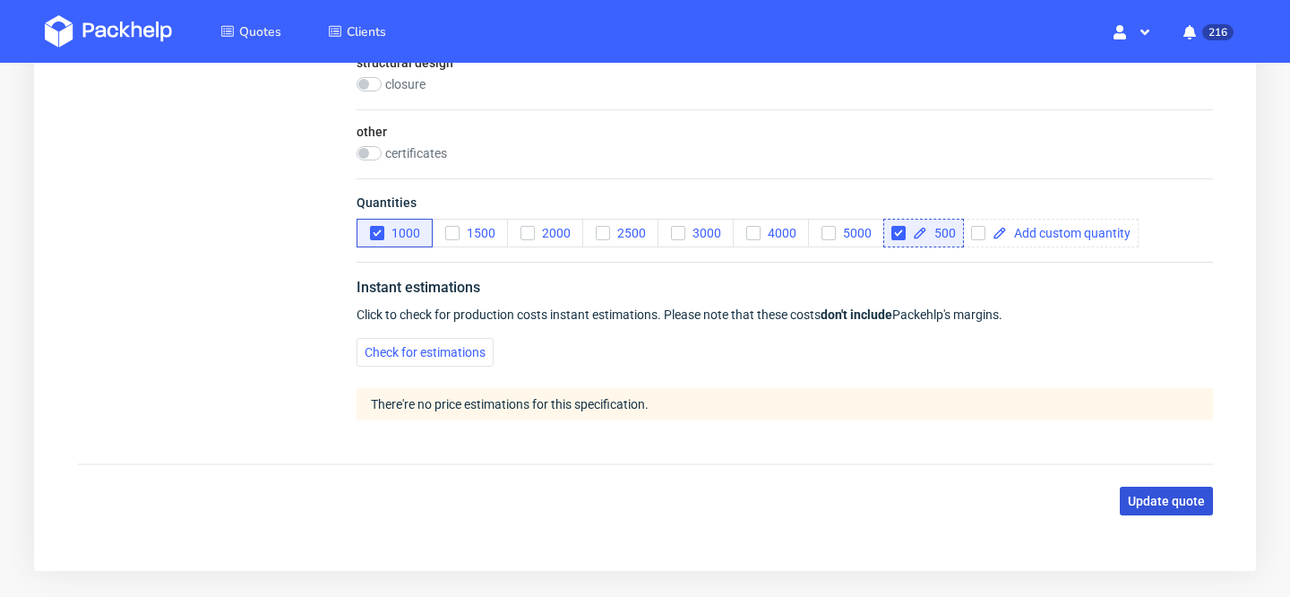
click at [1191, 501] on span "Update quote" at bounding box center [1166, 501] width 77 height 13
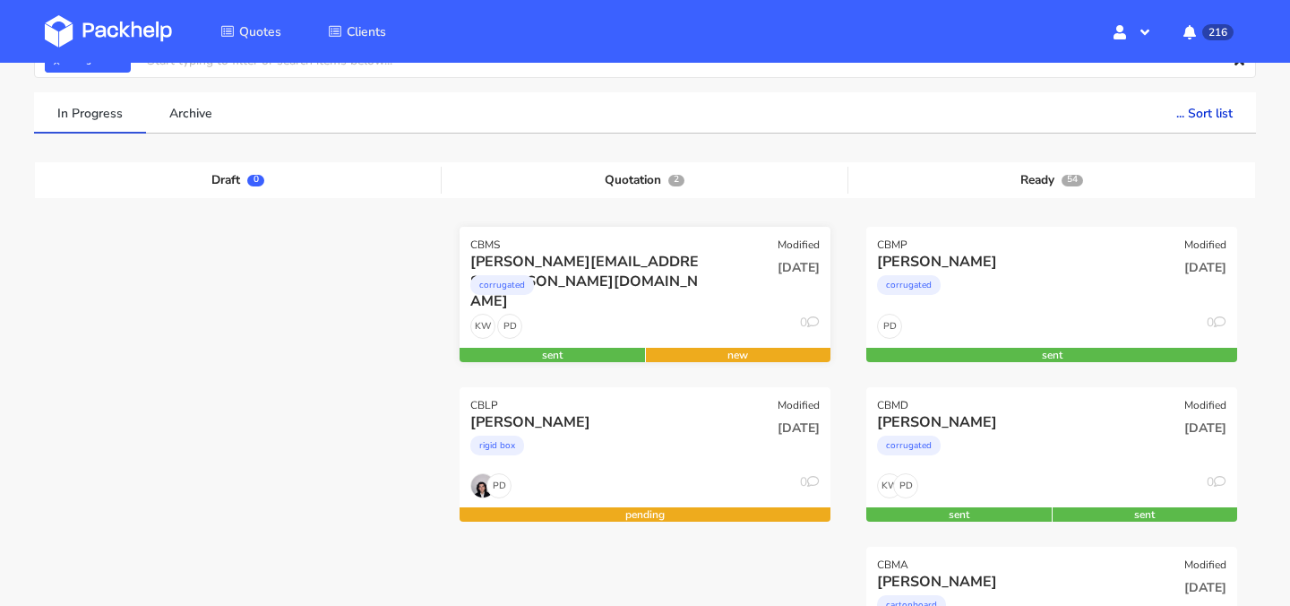
scroll to position [126, 0]
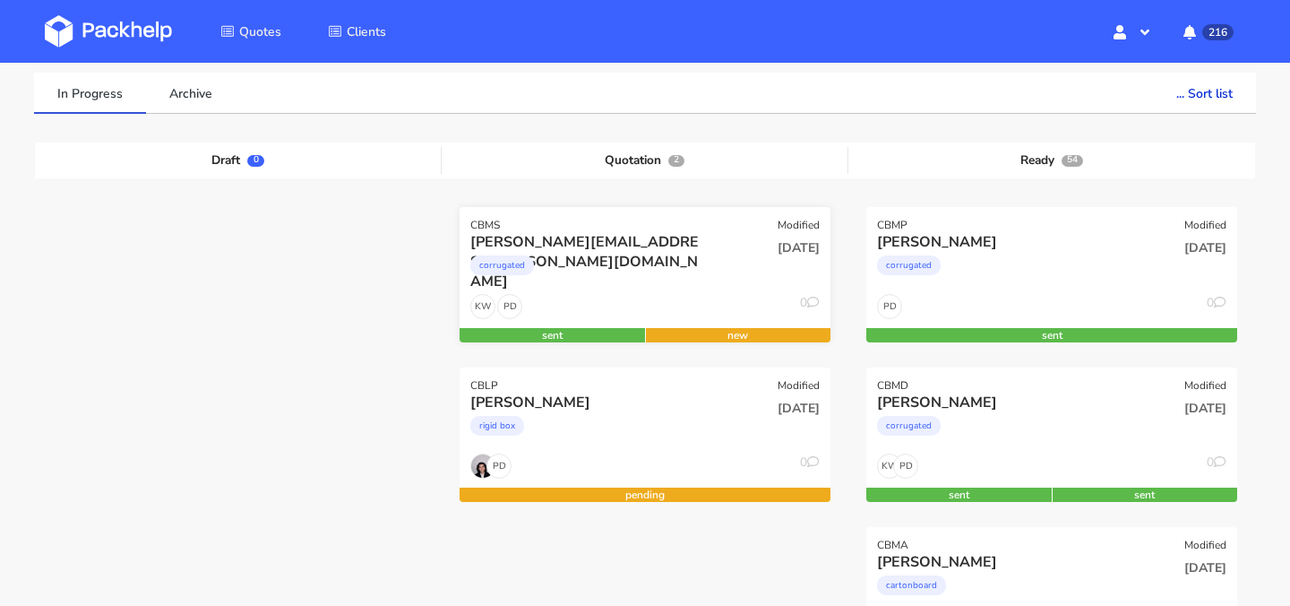
click at [664, 284] on div "corrugated" at bounding box center [588, 270] width 237 height 36
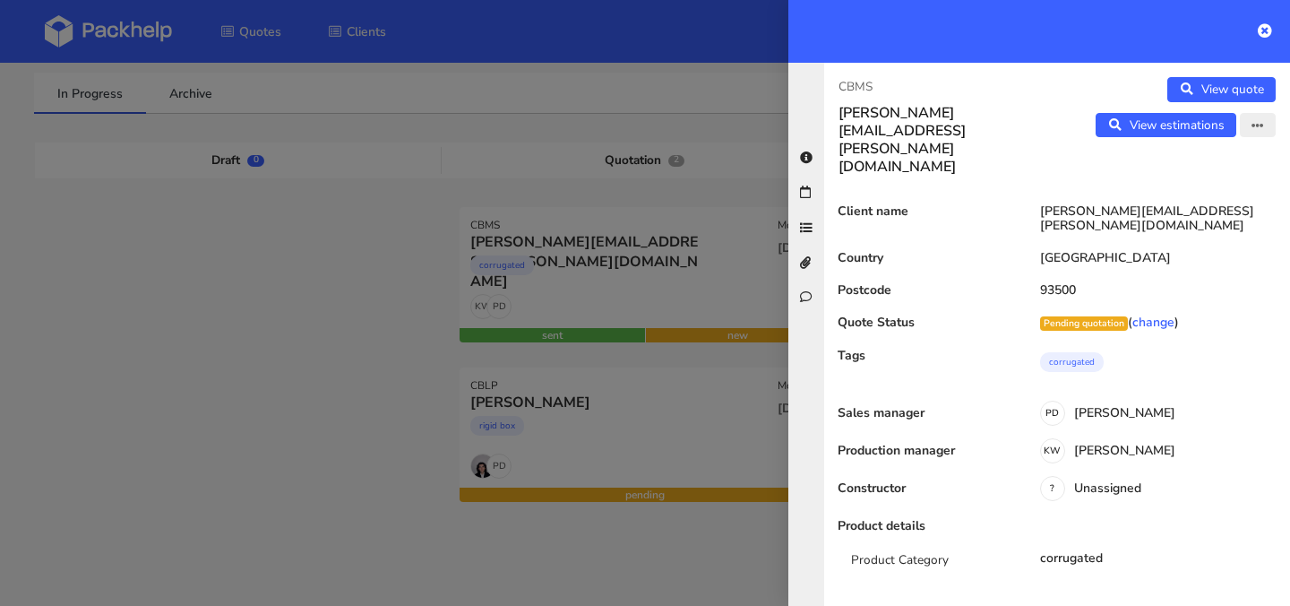
click at [1261, 125] on icon "button" at bounding box center [1258, 126] width 13 height 13
click at [1227, 170] on link "Edit quote" at bounding box center [1200, 163] width 158 height 30
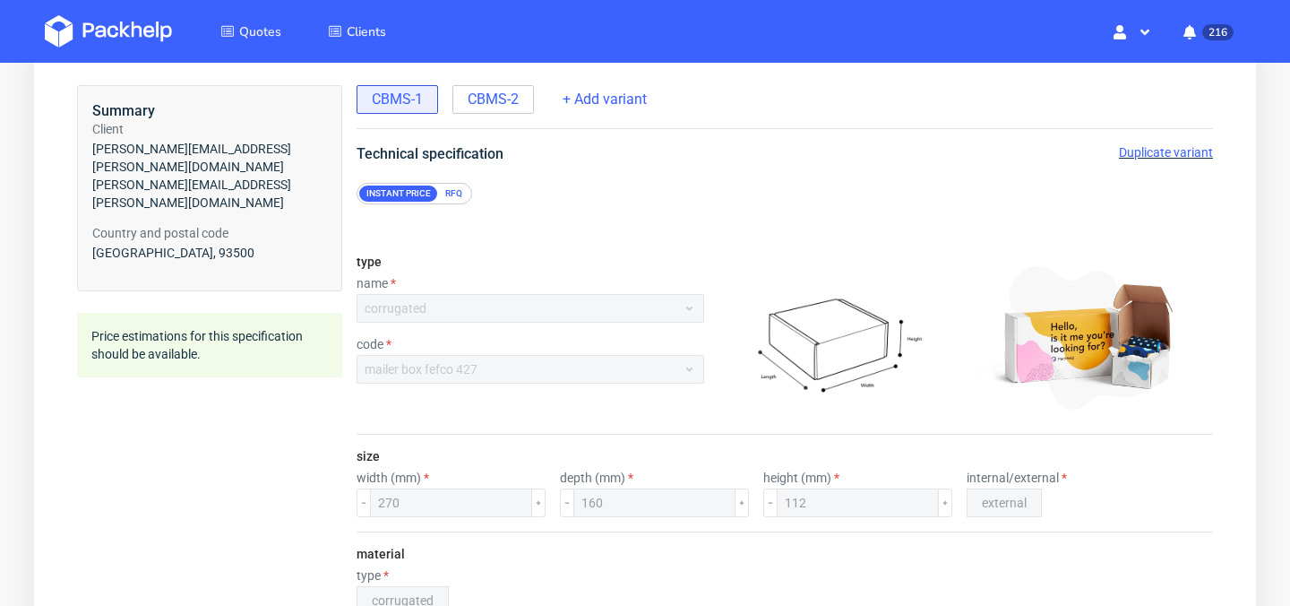
scroll to position [99, 0]
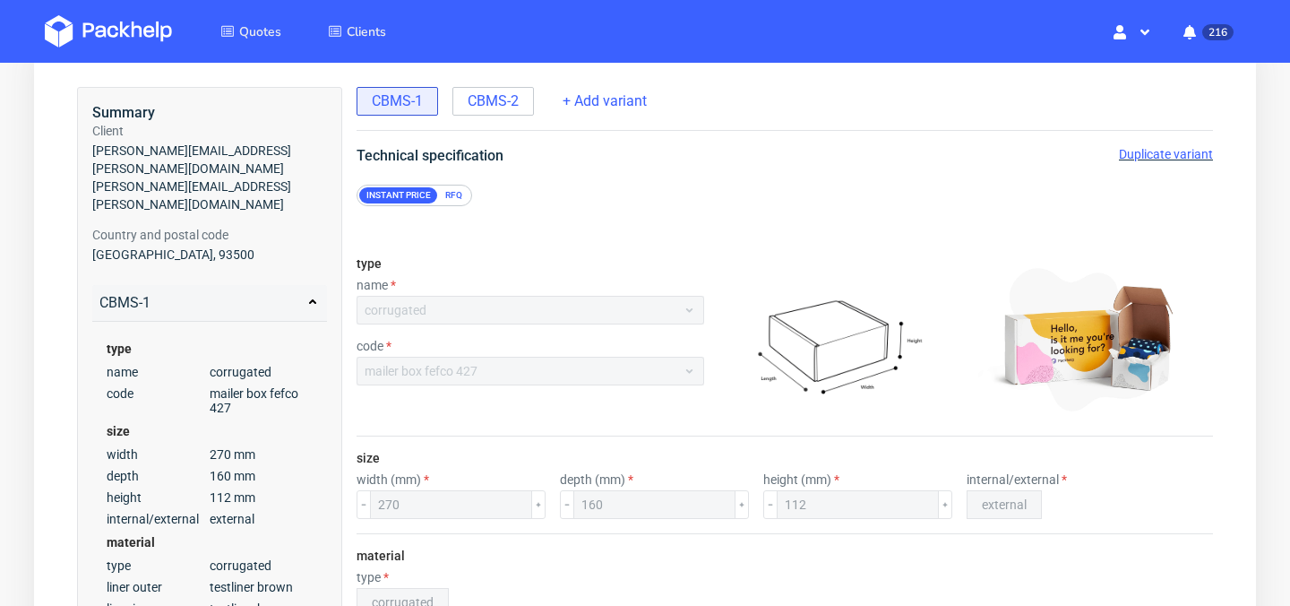
click at [1138, 156] on span "Duplicate variant" at bounding box center [1166, 154] width 94 height 14
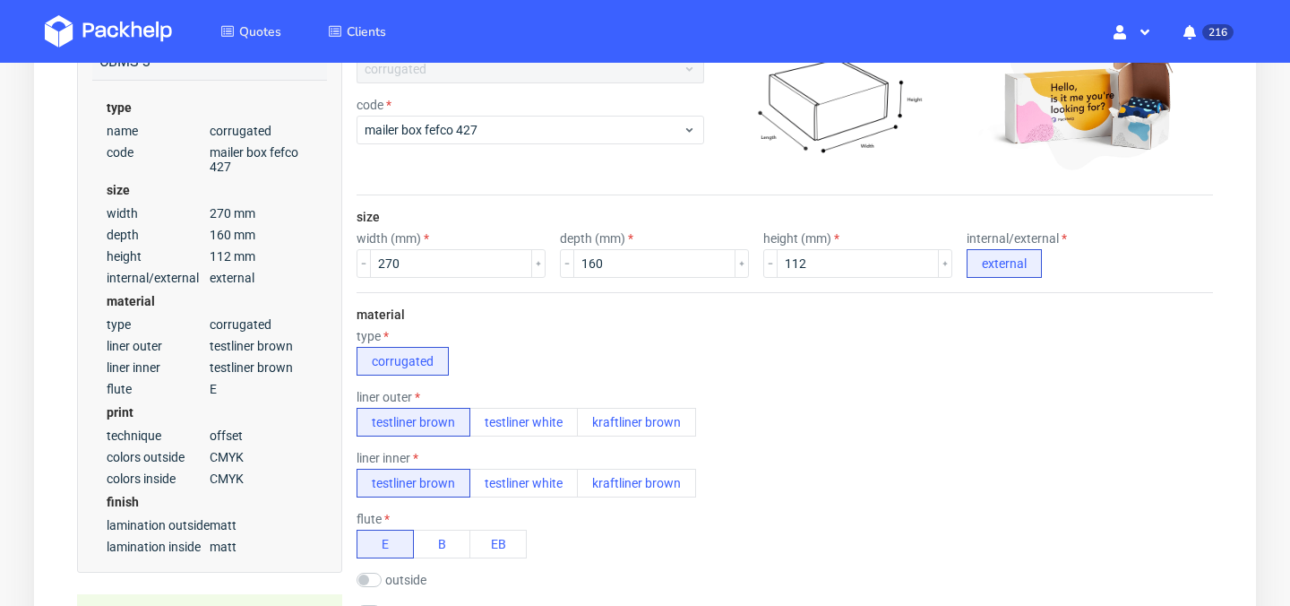
scroll to position [343, 0]
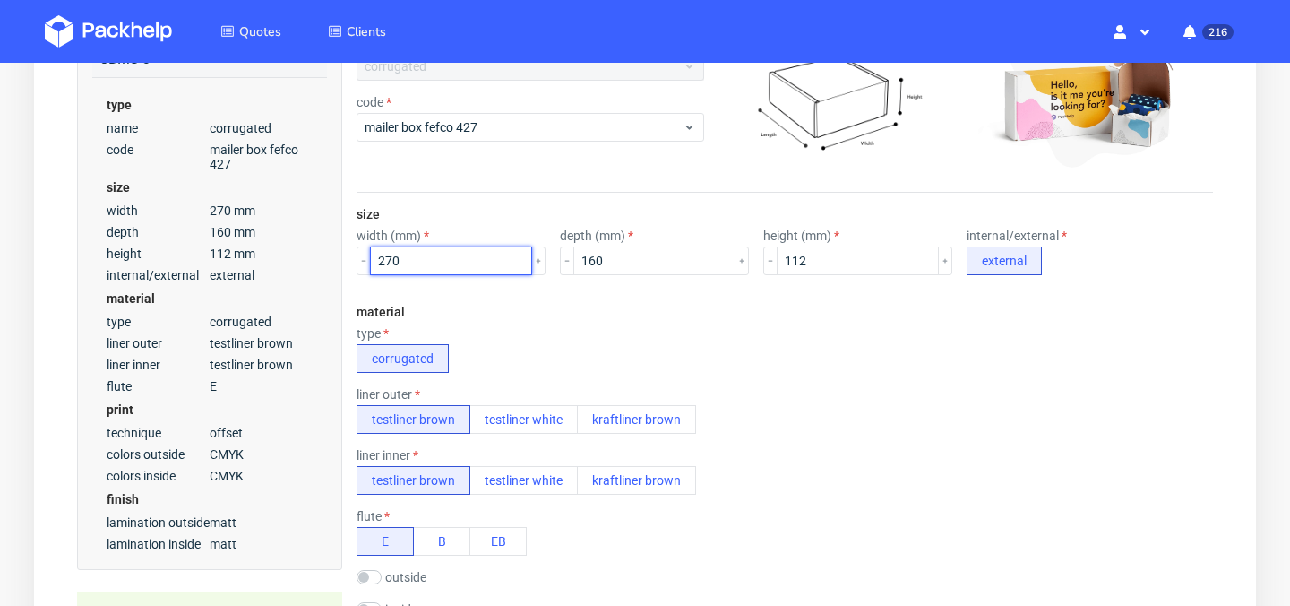
drag, startPoint x: 457, startPoint y: 257, endPoint x: 348, endPoint y: 257, distance: 109.3
click at [348, 257] on form "type name corrugated code mailer box fefco 427 size width (mm) 270 depth (mm) 1…" at bounding box center [785, 592] width 928 height 1260
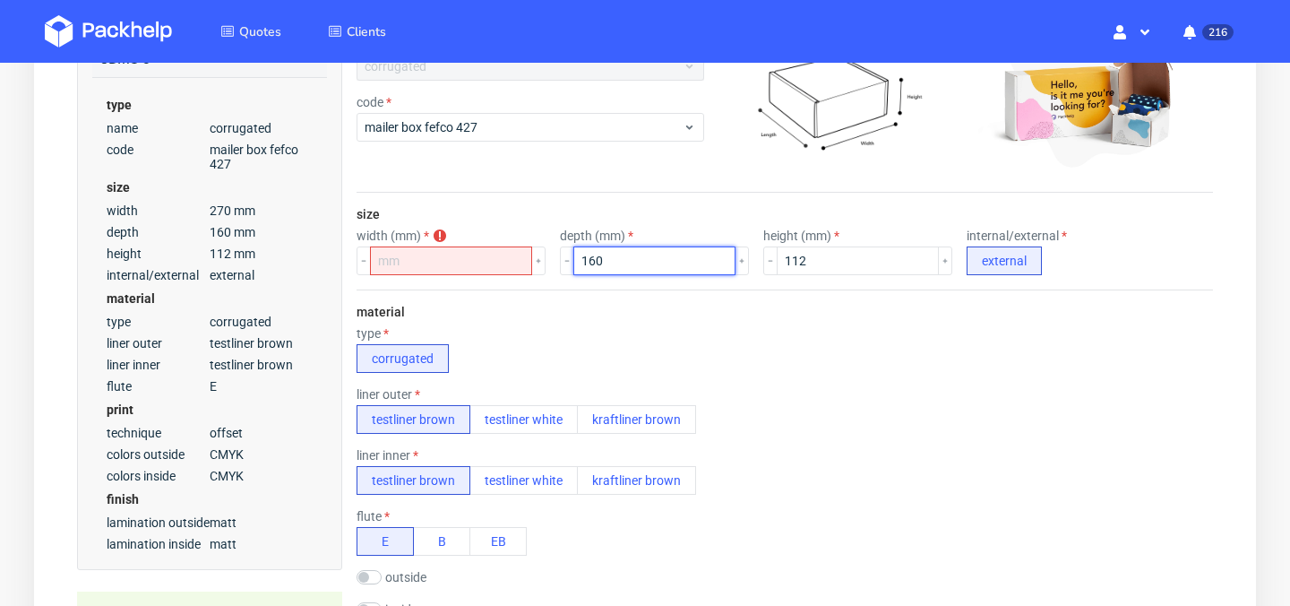
drag, startPoint x: 661, startPoint y: 263, endPoint x: 414, endPoint y: 240, distance: 248.3
click at [421, 242] on div "width (mm) width is required depth (mm) 160 height (mm) 112 internal/external e…" at bounding box center [785, 251] width 857 height 47
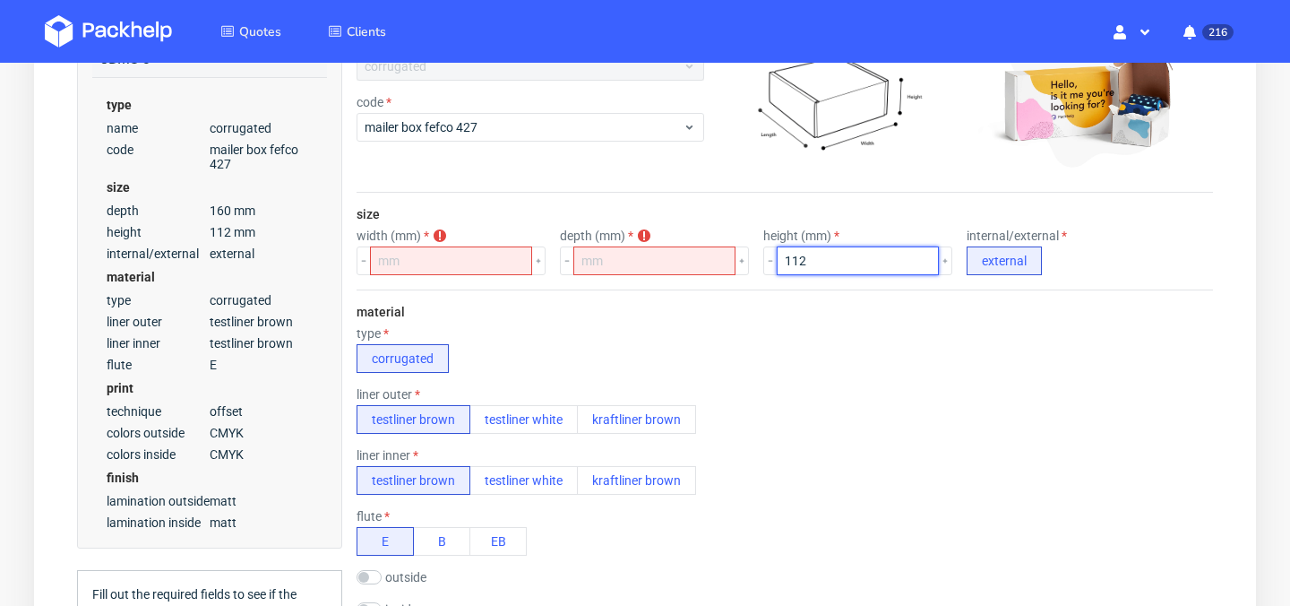
drag, startPoint x: 809, startPoint y: 259, endPoint x: 602, endPoint y: 254, distance: 207.0
click at [604, 254] on div "width (mm) width is required depth (mm) depth is required height (mm) 112 inter…" at bounding box center [785, 251] width 857 height 47
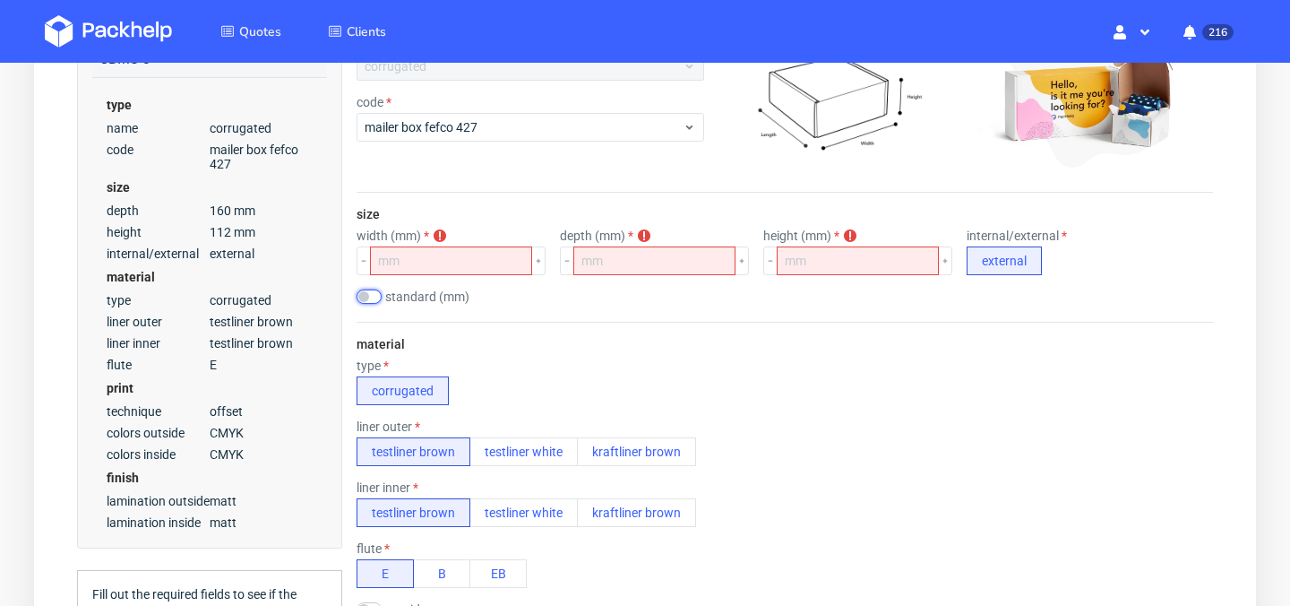
click at [368, 298] on input "checkbox" at bounding box center [369, 296] width 25 height 14
checkbox input "true"
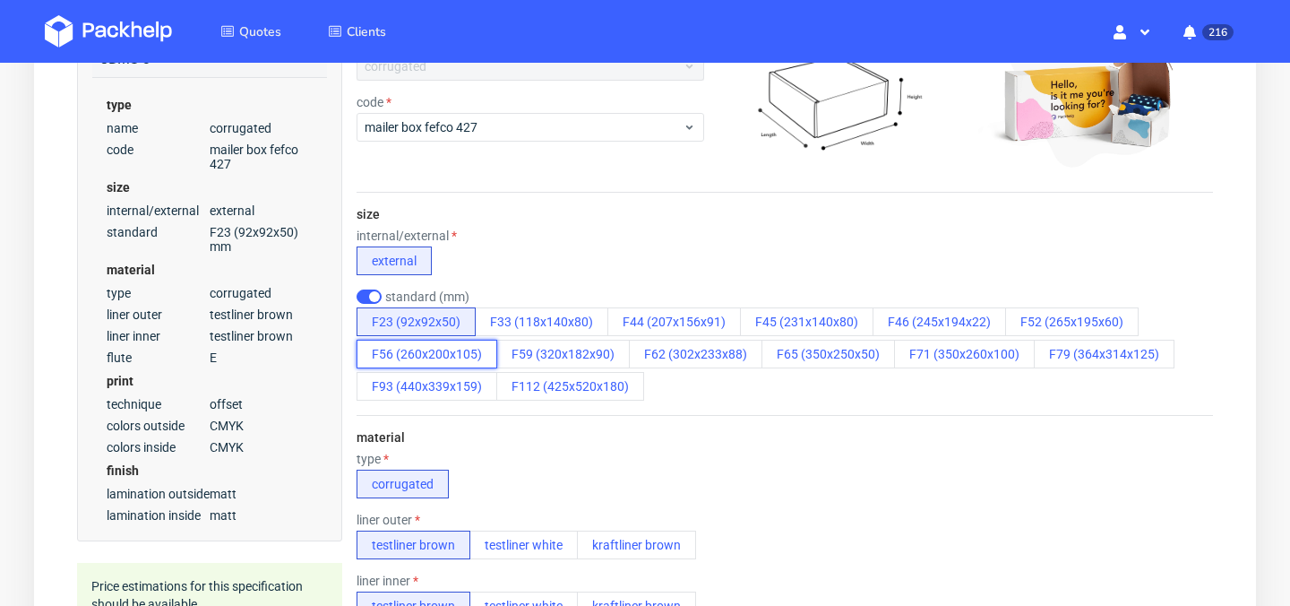
click at [432, 355] on button "F56 (260x200x105)" at bounding box center [427, 354] width 141 height 29
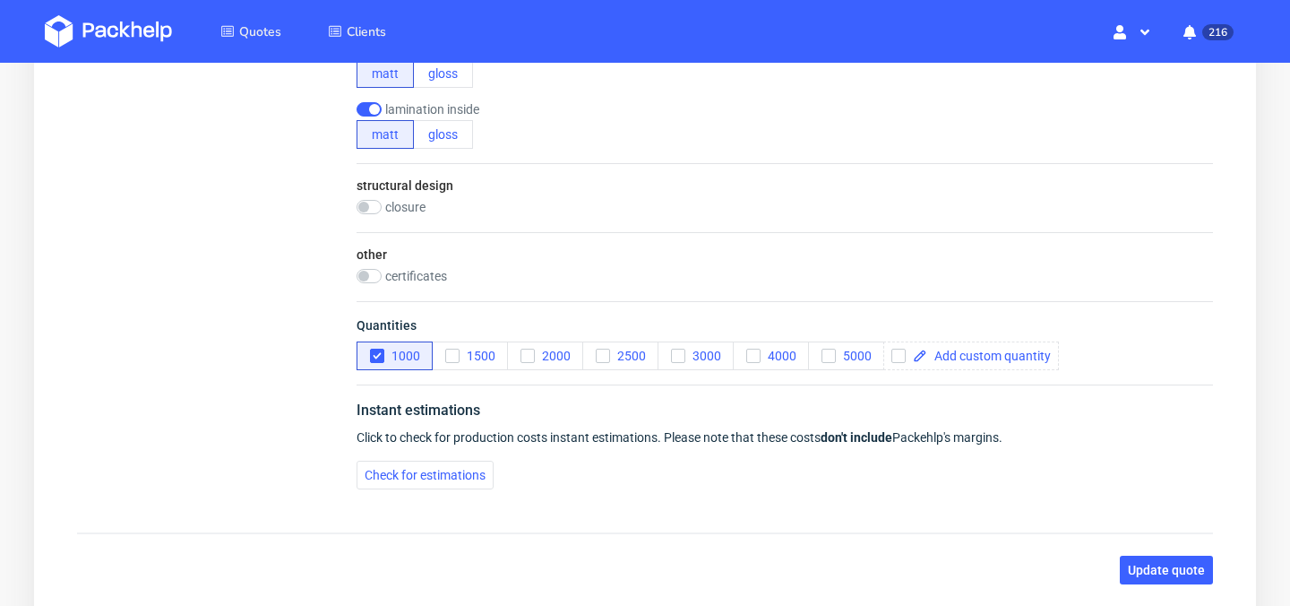
scroll to position [1360, 0]
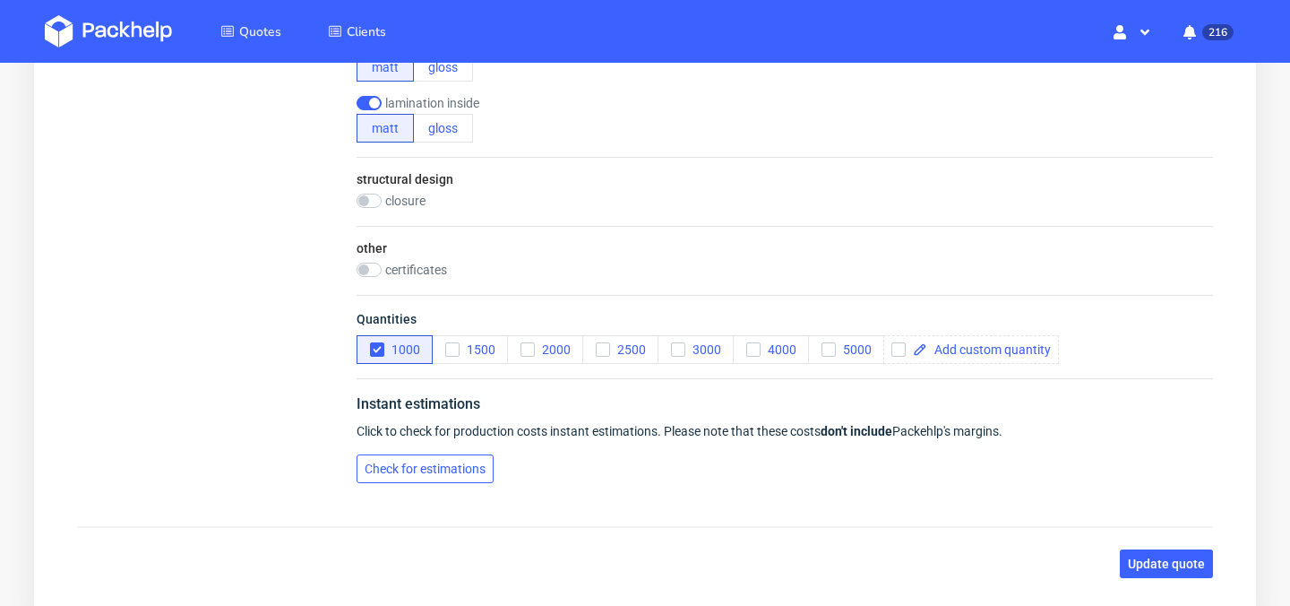
click at [464, 473] on span "Check for estimations" at bounding box center [425, 468] width 121 height 13
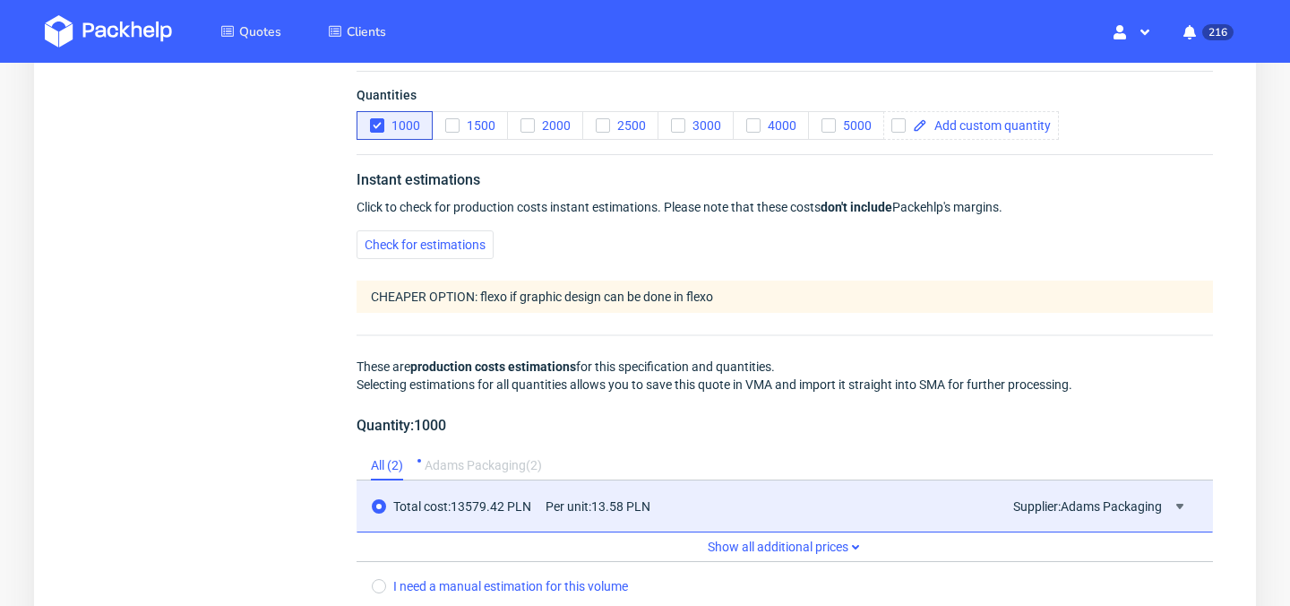
scroll to position [1577, 0]
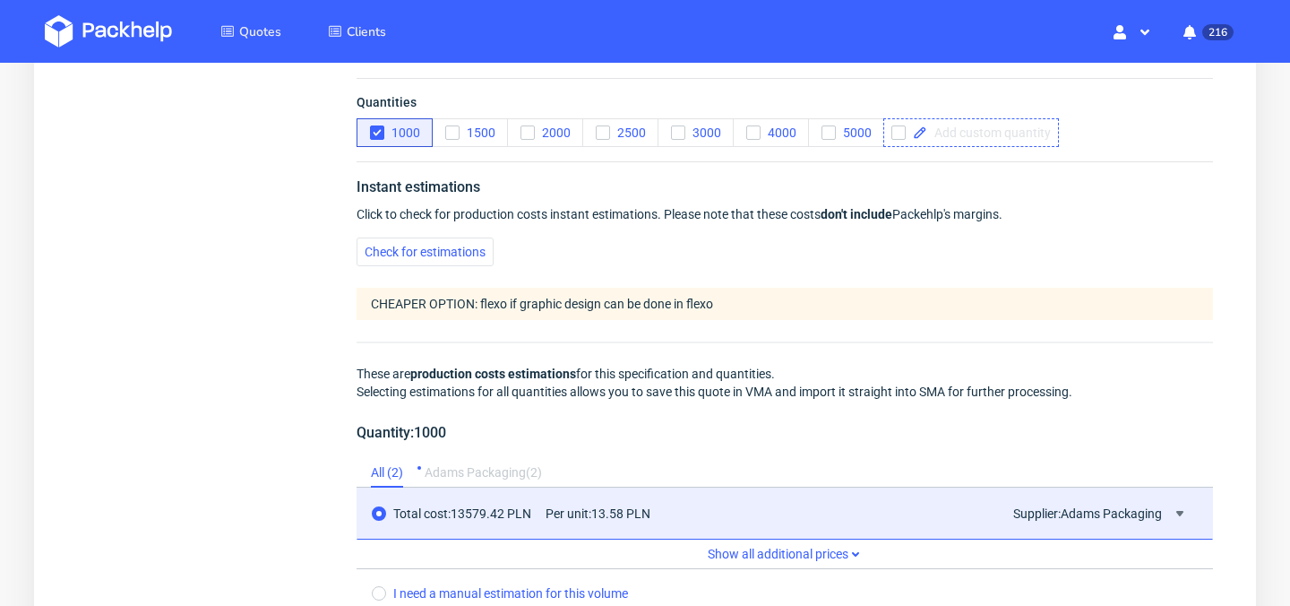
click at [982, 130] on span at bounding box center [989, 132] width 124 height 13
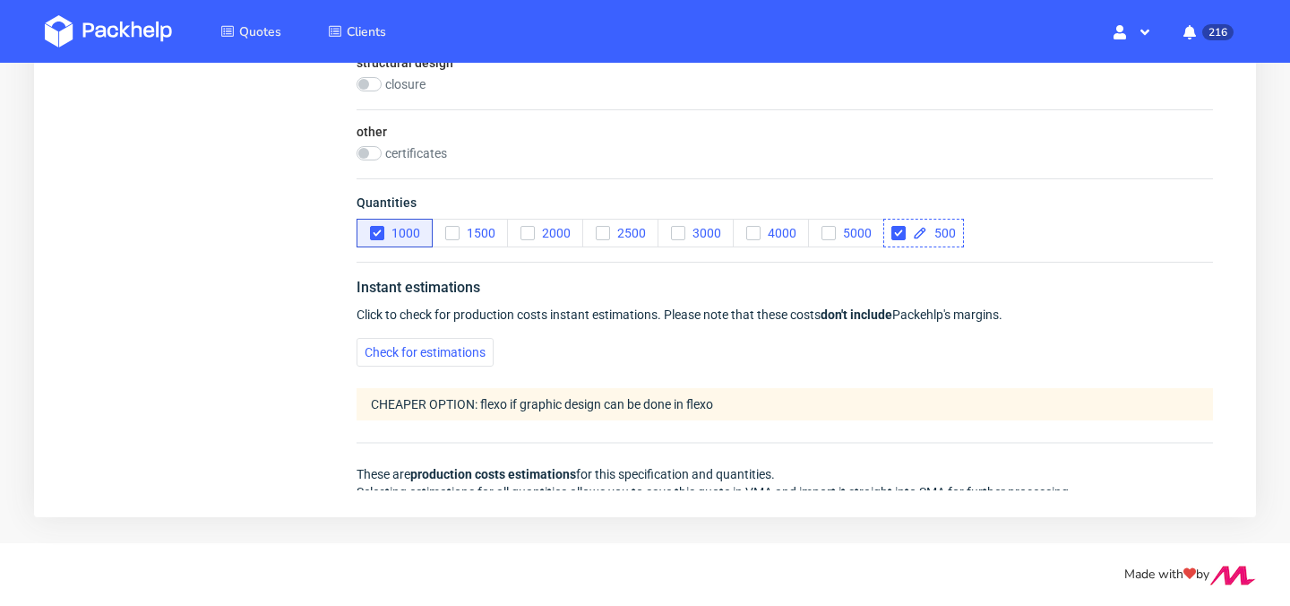
scroll to position [1477, 0]
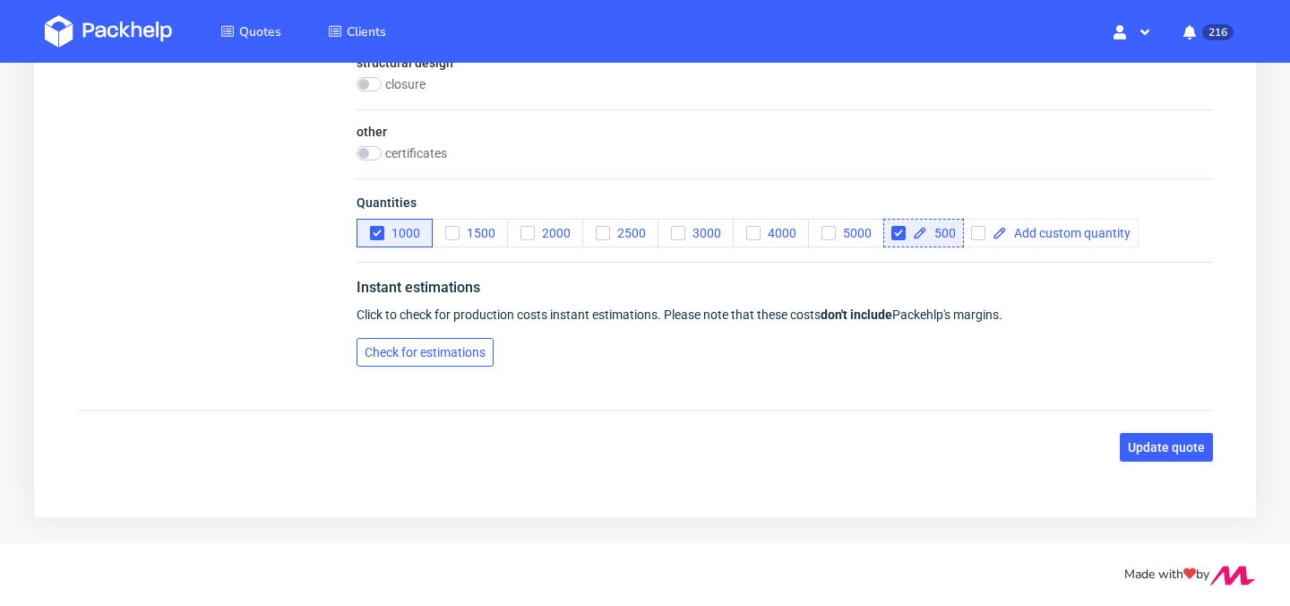
click at [435, 362] on button "Check for estimations" at bounding box center [425, 352] width 137 height 29
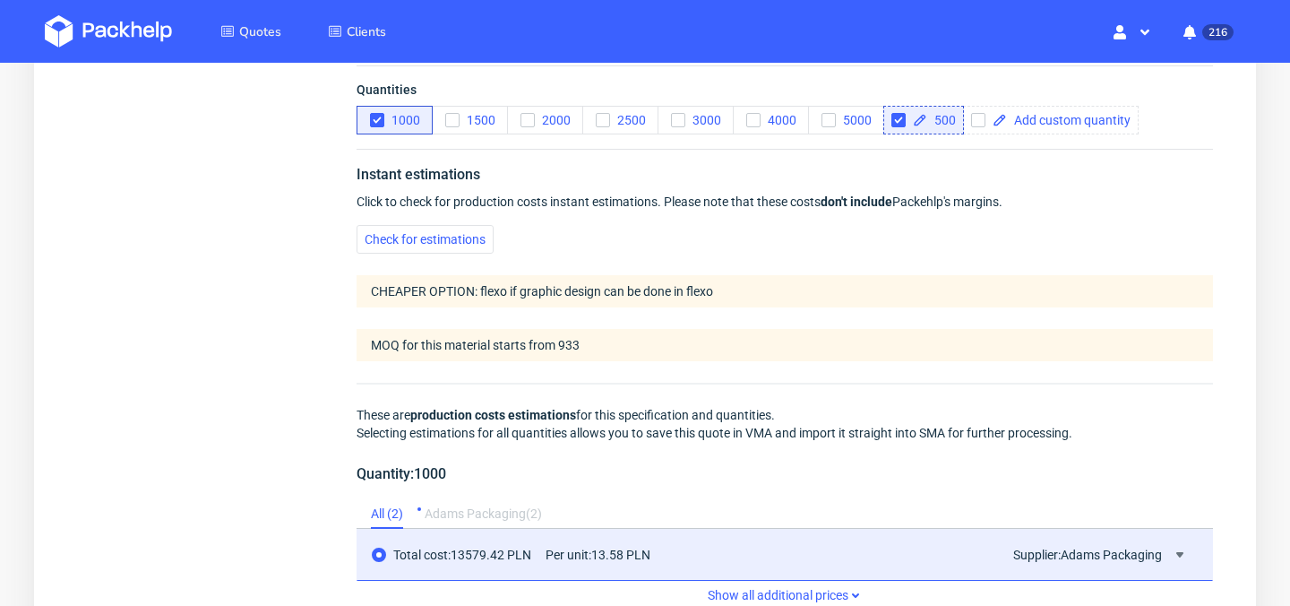
scroll to position [1576, 0]
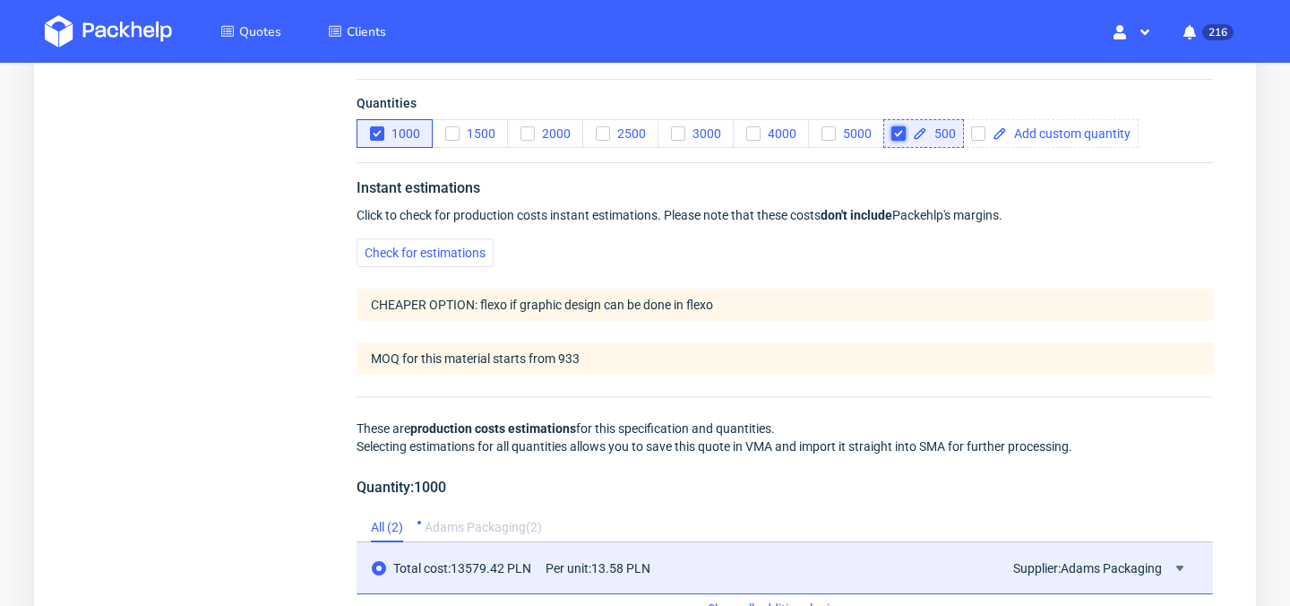
click at [901, 133] on input "checkbox" at bounding box center [898, 133] width 14 height 14
checkbox input "false"
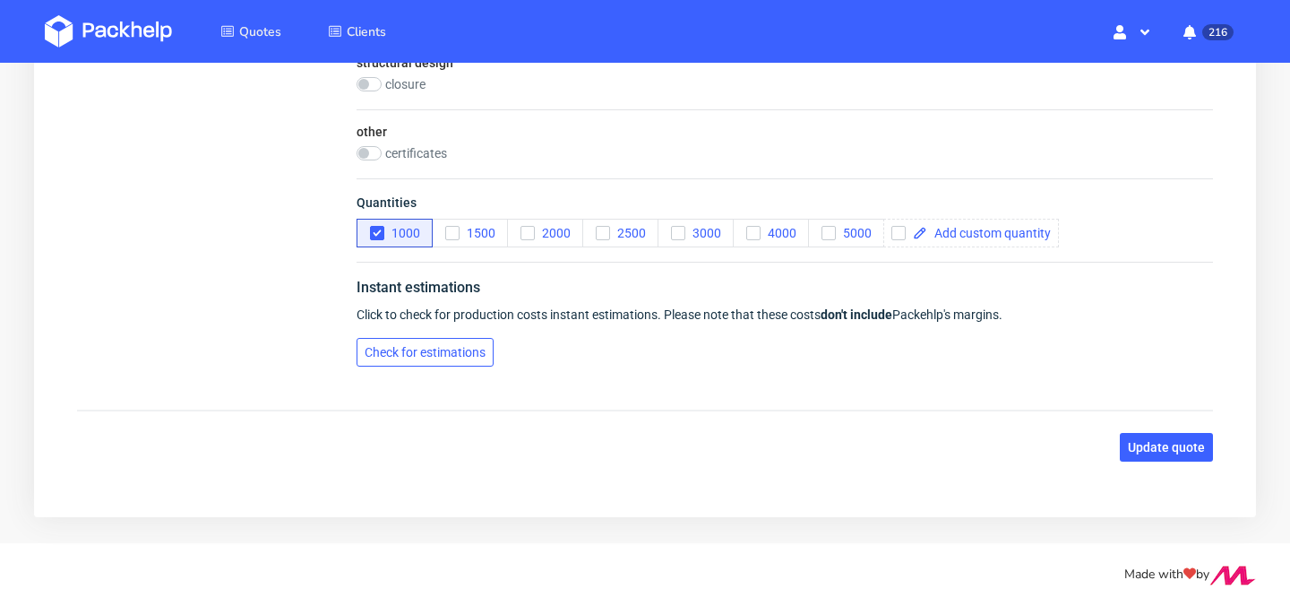
click at [468, 348] on span "Check for estimations" at bounding box center [425, 352] width 121 height 13
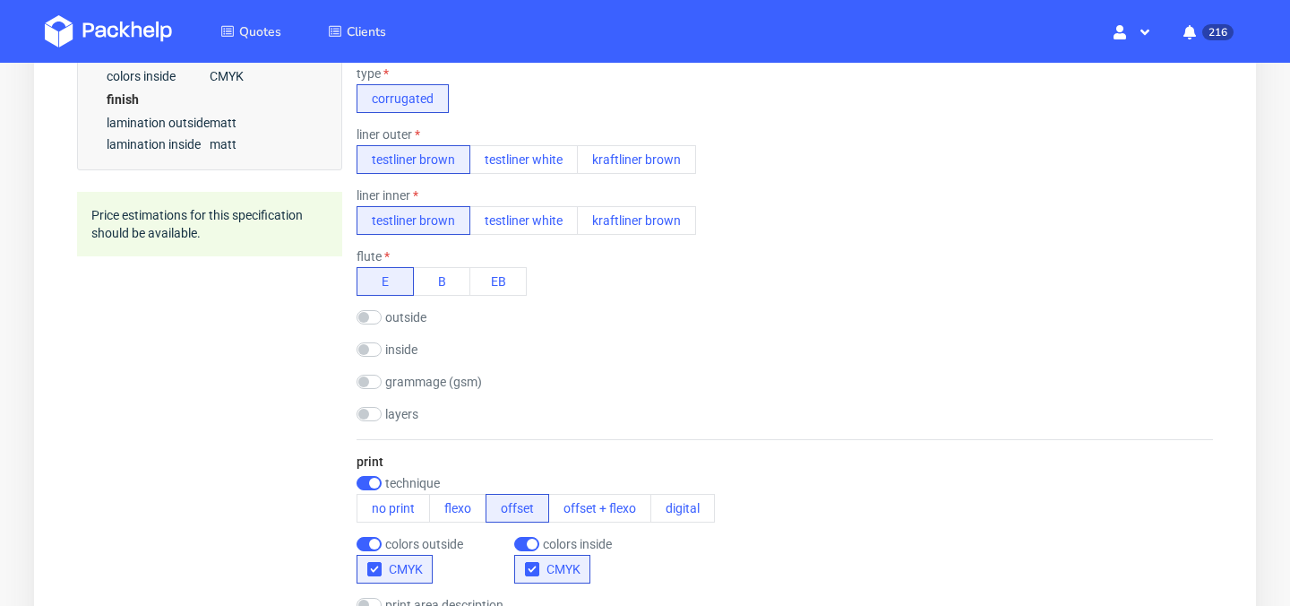
scroll to position [745, 0]
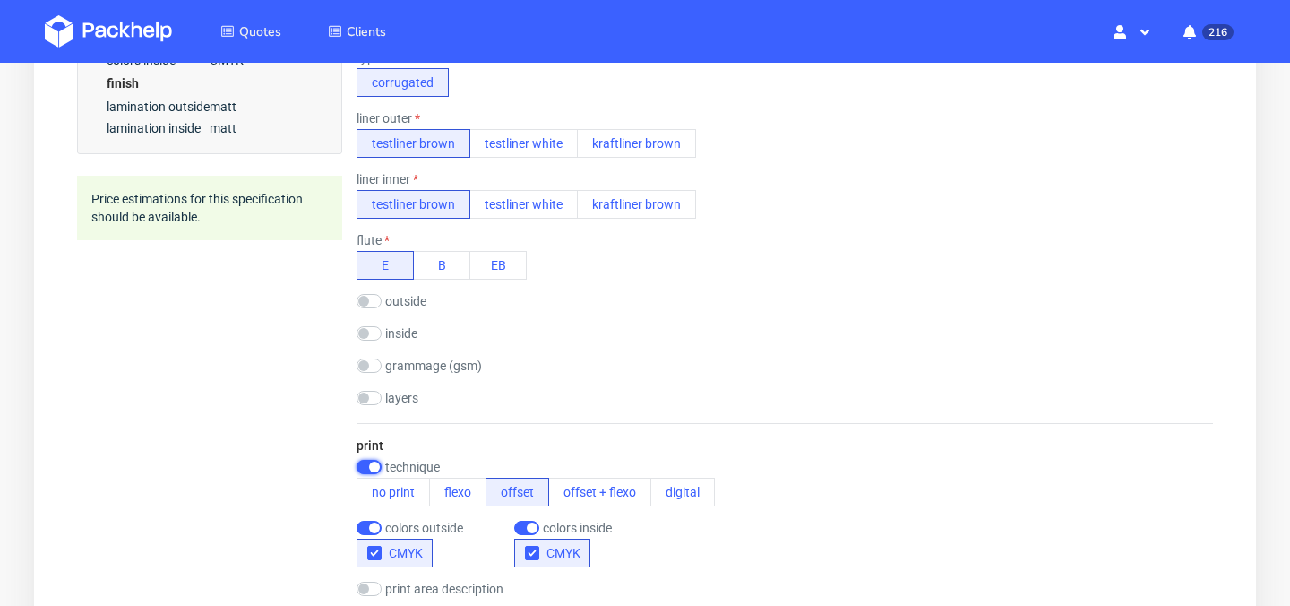
click at [375, 462] on input "checkbox" at bounding box center [369, 467] width 25 height 14
checkbox input "false"
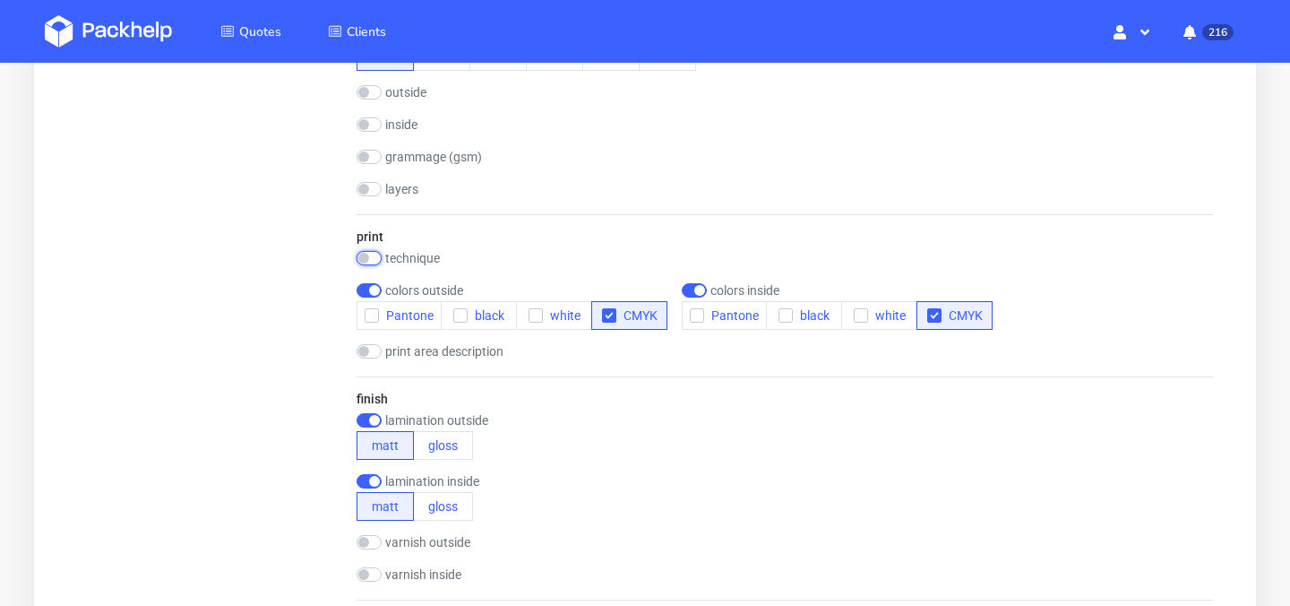
scroll to position [968, 0]
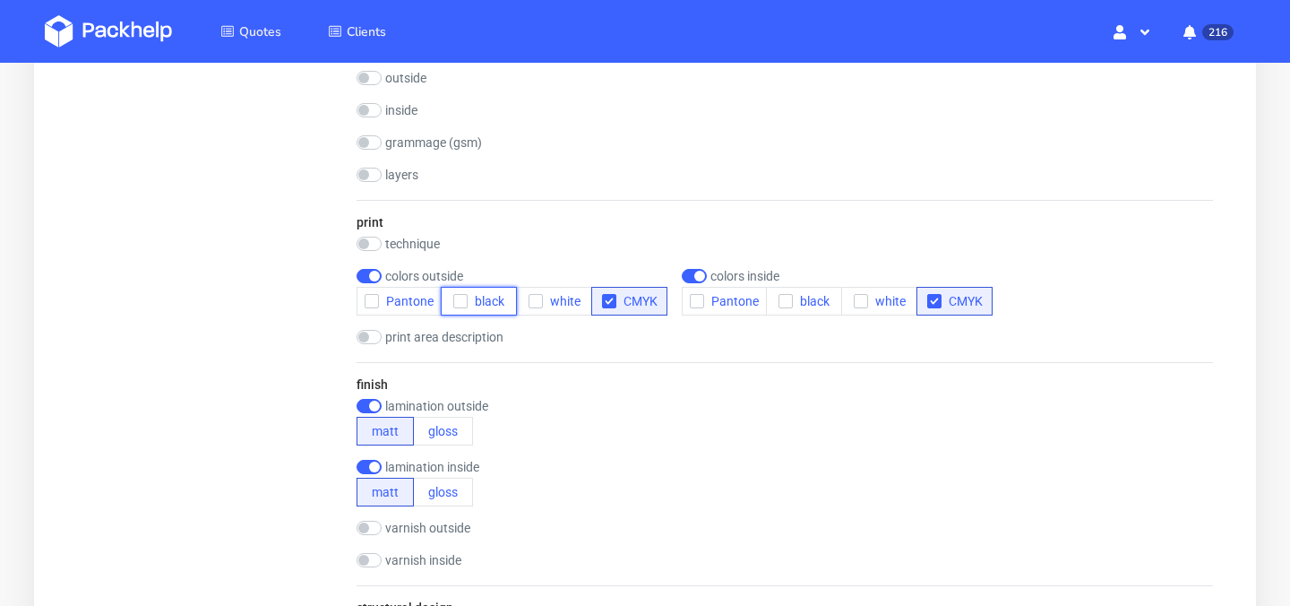
click at [462, 299] on icon "button" at bounding box center [460, 301] width 13 height 13
click at [613, 306] on icon "button" at bounding box center [609, 301] width 13 height 13
click at [371, 398] on div "finish lamination outside matt gloss lamination inside matt gloss varnish outsi…" at bounding box center [785, 473] width 857 height 223
click at [371, 405] on input "checkbox" at bounding box center [369, 406] width 25 height 14
checkbox input "false"
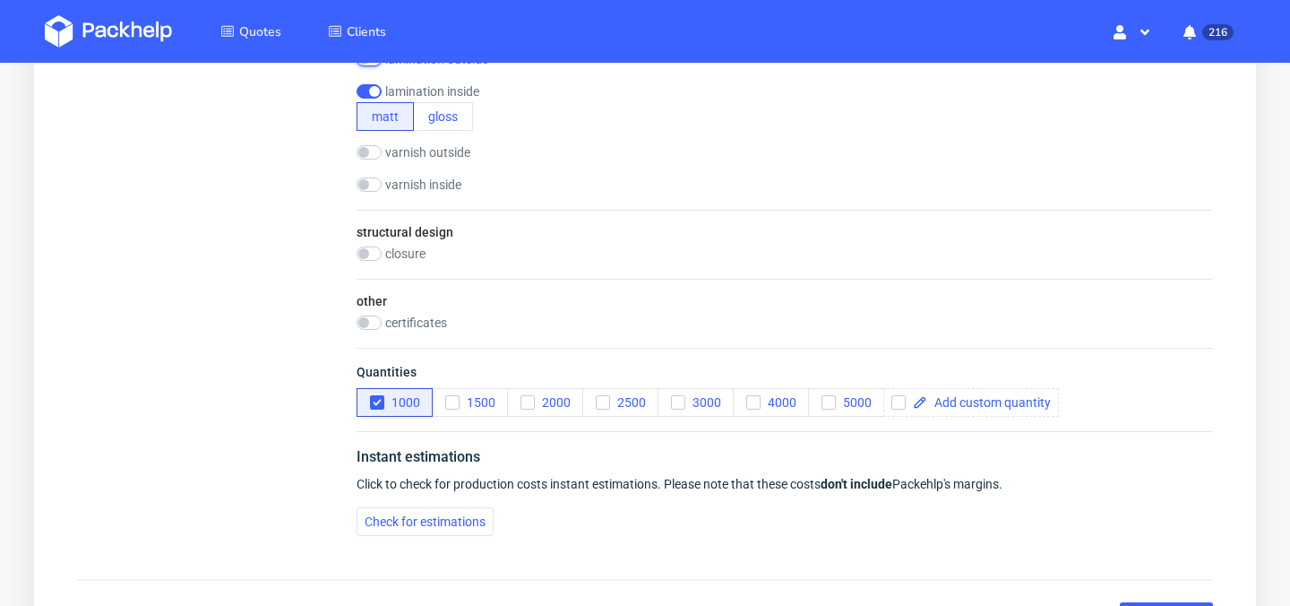
scroll to position [1302, 0]
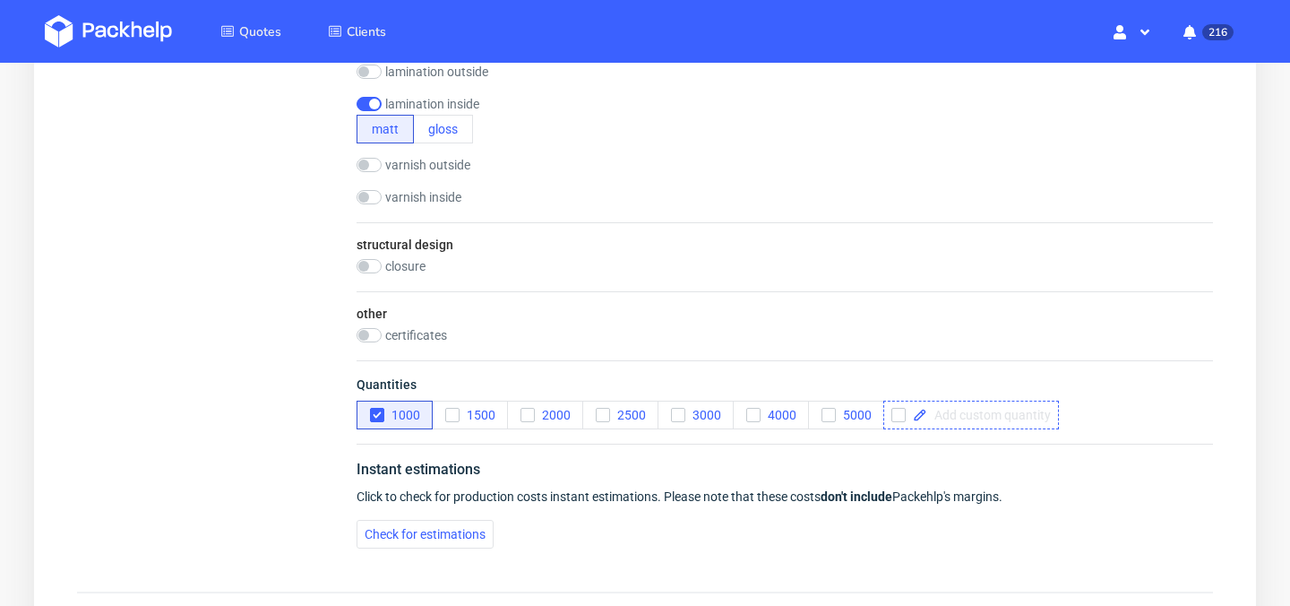
click at [935, 413] on span at bounding box center [989, 415] width 124 height 13
checkbox input "true"
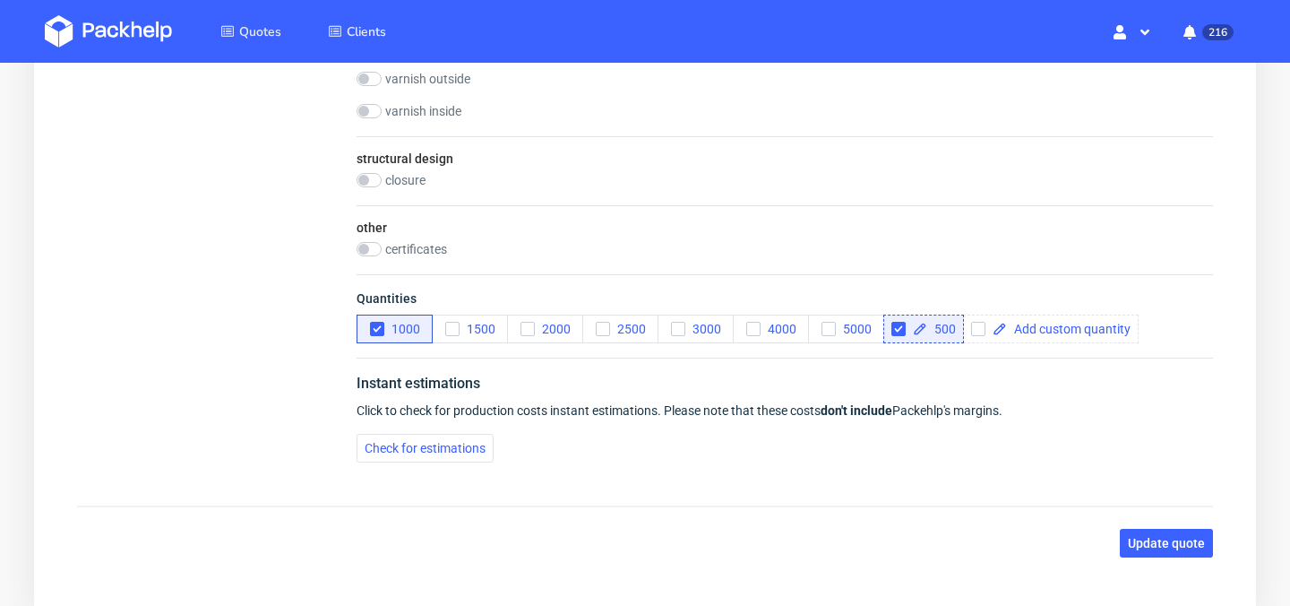
scroll to position [1397, 0]
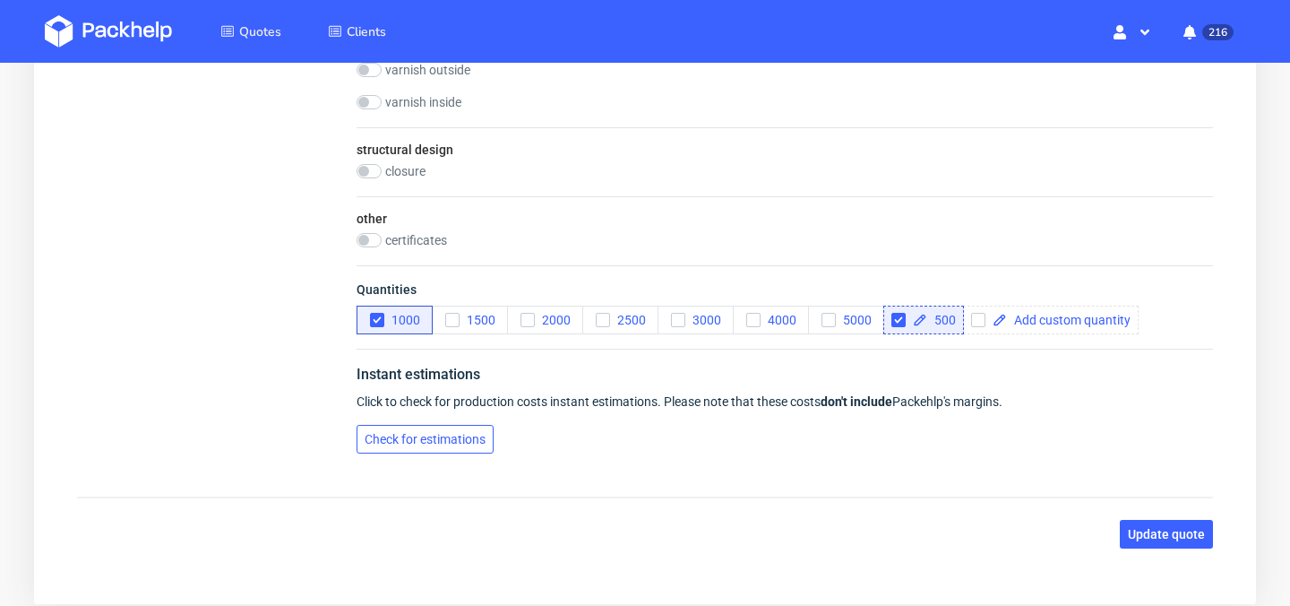
click at [431, 446] on button "Check for estimations" at bounding box center [425, 439] width 137 height 29
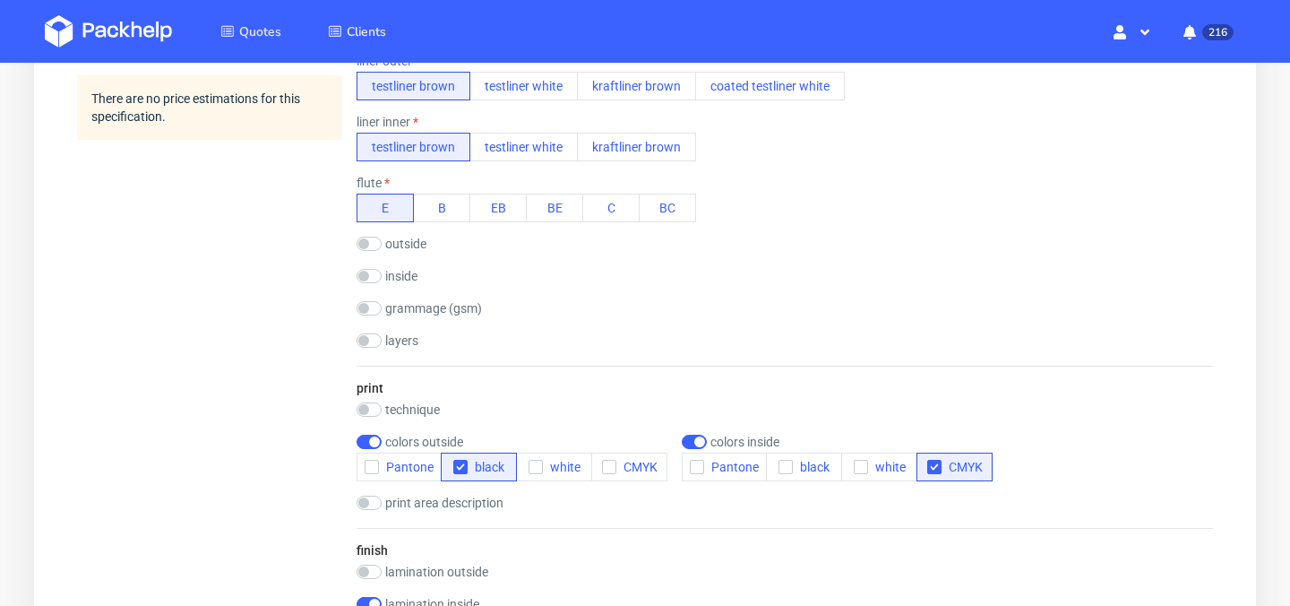
scroll to position [1537, 0]
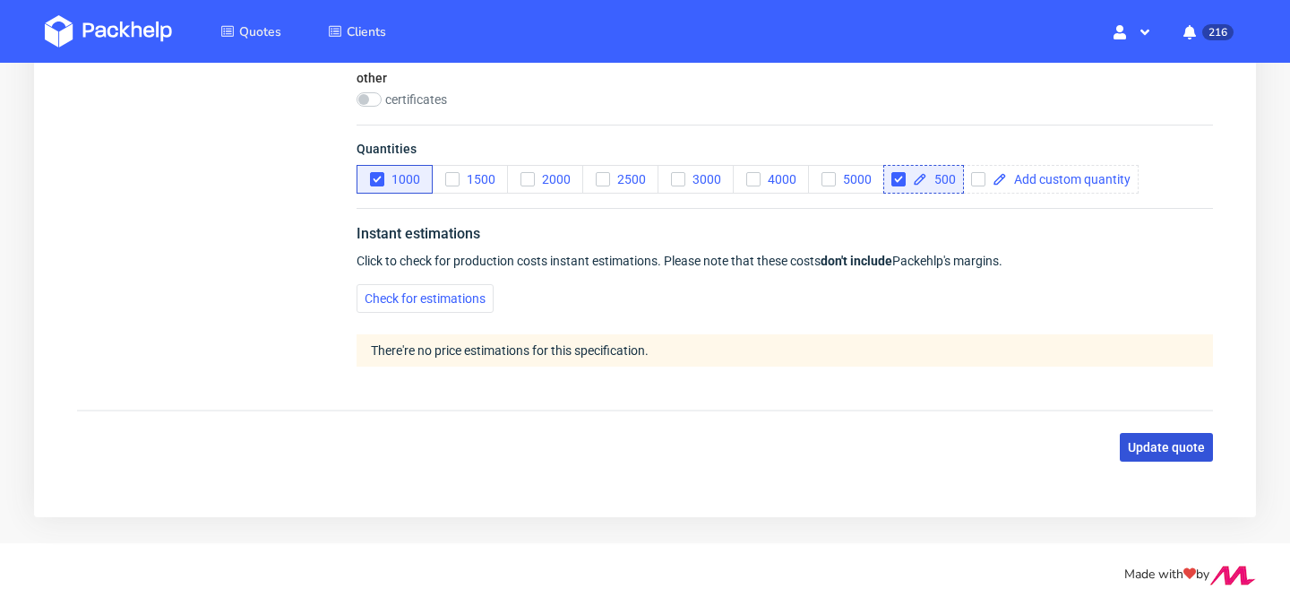
click at [1181, 450] on span "Update quote" at bounding box center [1166, 447] width 77 height 13
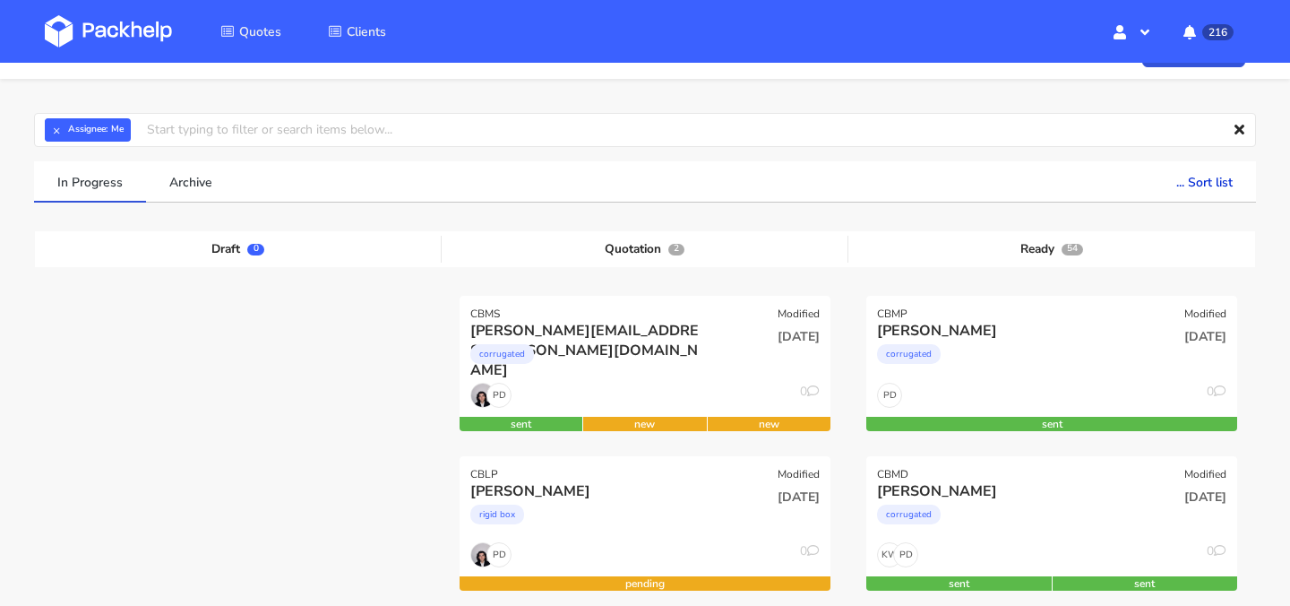
scroll to position [117, 0]
